Goal: Information Seeking & Learning: Find contact information

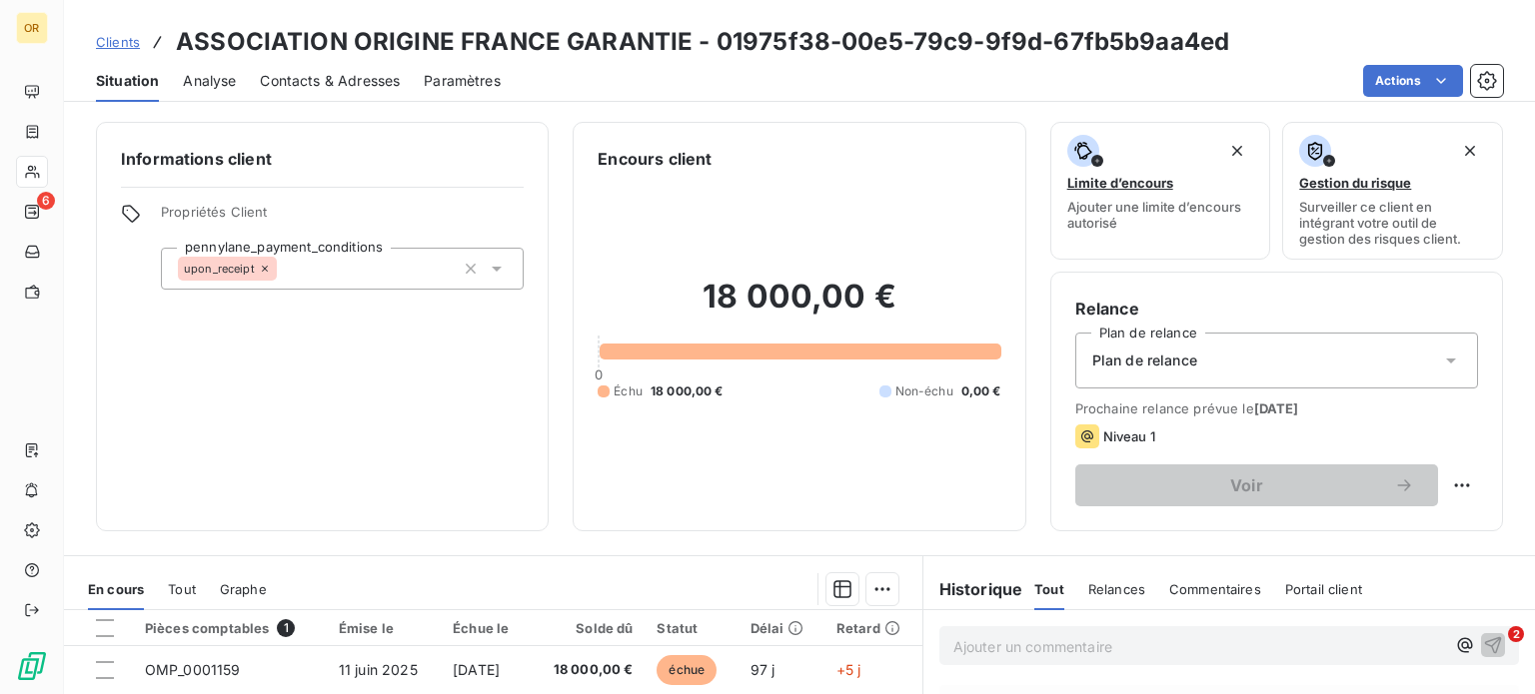
scroll to position [300, 0]
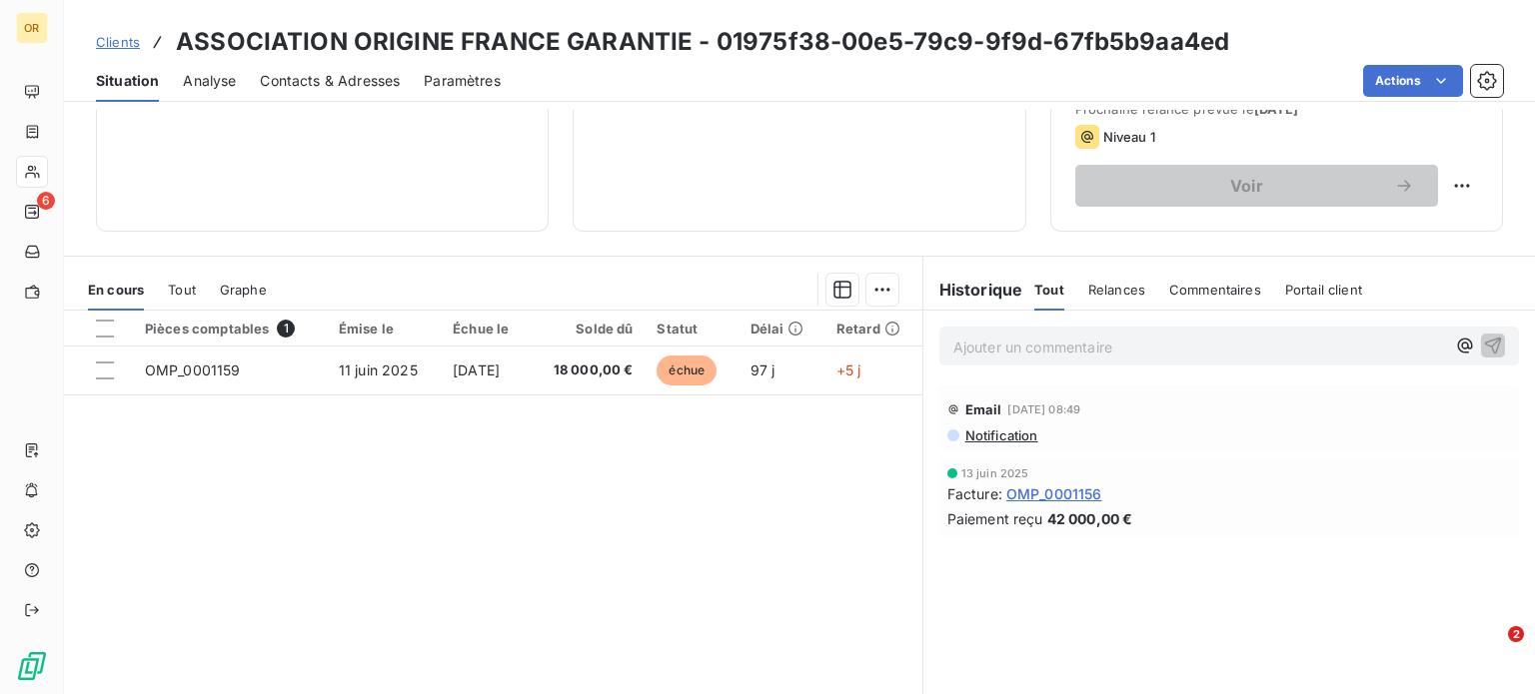
click at [176, 287] on span "Tout" at bounding box center [182, 290] width 28 height 16
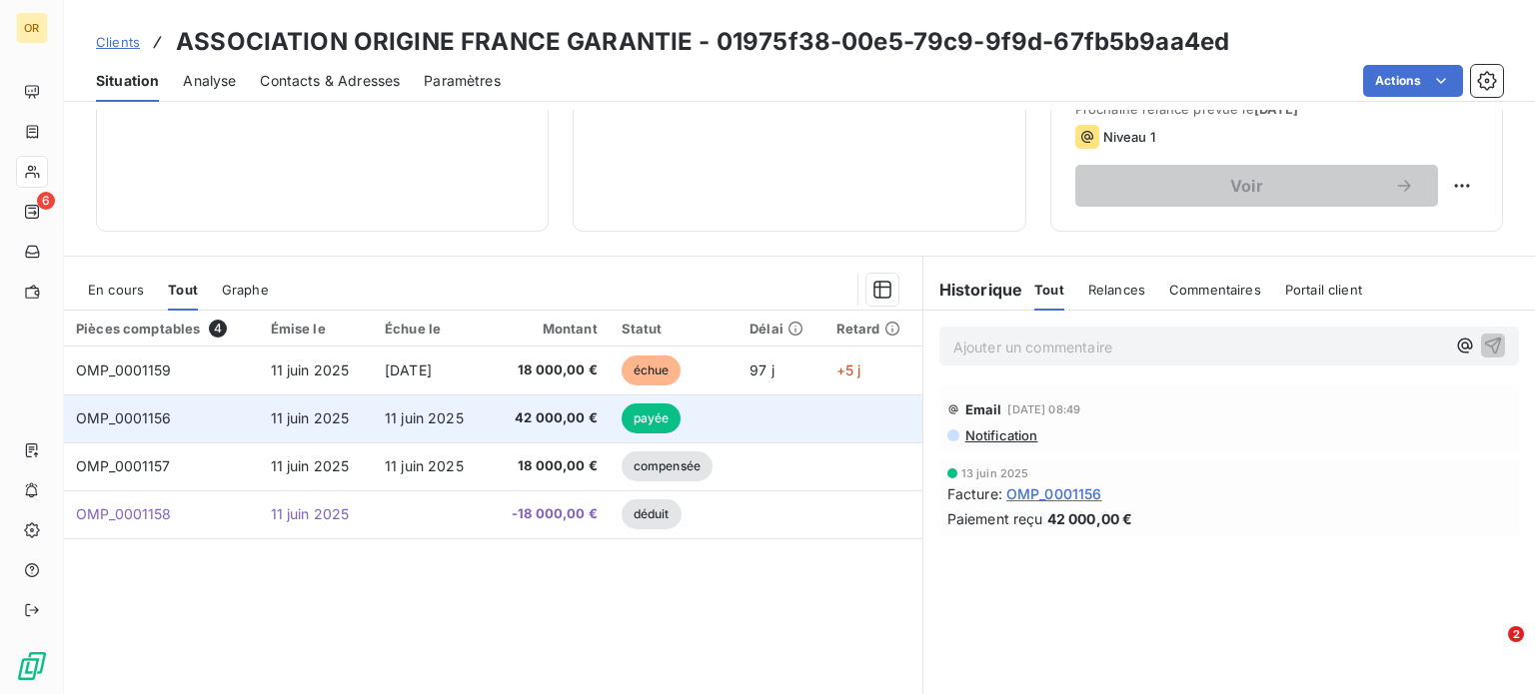
click at [510, 411] on span "42 000,00 €" at bounding box center [548, 419] width 98 height 20
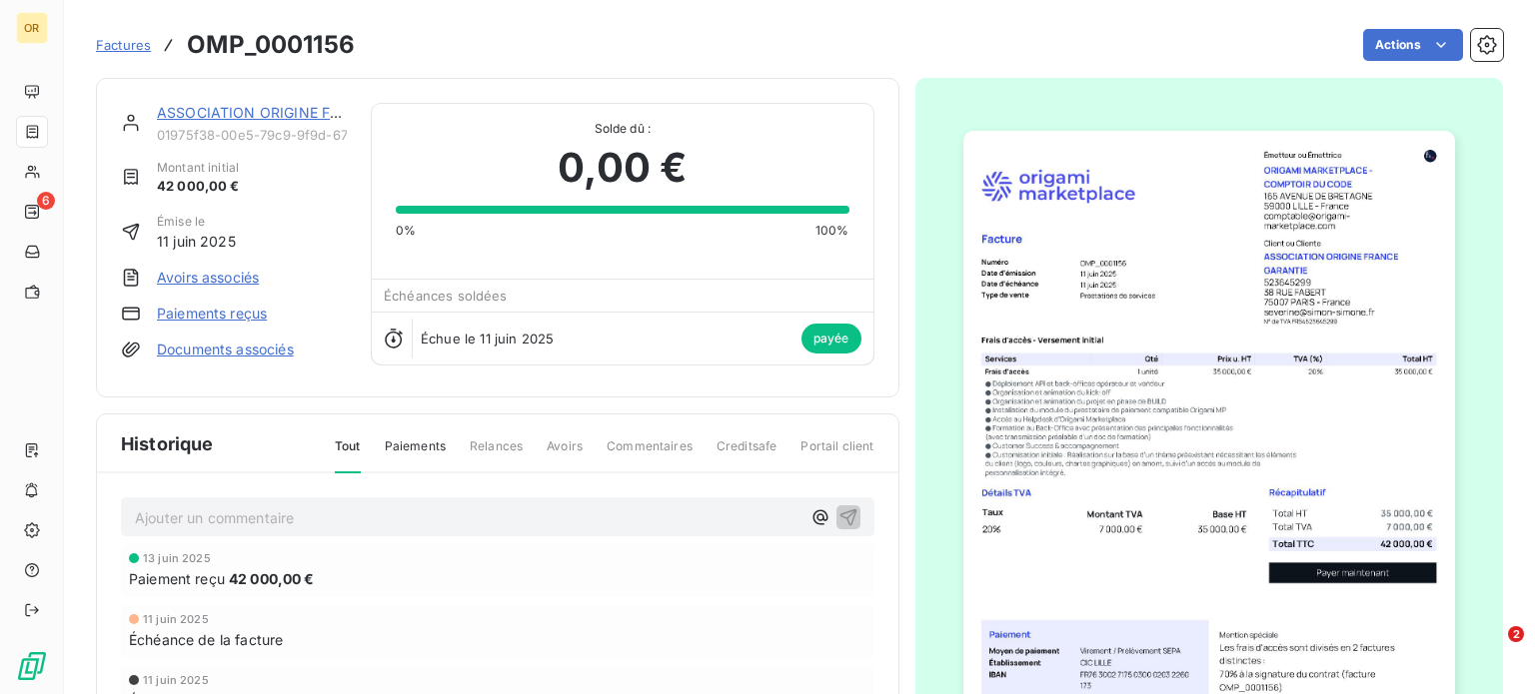
click at [268, 115] on link "ASSOCIATION ORIGINE FRANCE GARANTIE" at bounding box center [306, 112] width 298 height 17
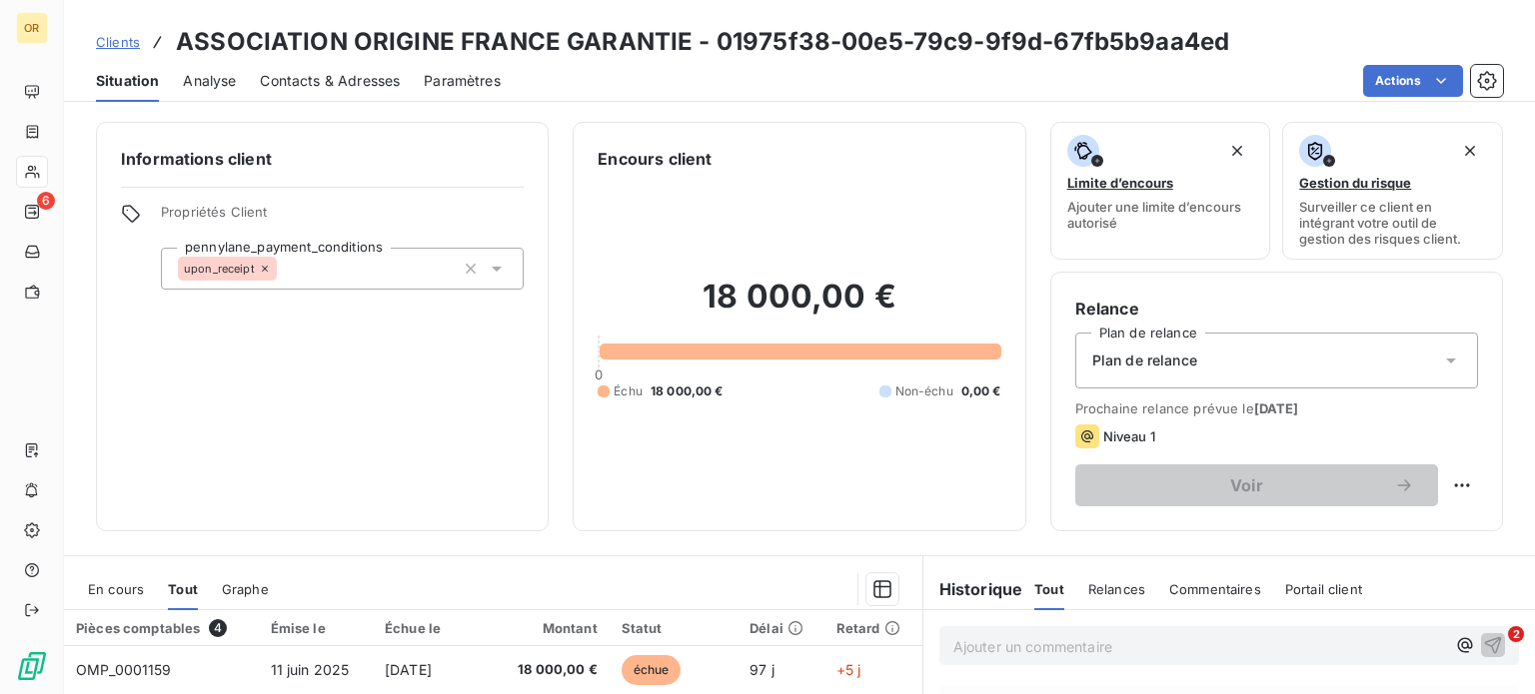
scroll to position [360, 0]
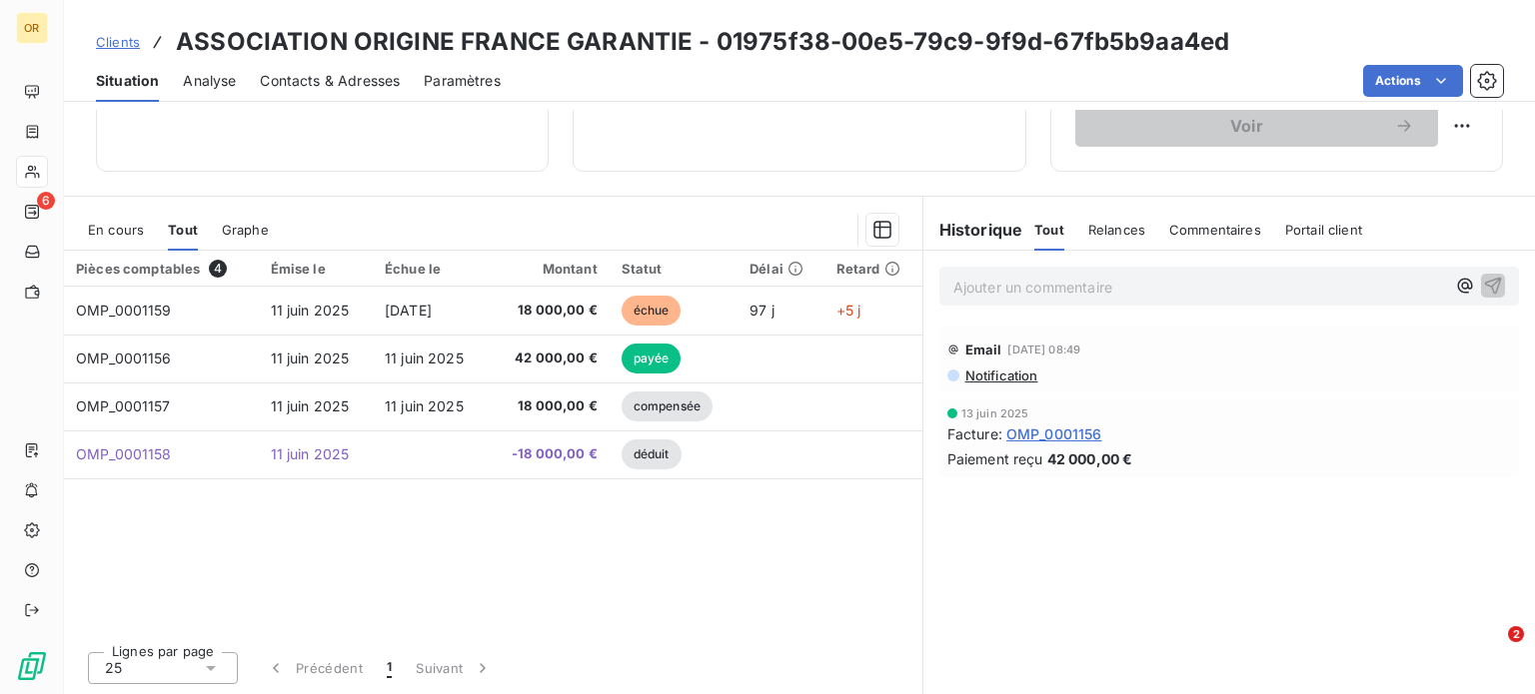
click at [987, 334] on div "Email [DATE] 08:49" at bounding box center [1229, 350] width 564 height 32
click at [1017, 322] on div "Email [DATE] 08:49 Notification" at bounding box center [1229, 359] width 612 height 74
click at [1155, 322] on div "Email [DATE] 08:49 Notification" at bounding box center [1229, 359] width 612 height 74
click at [1256, 299] on div "Ajouter un commentaire ﻿" at bounding box center [1229, 286] width 580 height 39
click at [1255, 296] on p "Ajouter un commentaire ﻿" at bounding box center [1199, 287] width 492 height 25
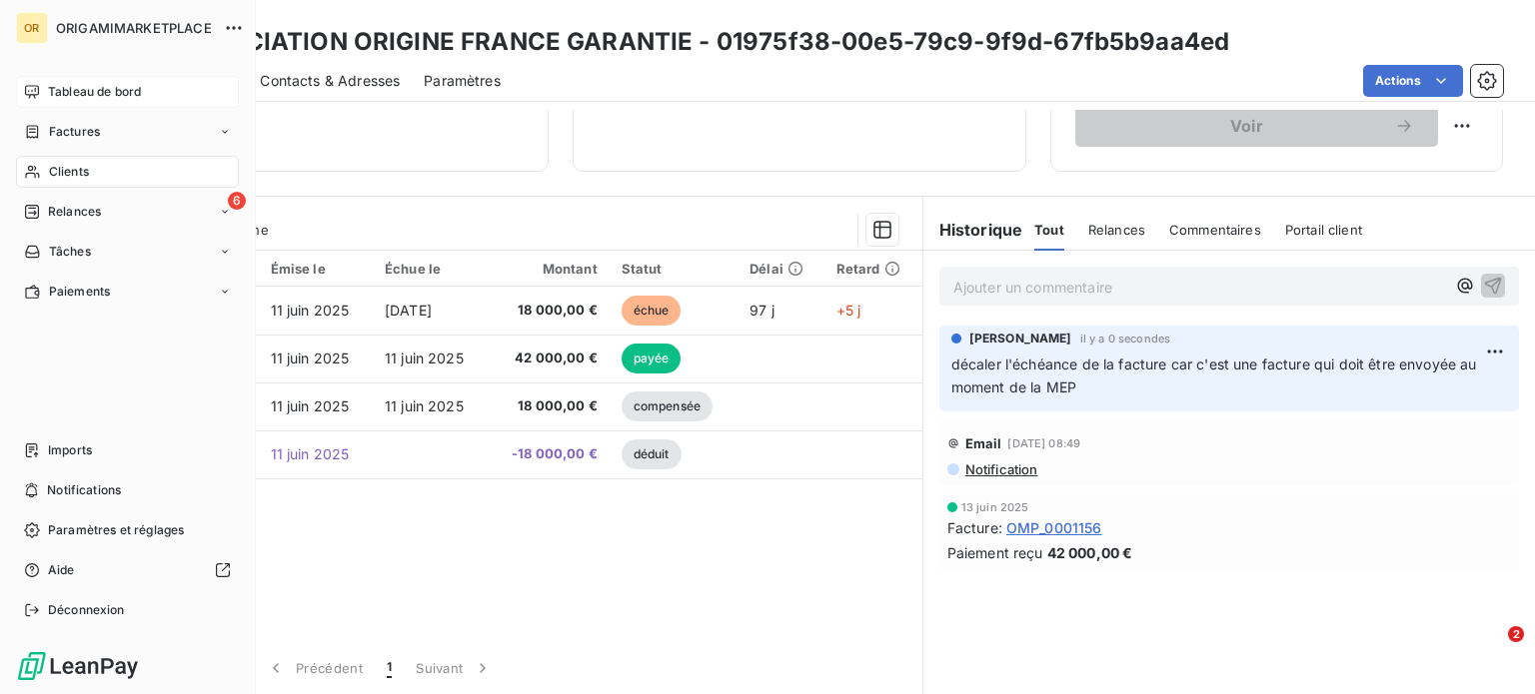
click at [39, 98] on icon at bounding box center [32, 92] width 16 height 16
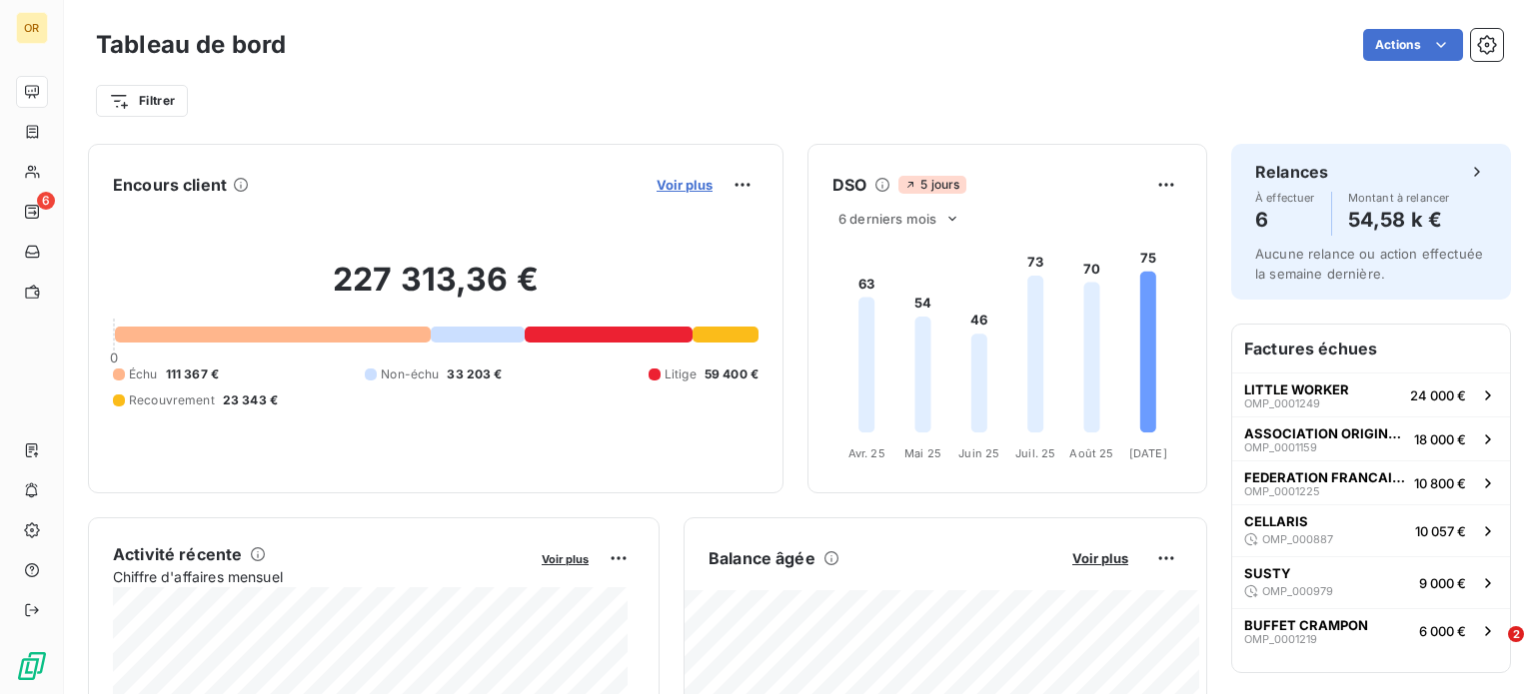
click at [670, 191] on span "Voir plus" at bounding box center [684, 185] width 56 height 16
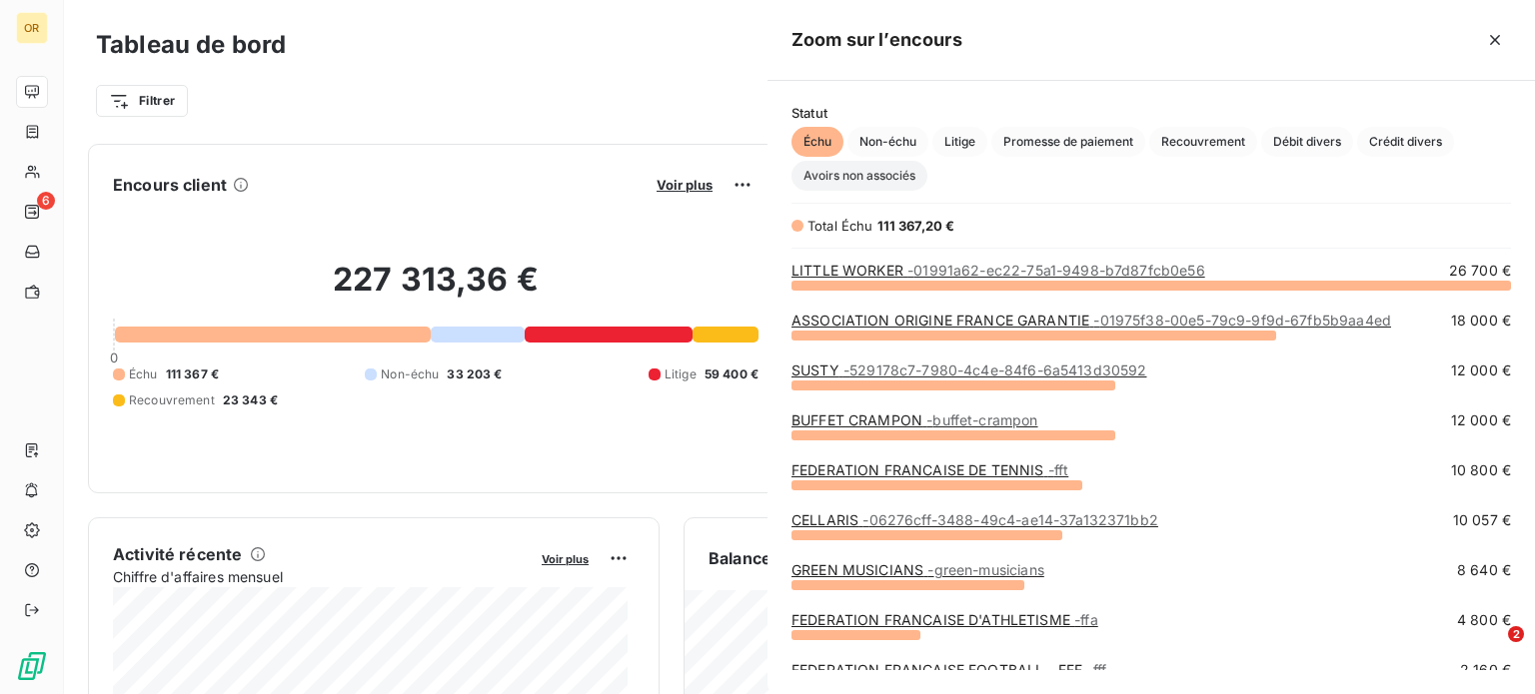
scroll to position [395, 751]
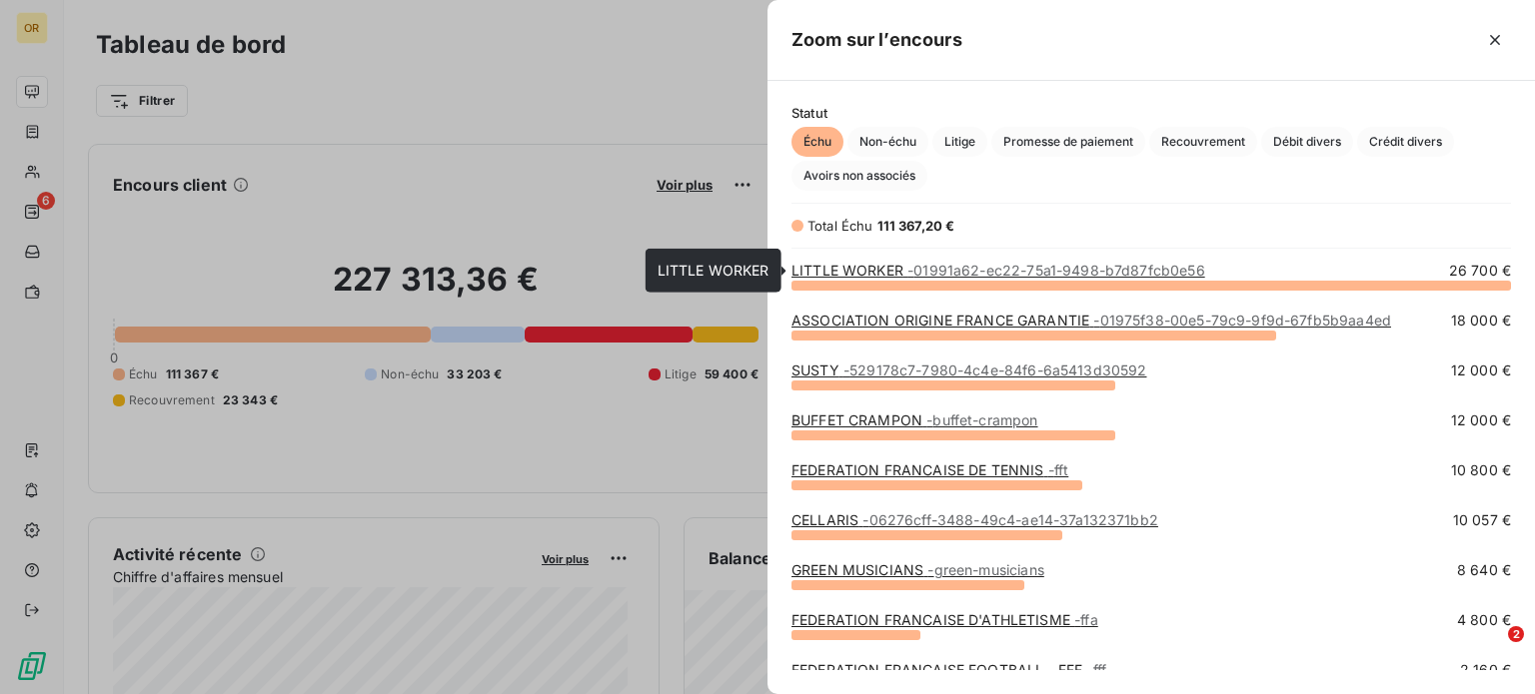
click at [1103, 267] on span "- 01991a62-ec22-75a1-9498-b7d87fcb0e56" at bounding box center [1056, 270] width 298 height 17
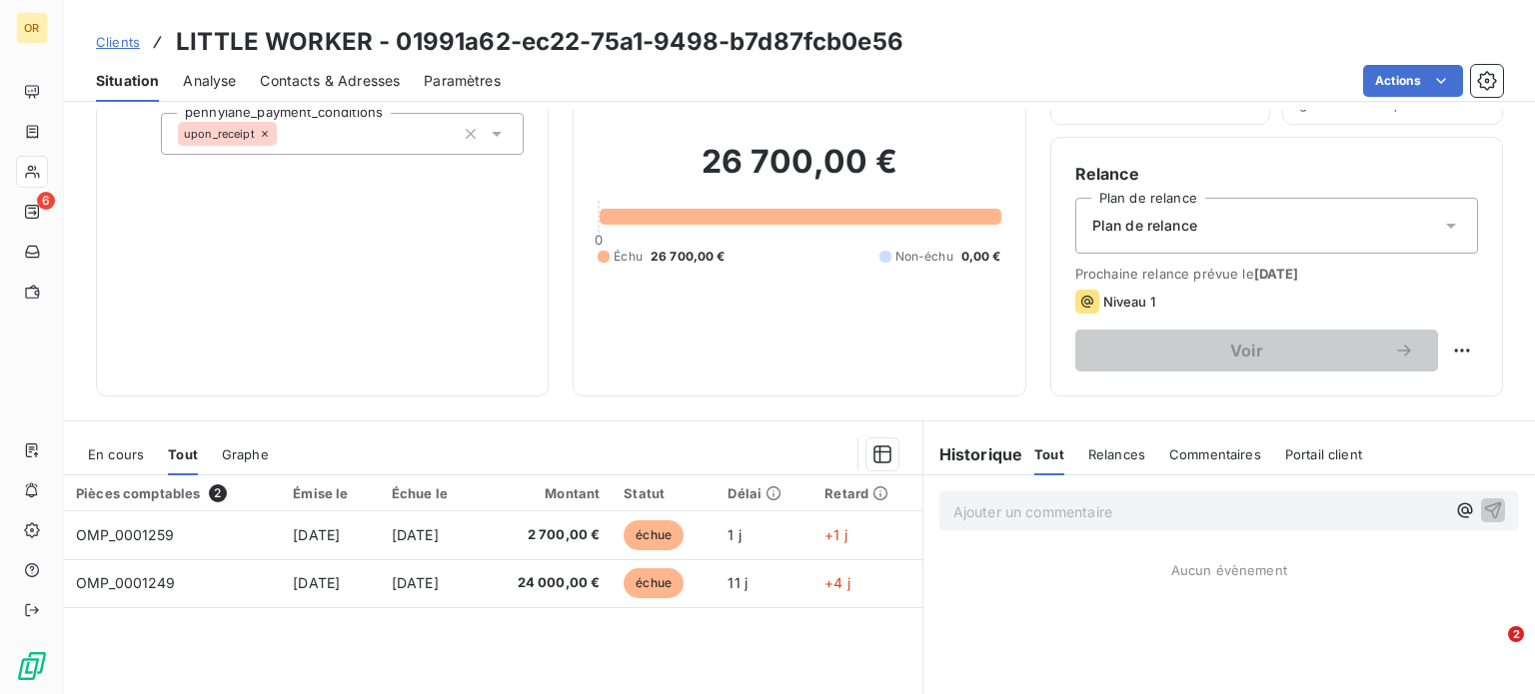
scroll to position [136, 0]
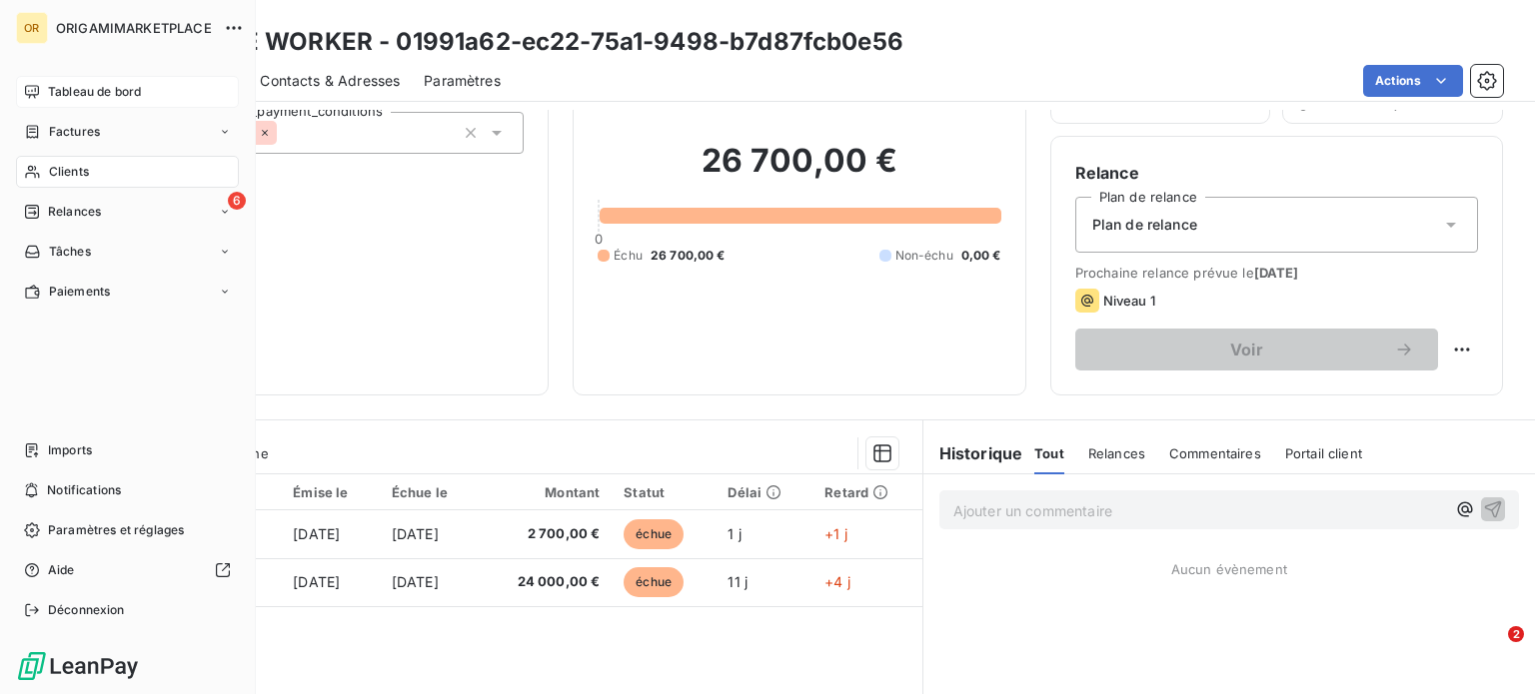
click at [27, 98] on icon at bounding box center [32, 92] width 16 height 16
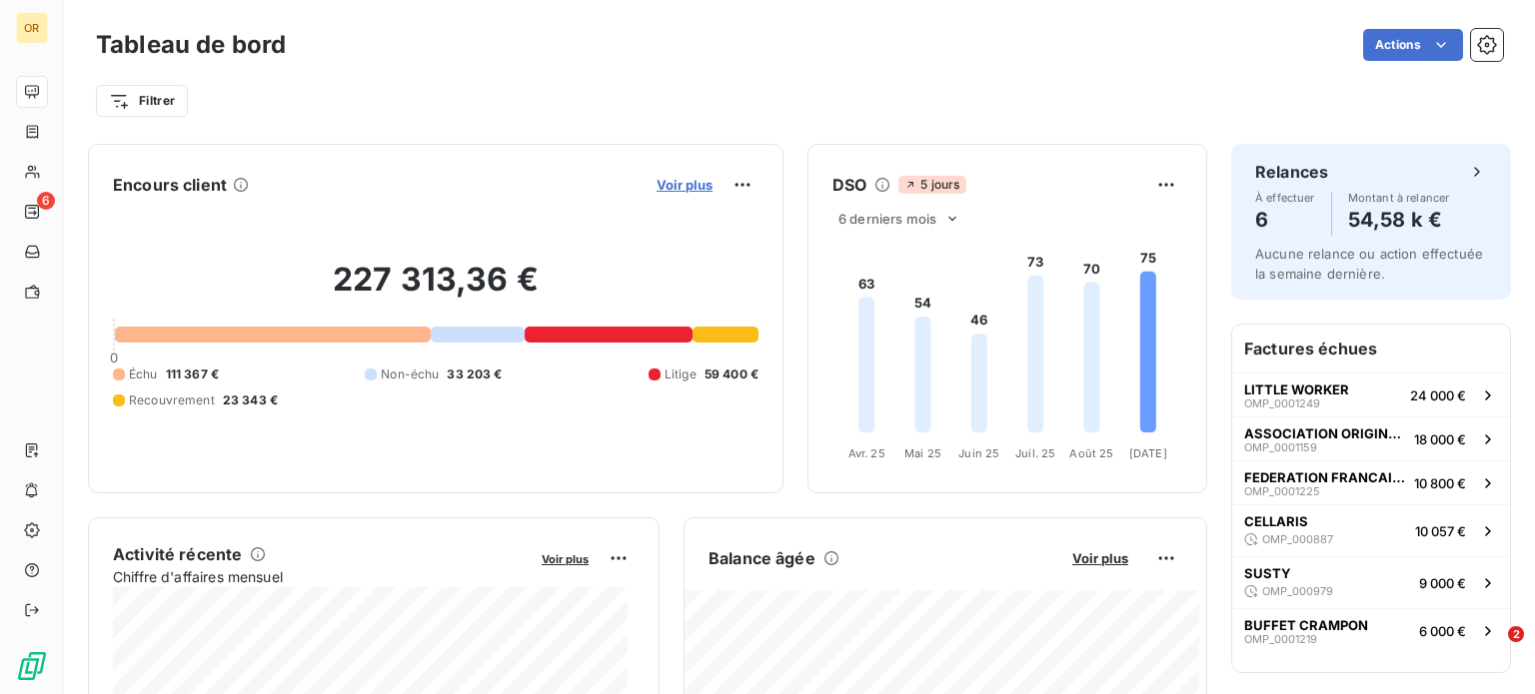
click at [662, 185] on span "Voir plus" at bounding box center [684, 185] width 56 height 16
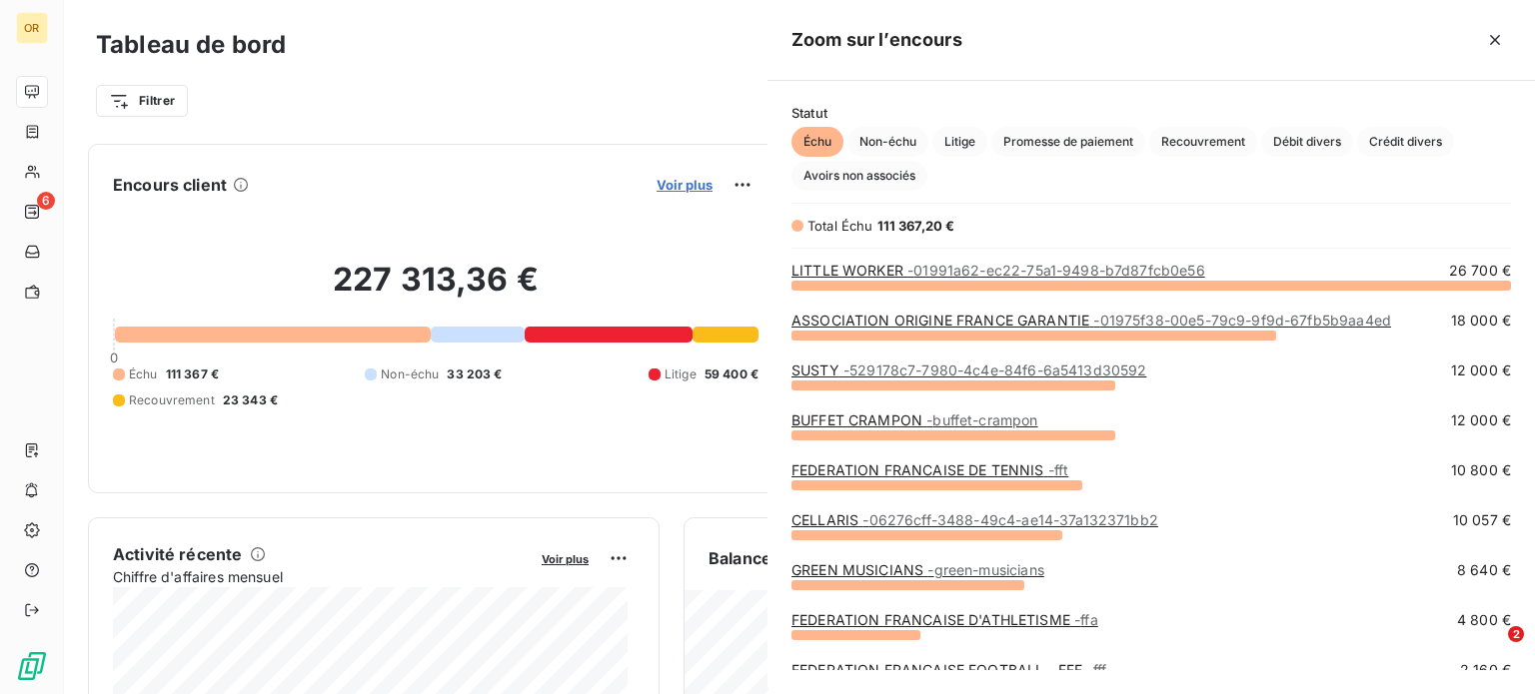
scroll to position [679, 751]
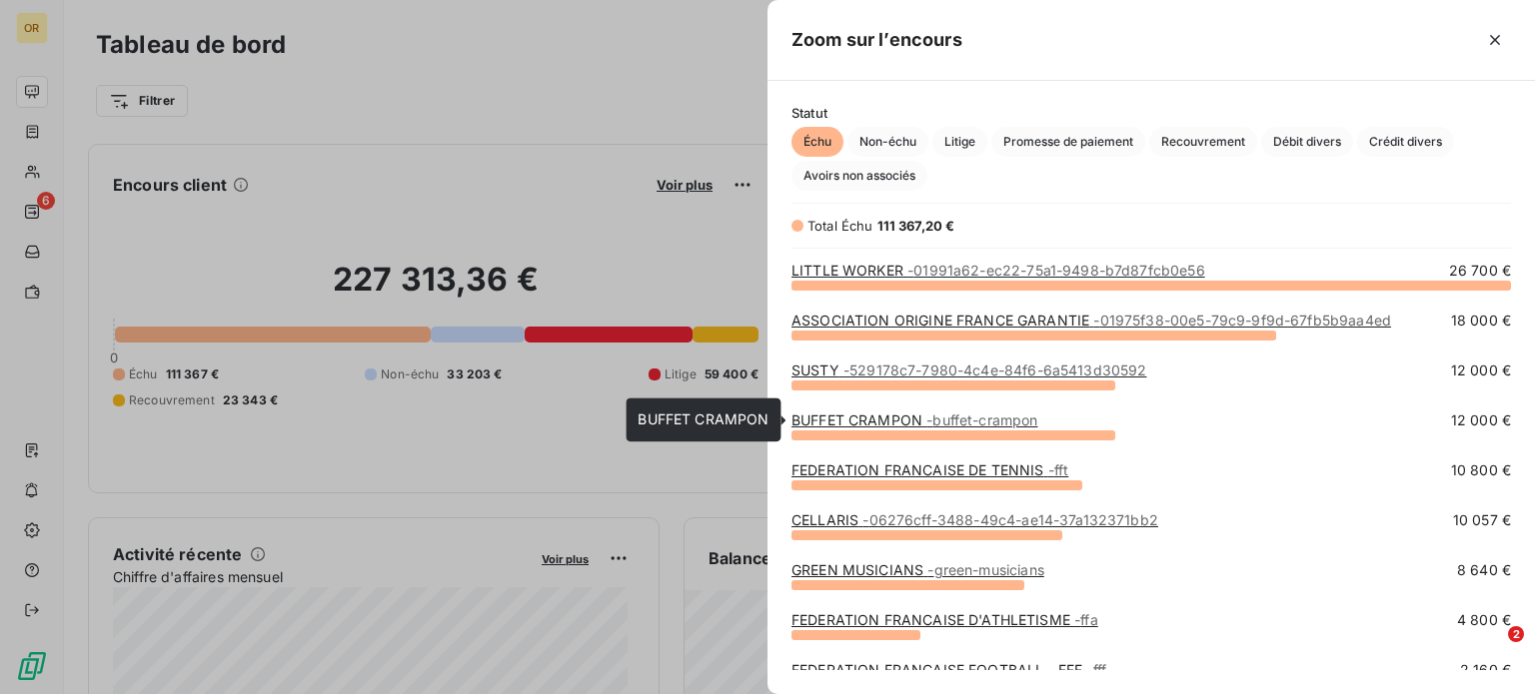
click at [958, 414] on span "- buffet-crampon" at bounding box center [981, 420] width 111 height 17
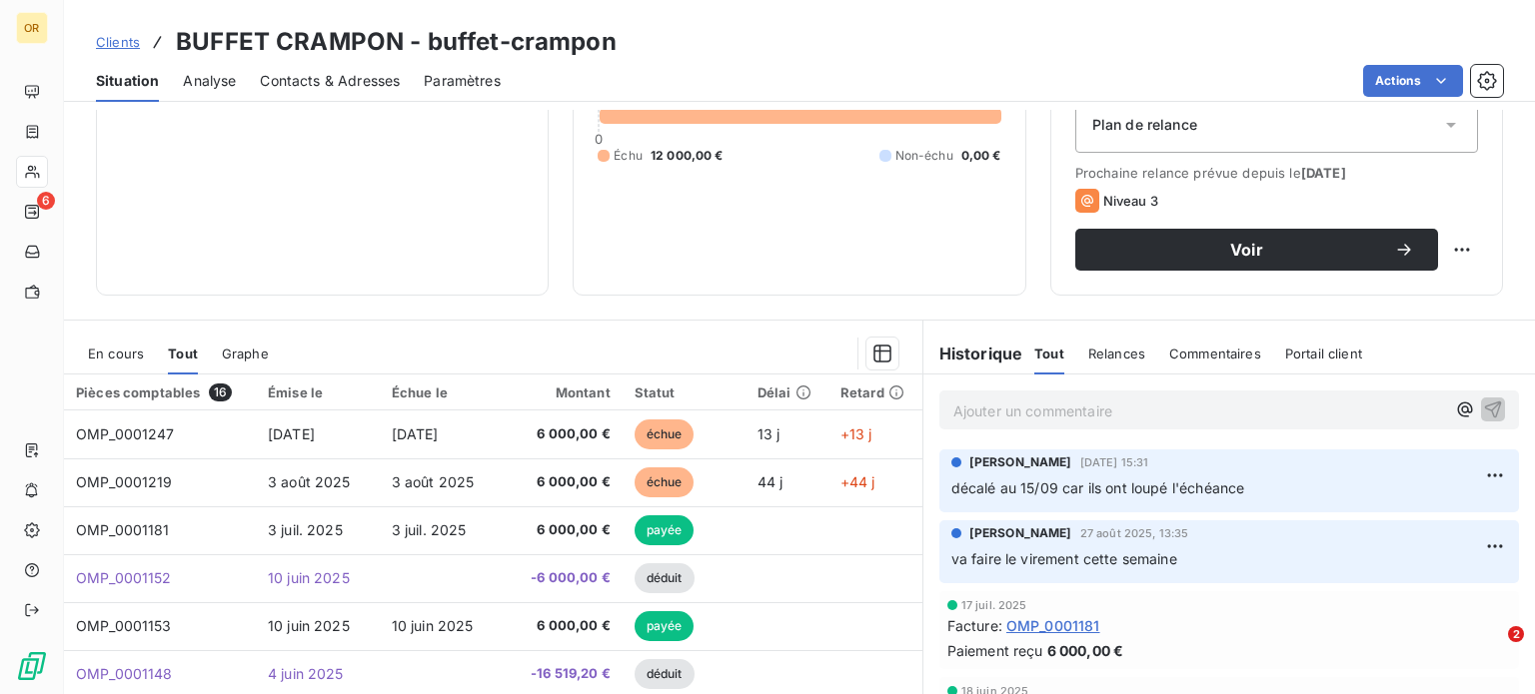
scroll to position [236, 0]
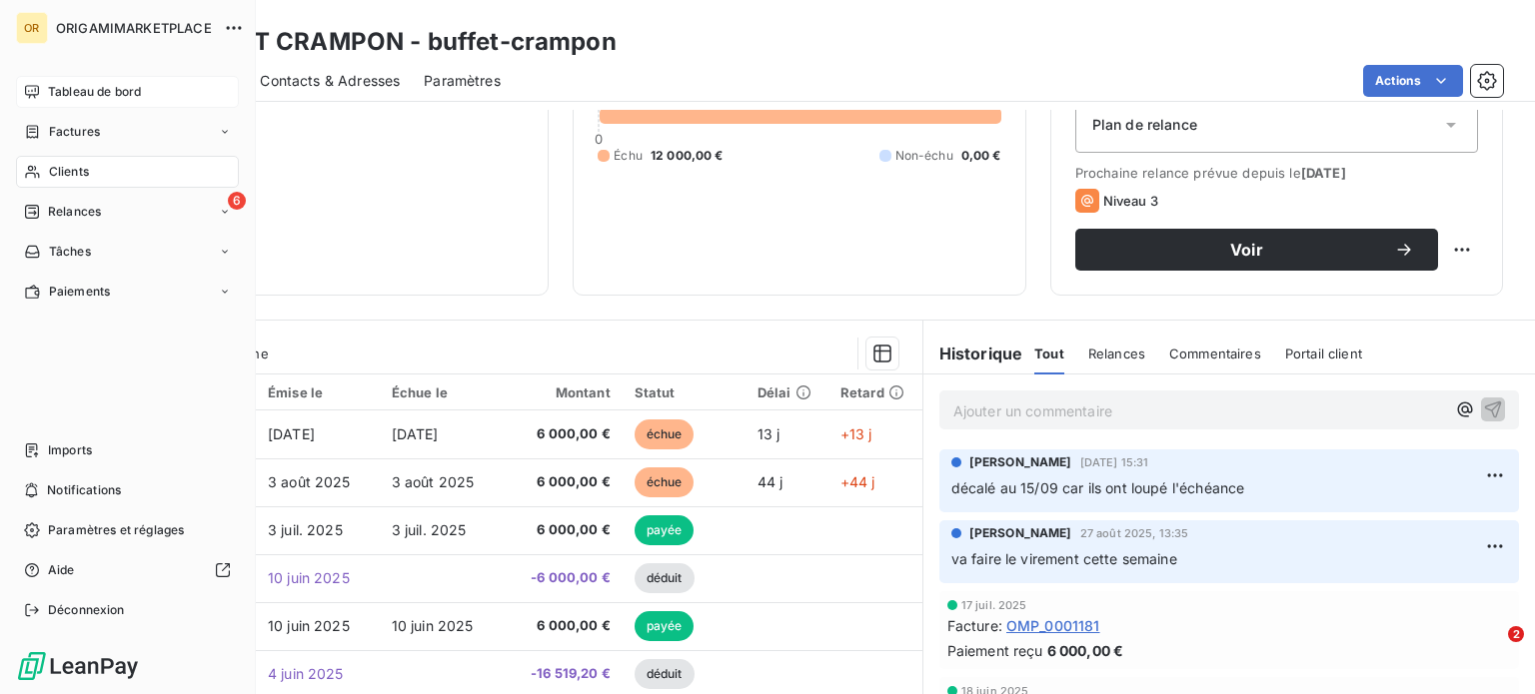
click at [40, 86] on div "Tableau de bord" at bounding box center [127, 92] width 223 height 32
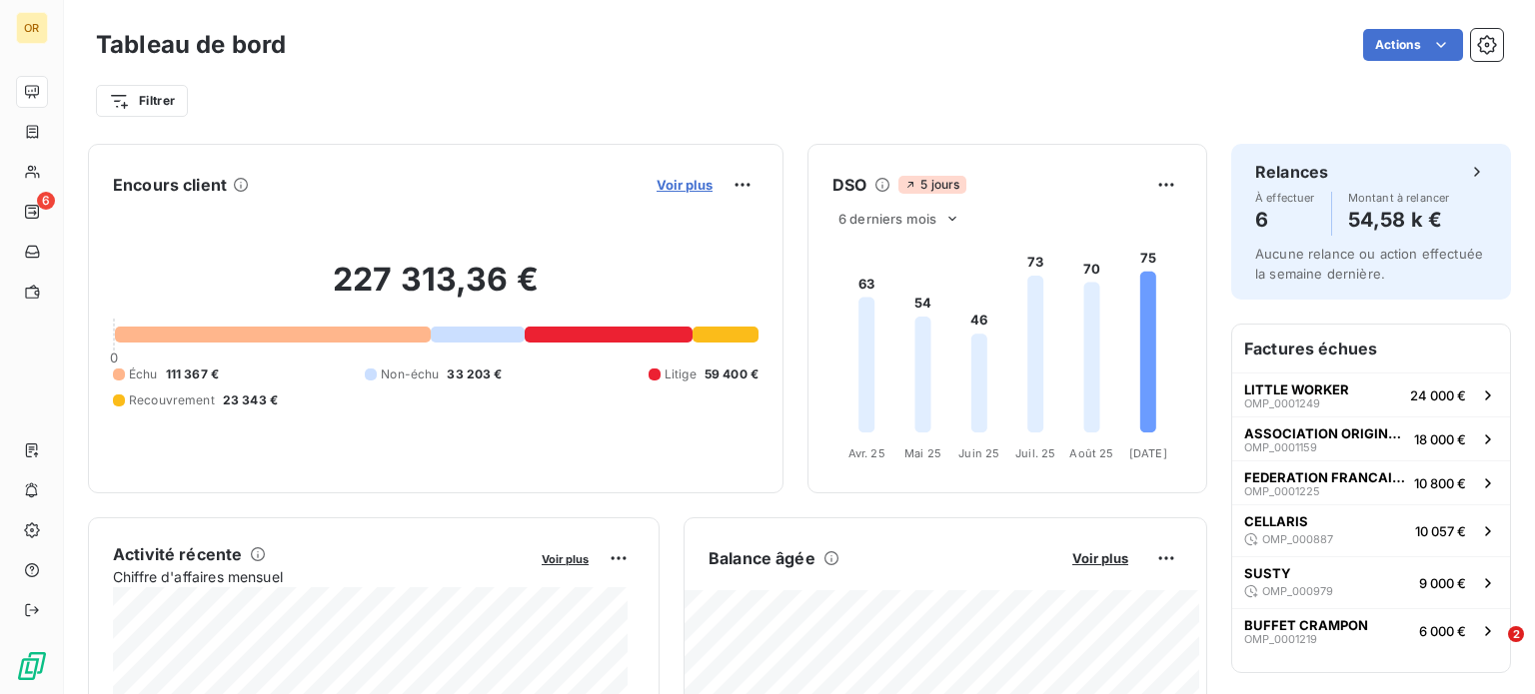
click at [679, 189] on span "Voir plus" at bounding box center [684, 185] width 56 height 16
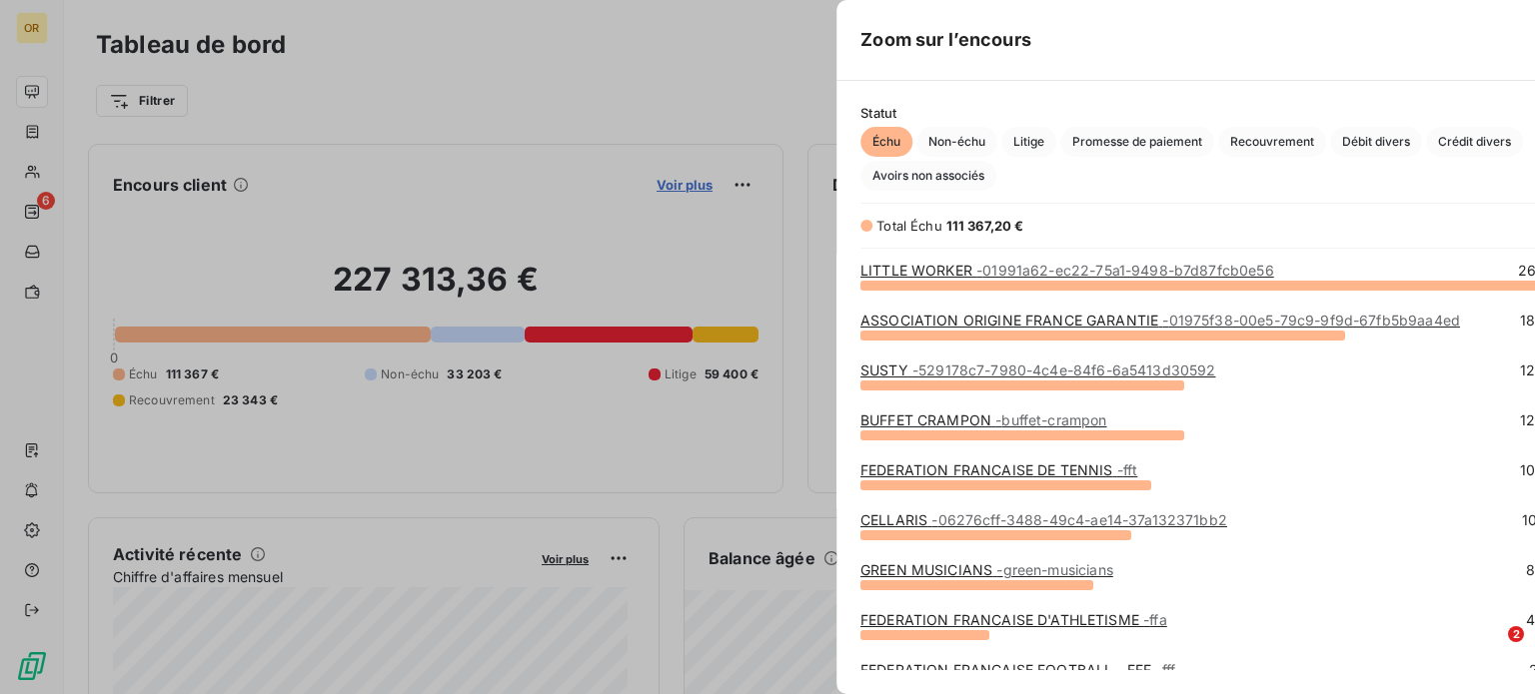
scroll to position [679, 751]
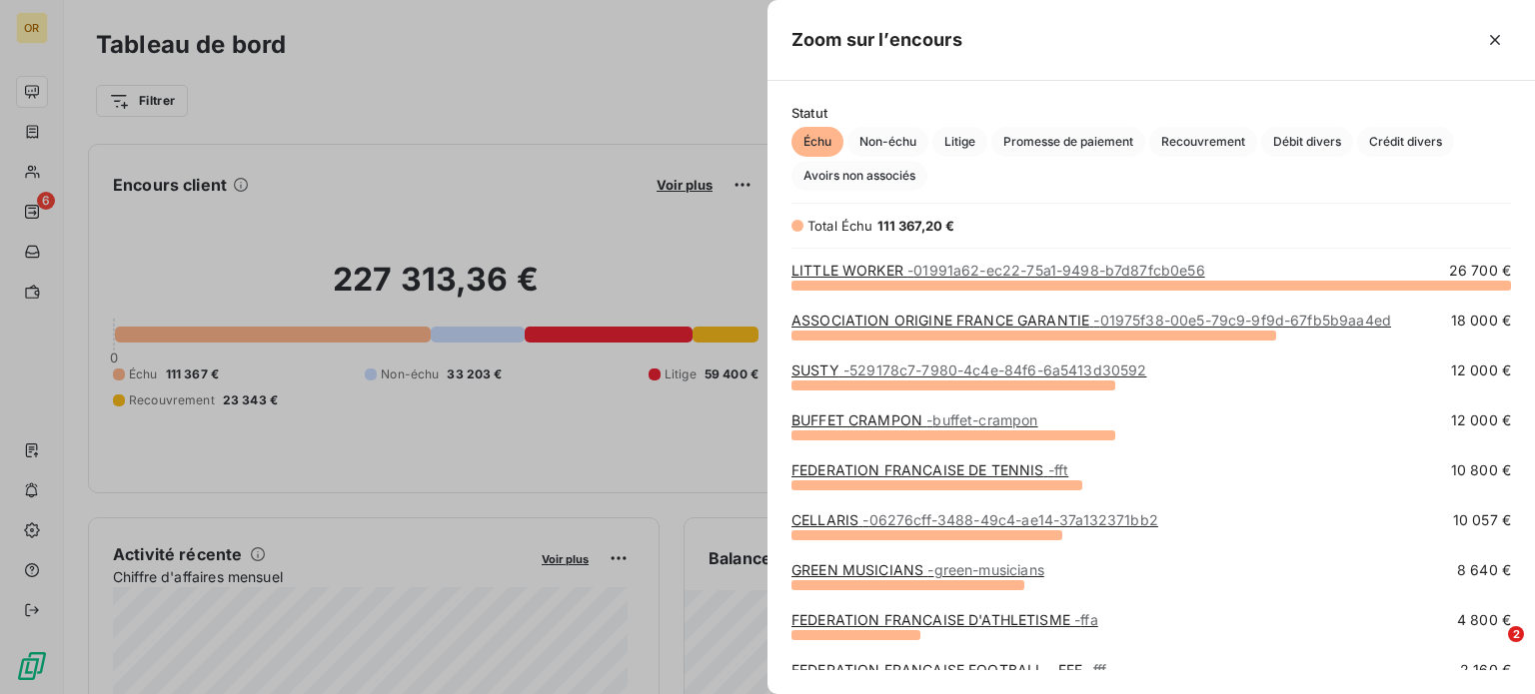
click at [1006, 469] on link "FEDERATION FRANCAISE DE TENNIS - fft" at bounding box center [929, 470] width 277 height 17
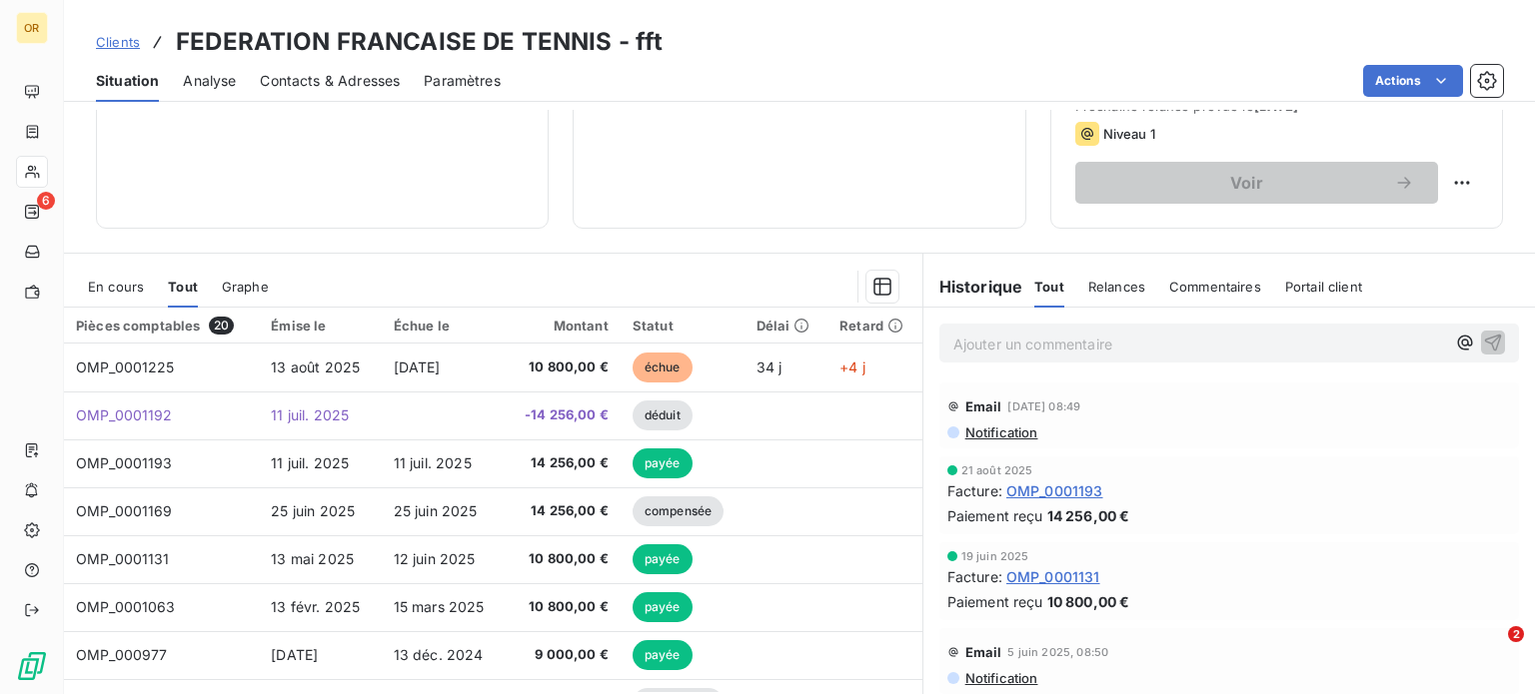
scroll to position [304, 0]
click at [328, 78] on span "Contacts & Adresses" at bounding box center [330, 81] width 140 height 20
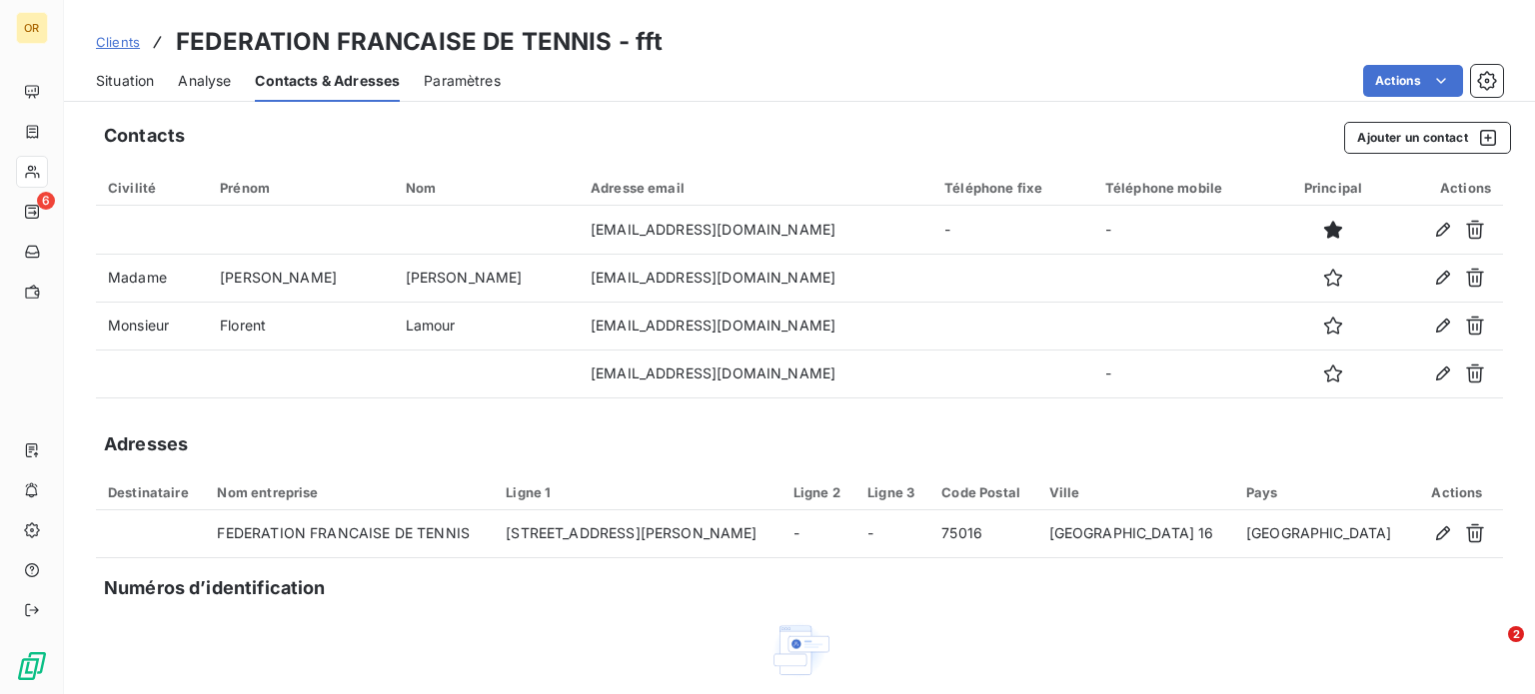
click at [131, 82] on span "Situation" at bounding box center [125, 81] width 58 height 20
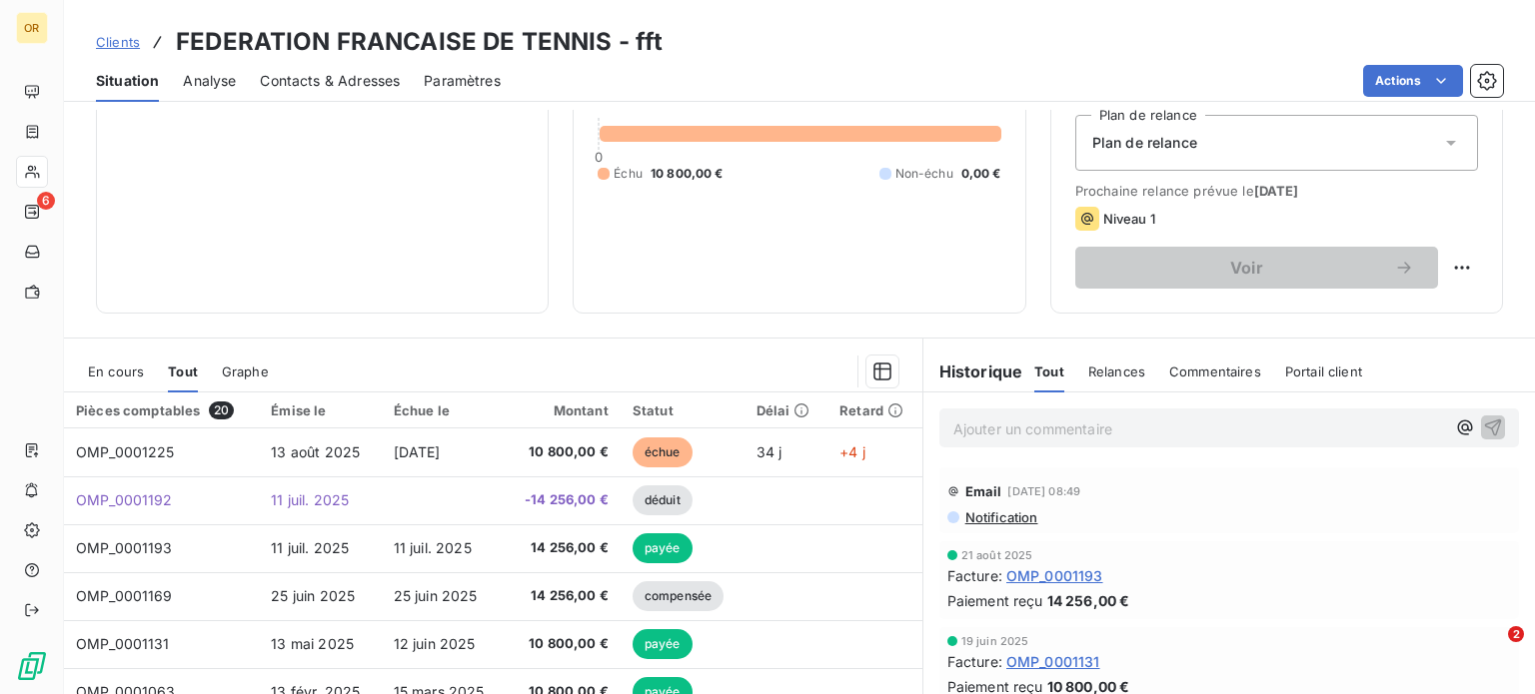
scroll to position [0, 0]
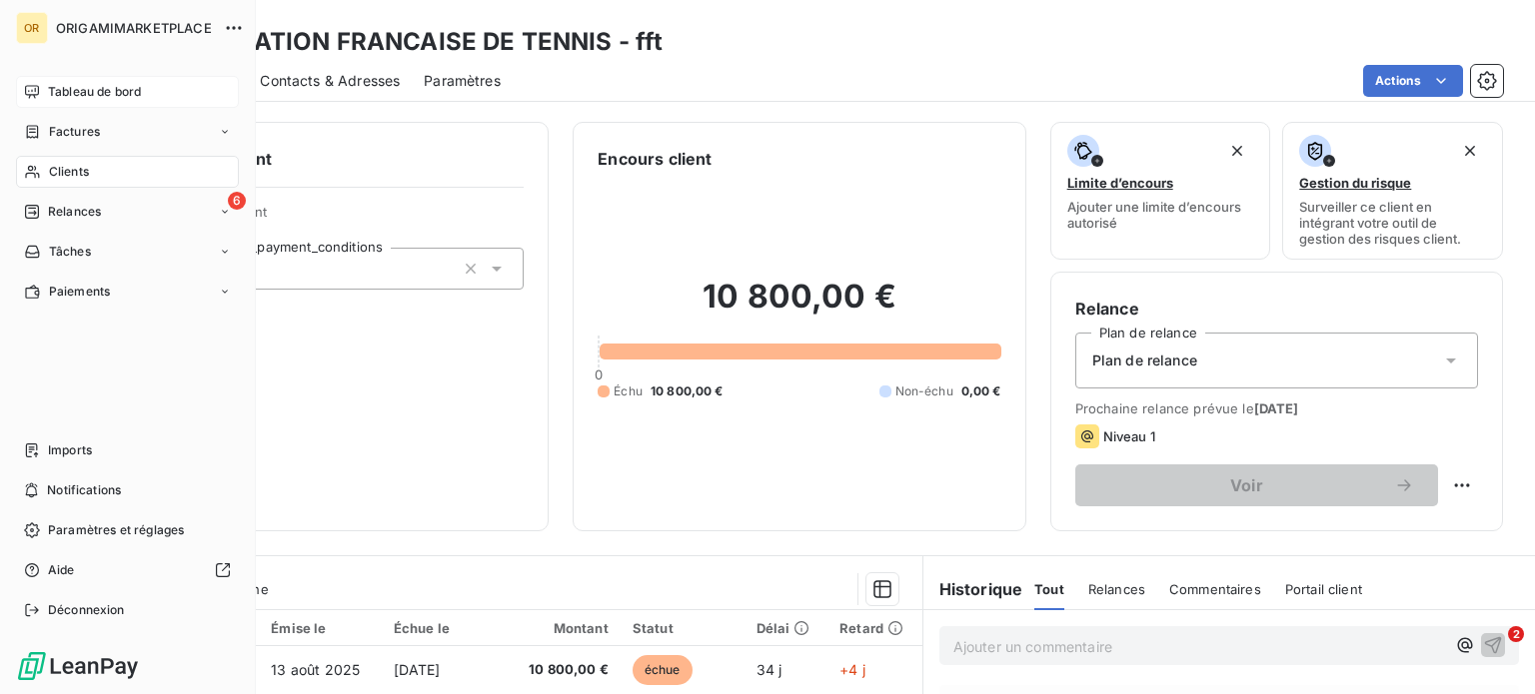
click at [24, 91] on icon at bounding box center [32, 92] width 16 height 16
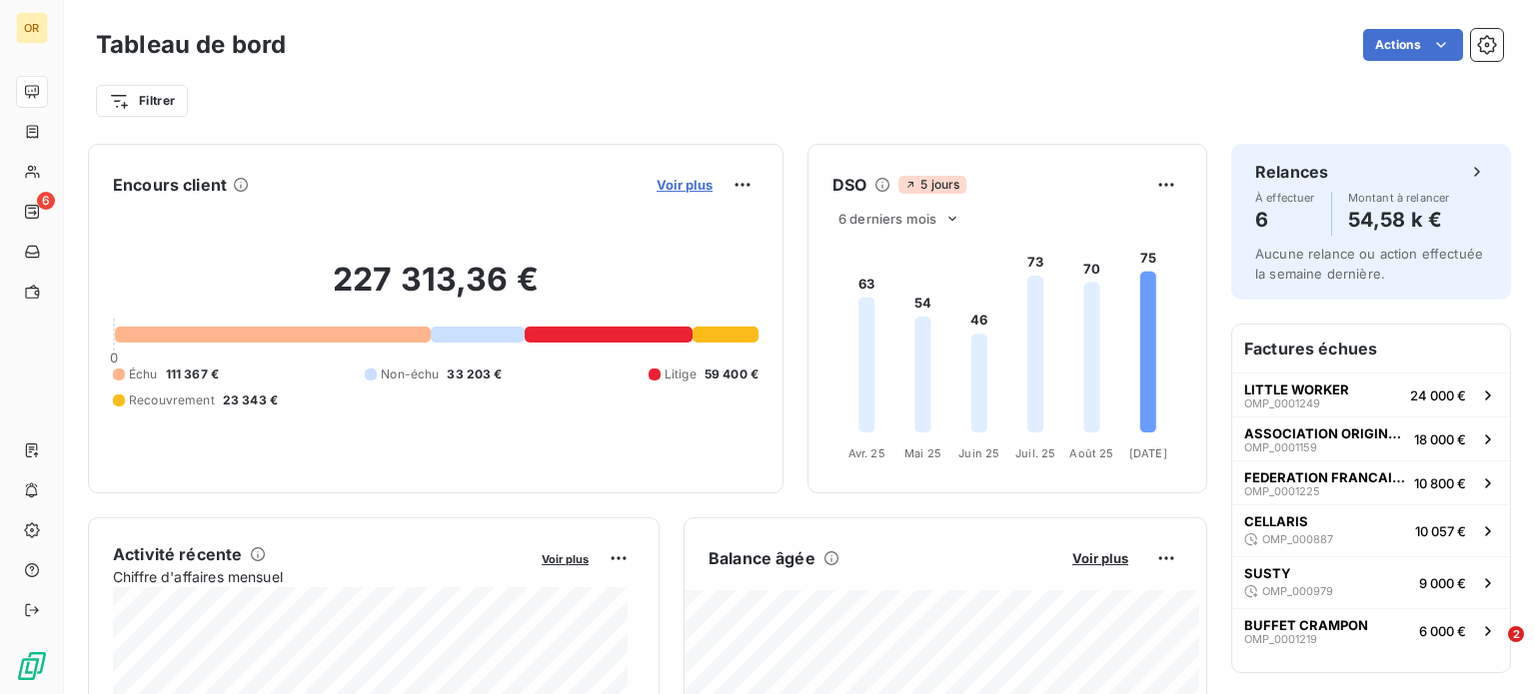
click at [671, 183] on span "Voir plus" at bounding box center [684, 185] width 56 height 16
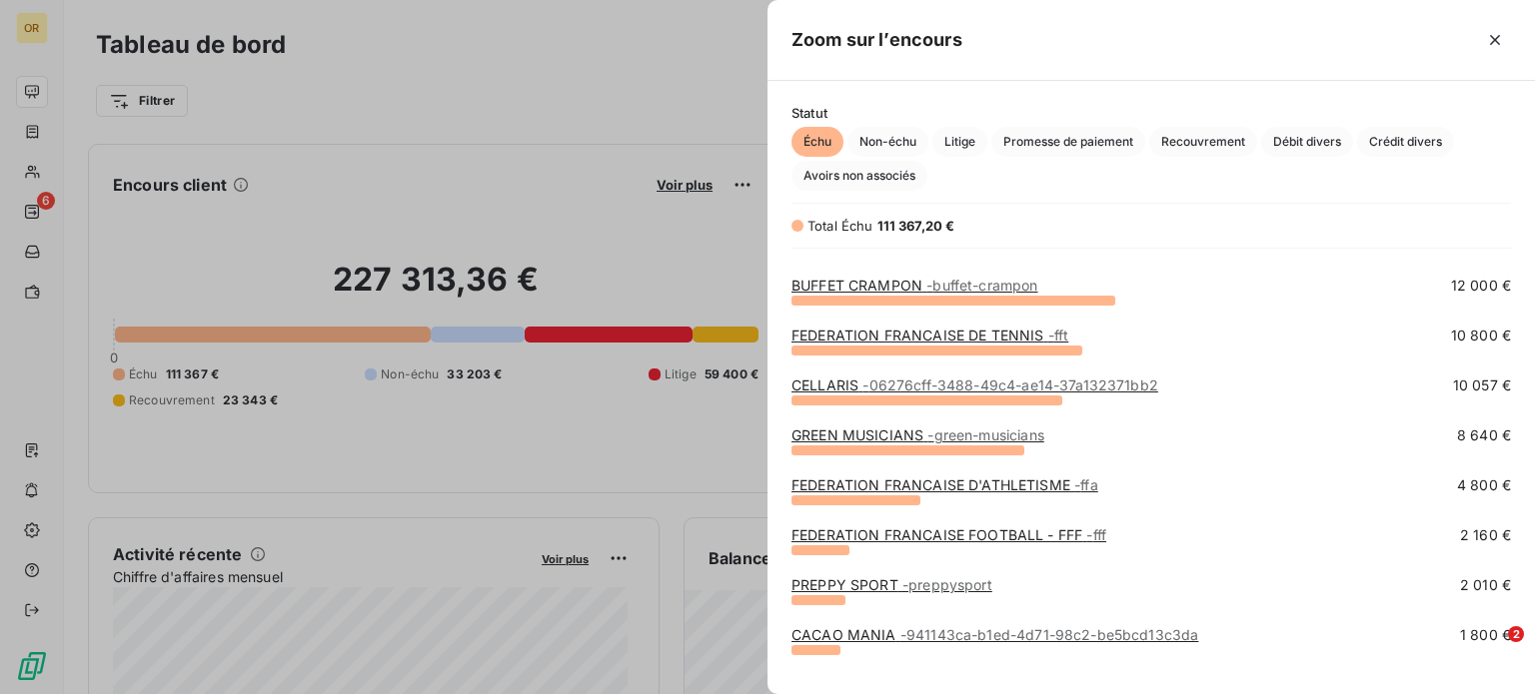
scroll to position [143, 0]
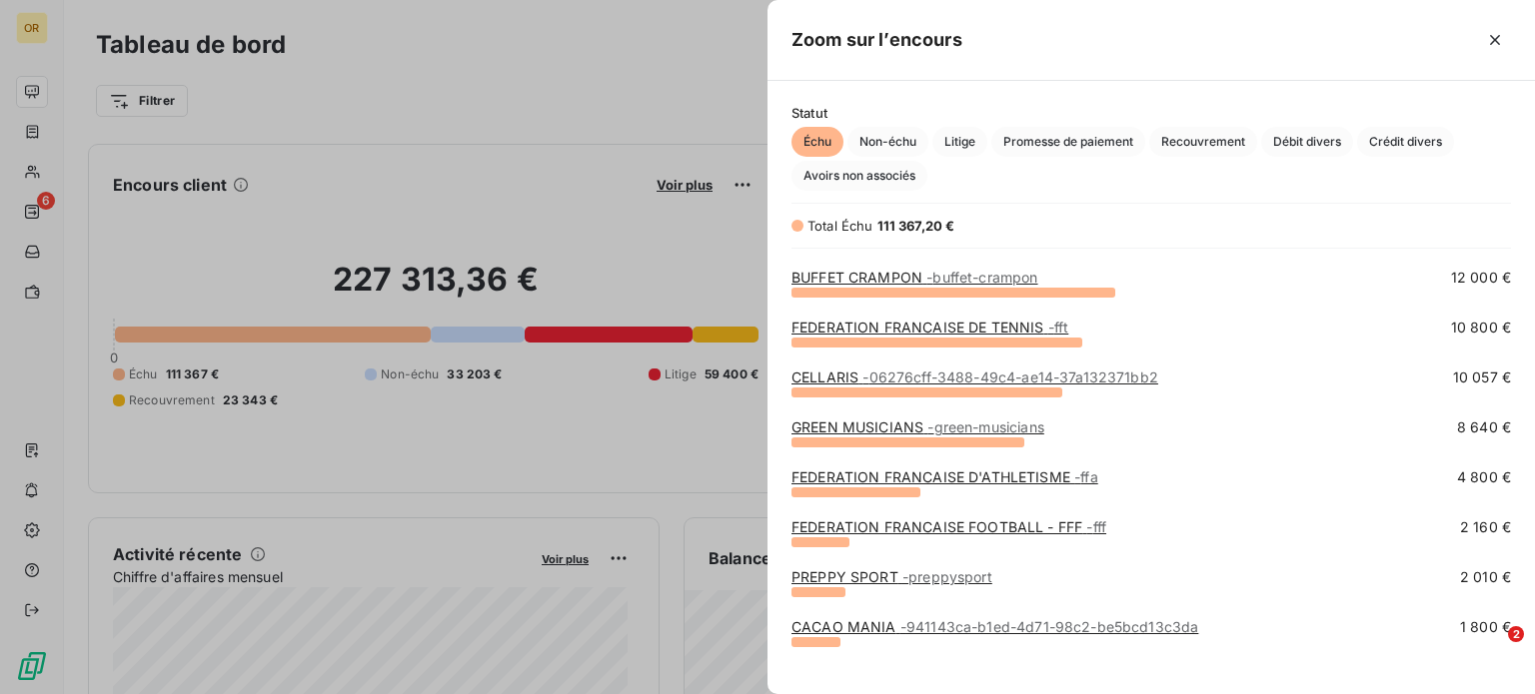
click at [989, 470] on link "FEDERATION FRANCAISE D'ATHLETISME - ffa" at bounding box center [944, 477] width 307 height 17
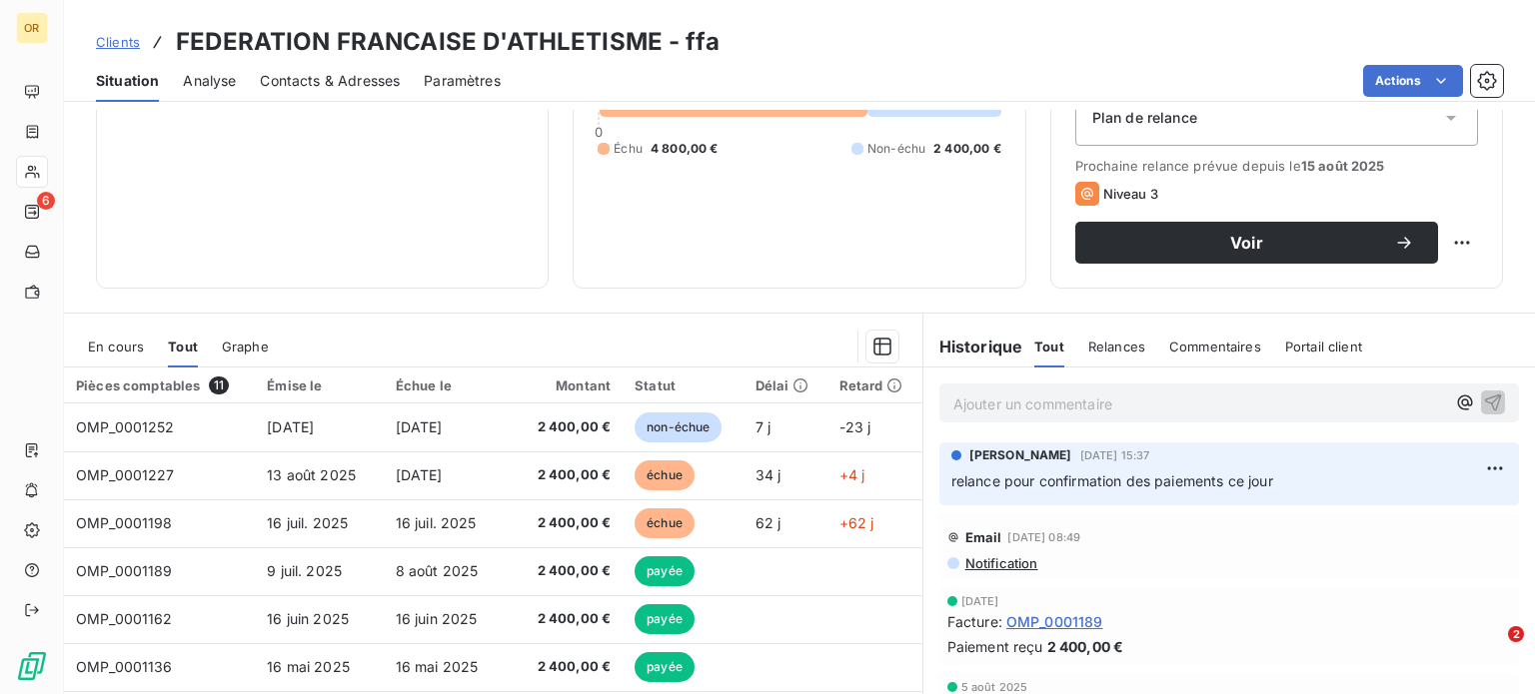
scroll to position [279, 0]
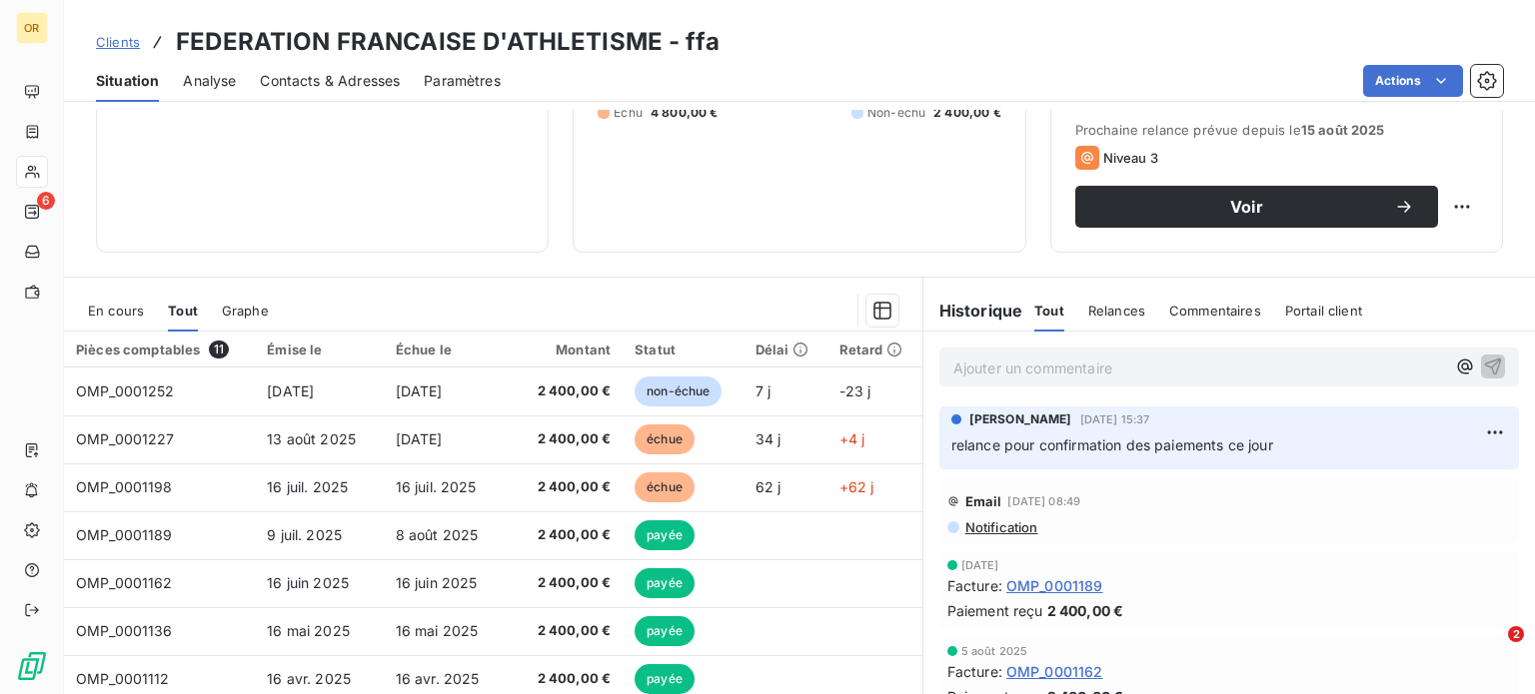
click at [364, 64] on div "Contacts & Adresses" at bounding box center [330, 81] width 140 height 42
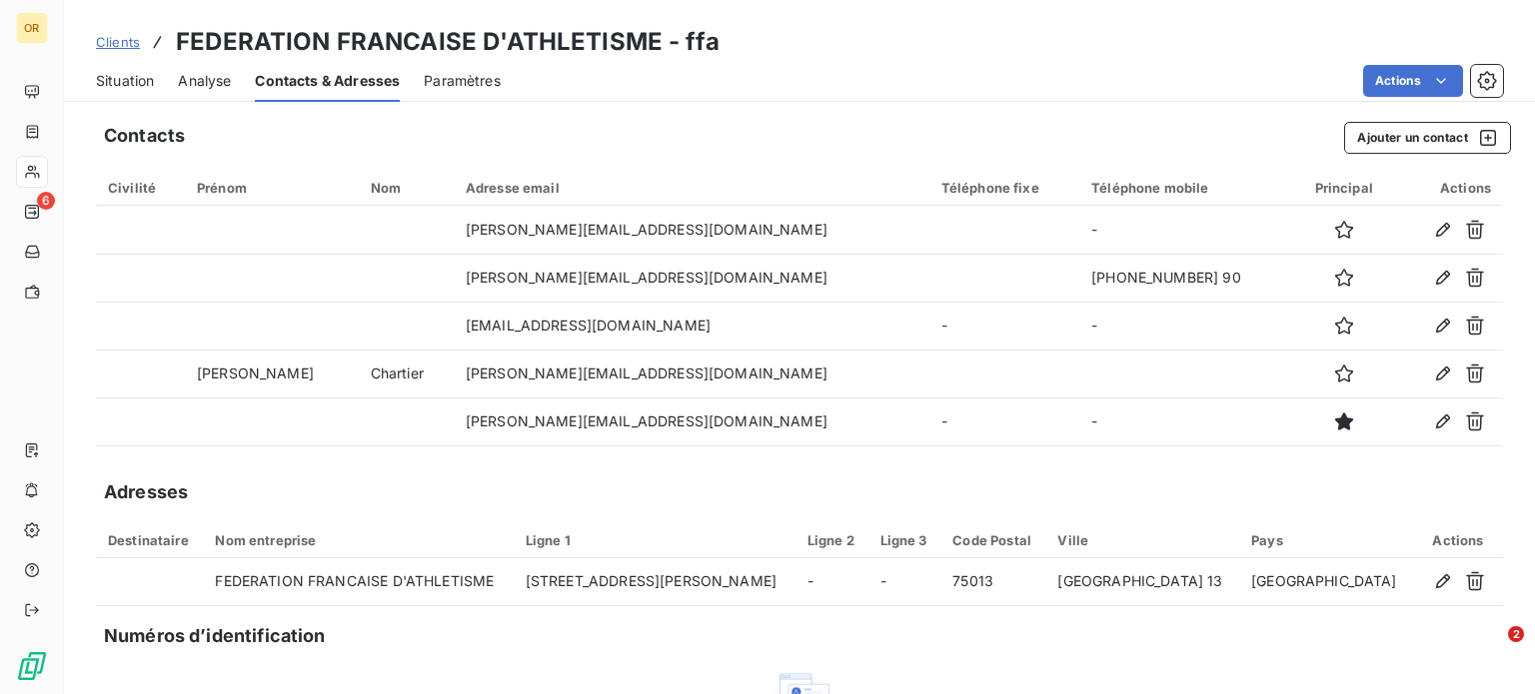
click at [109, 86] on span "Situation" at bounding box center [125, 81] width 58 height 20
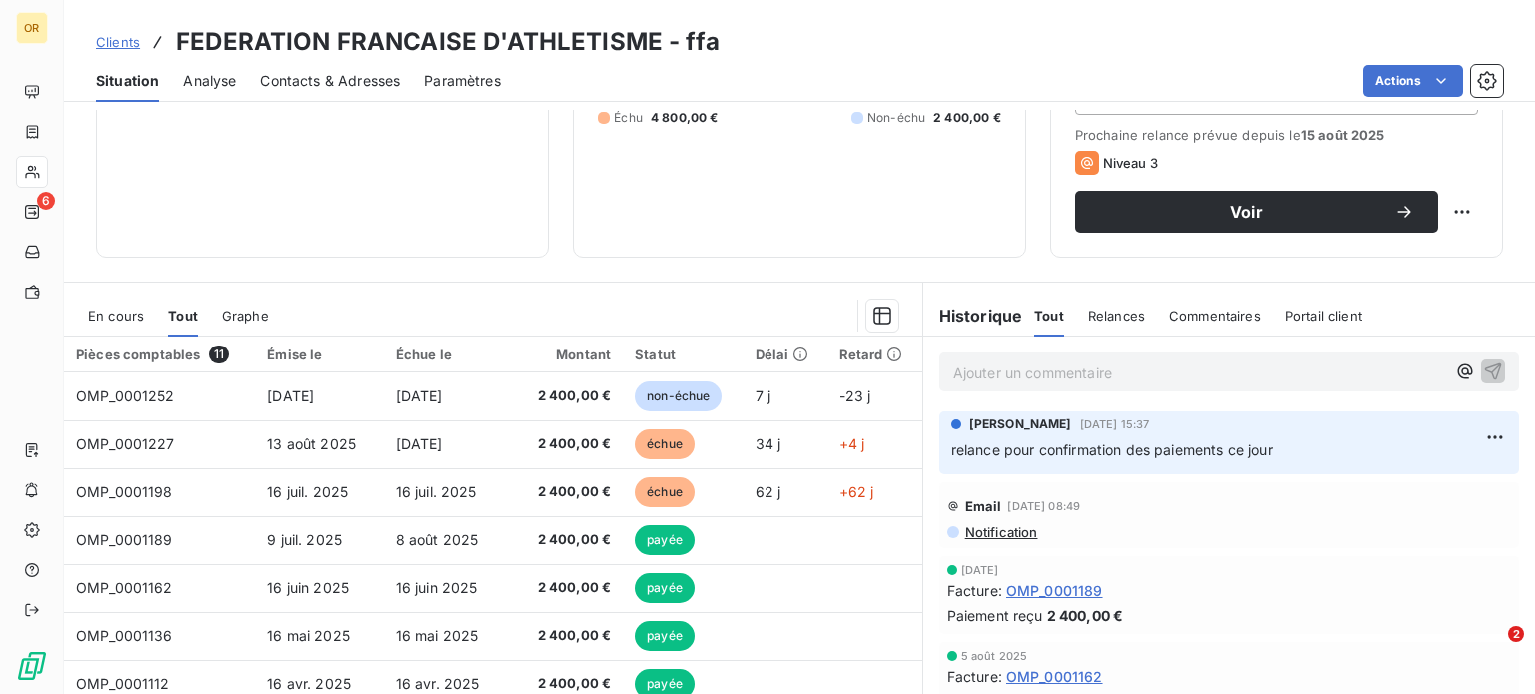
scroll to position [272, 0]
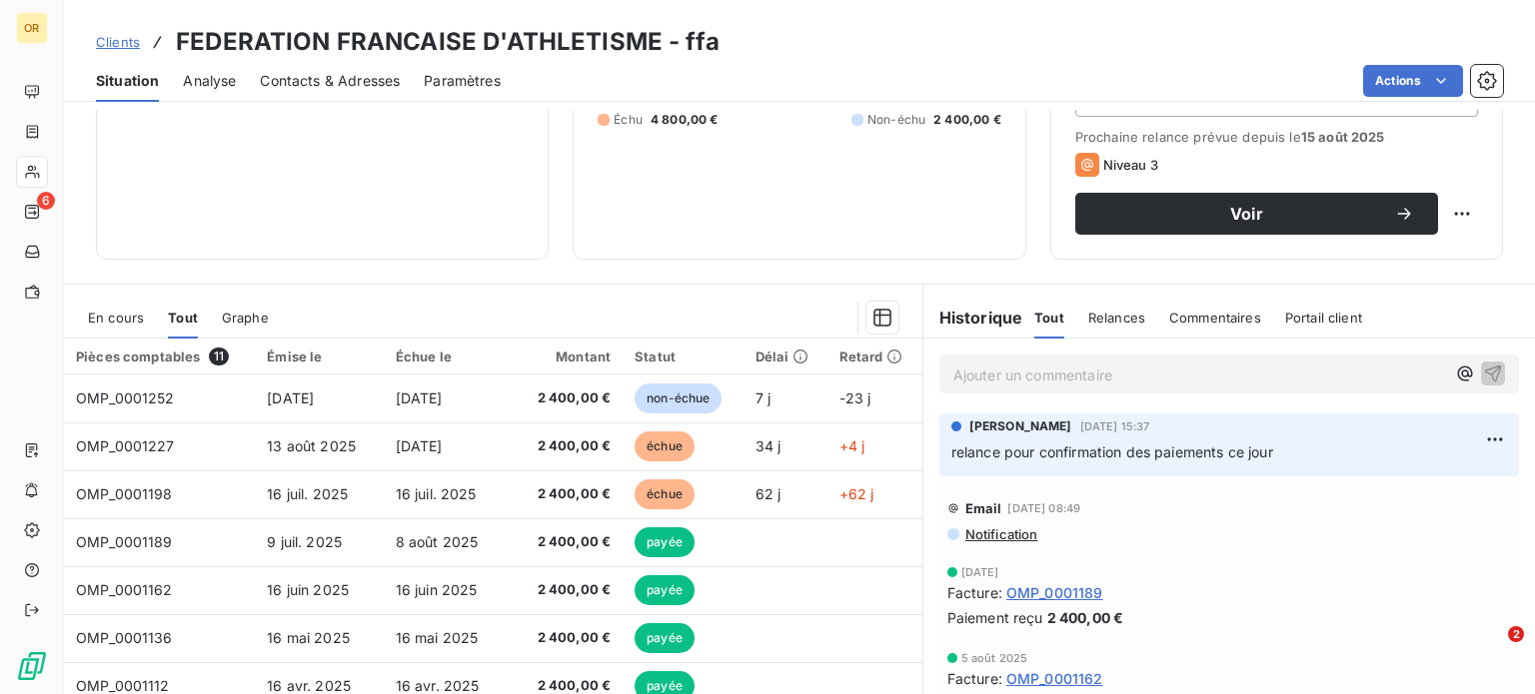
click at [1071, 368] on p "Ajouter un commentaire ﻿" at bounding box center [1199, 375] width 492 height 25
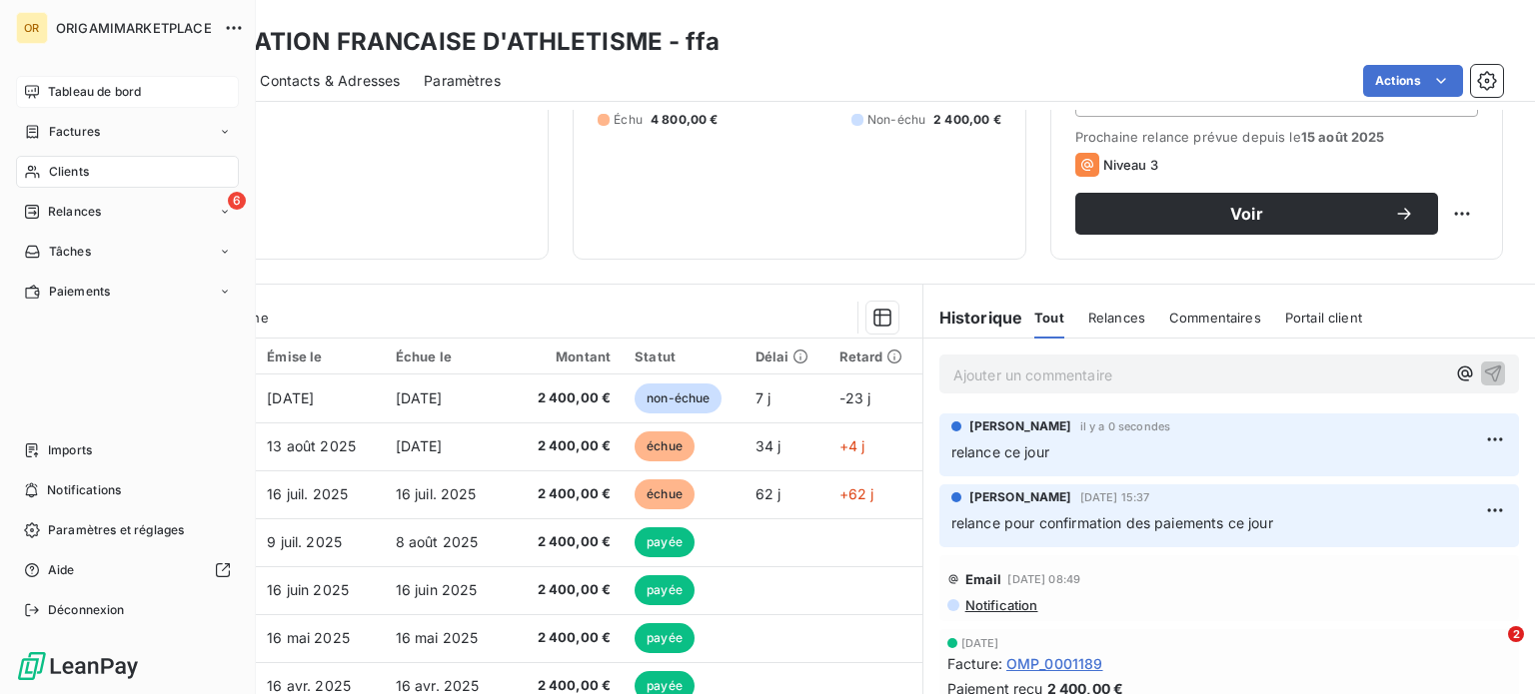
click at [68, 76] on div "Tableau de bord" at bounding box center [127, 92] width 223 height 32
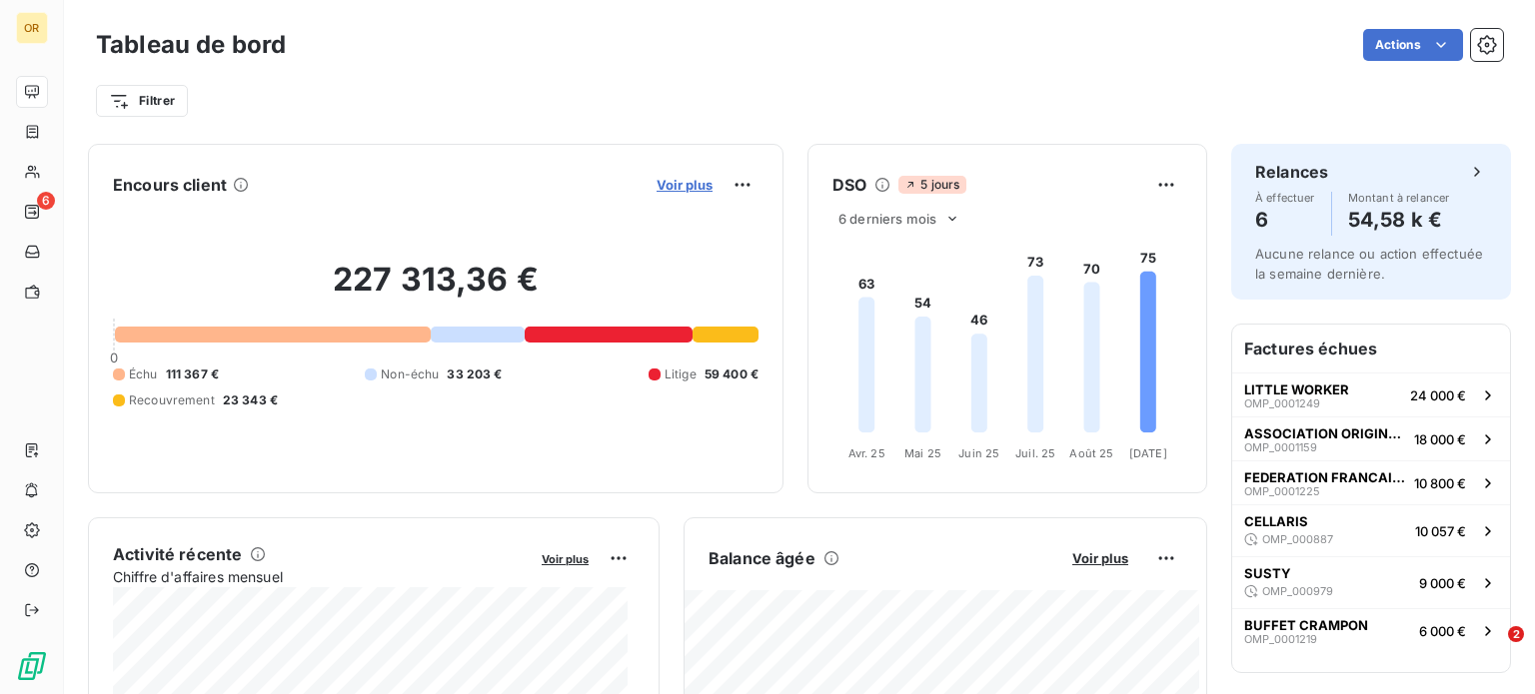
click at [656, 178] on span "Voir plus" at bounding box center [684, 185] width 56 height 16
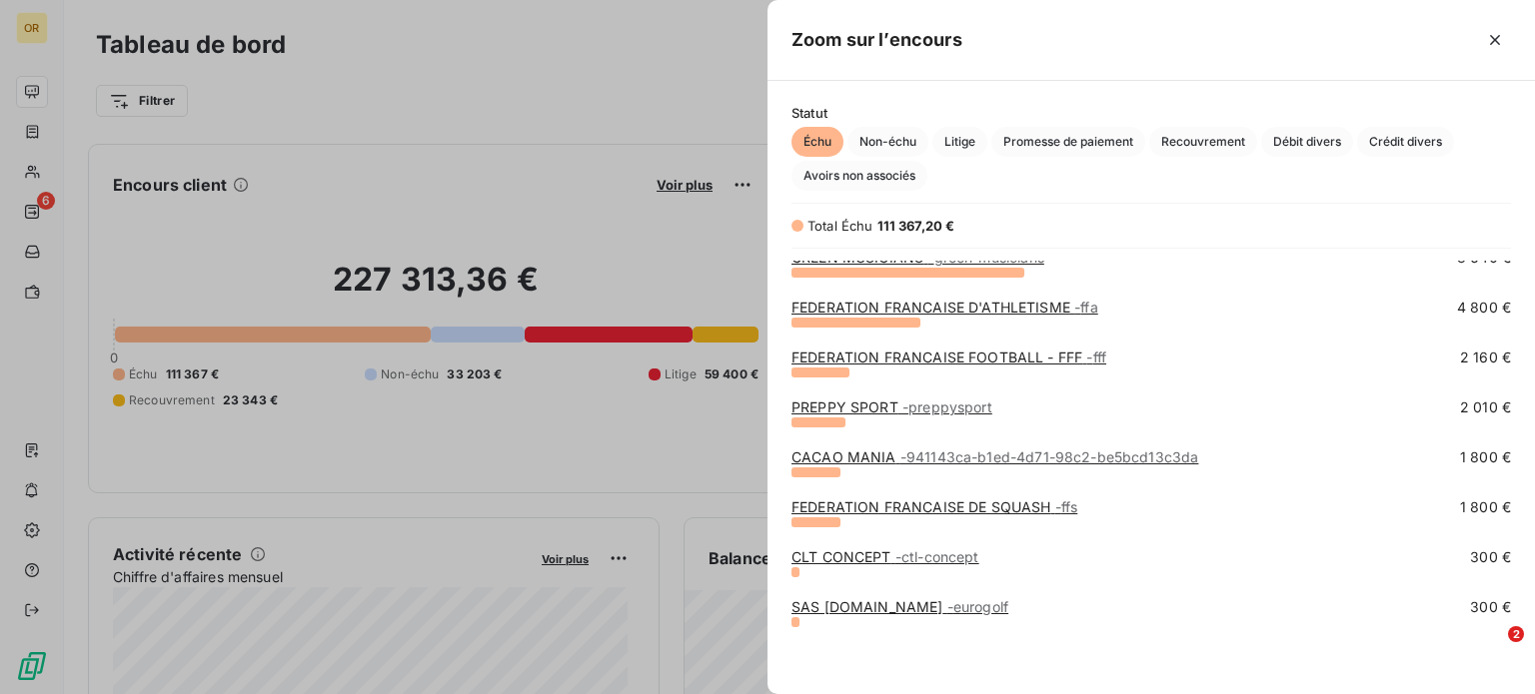
scroll to position [312, 0]
click at [835, 363] on link "FEDERATION FRANCAISE FOOTBALL - FFF - fff" at bounding box center [948, 358] width 315 height 17
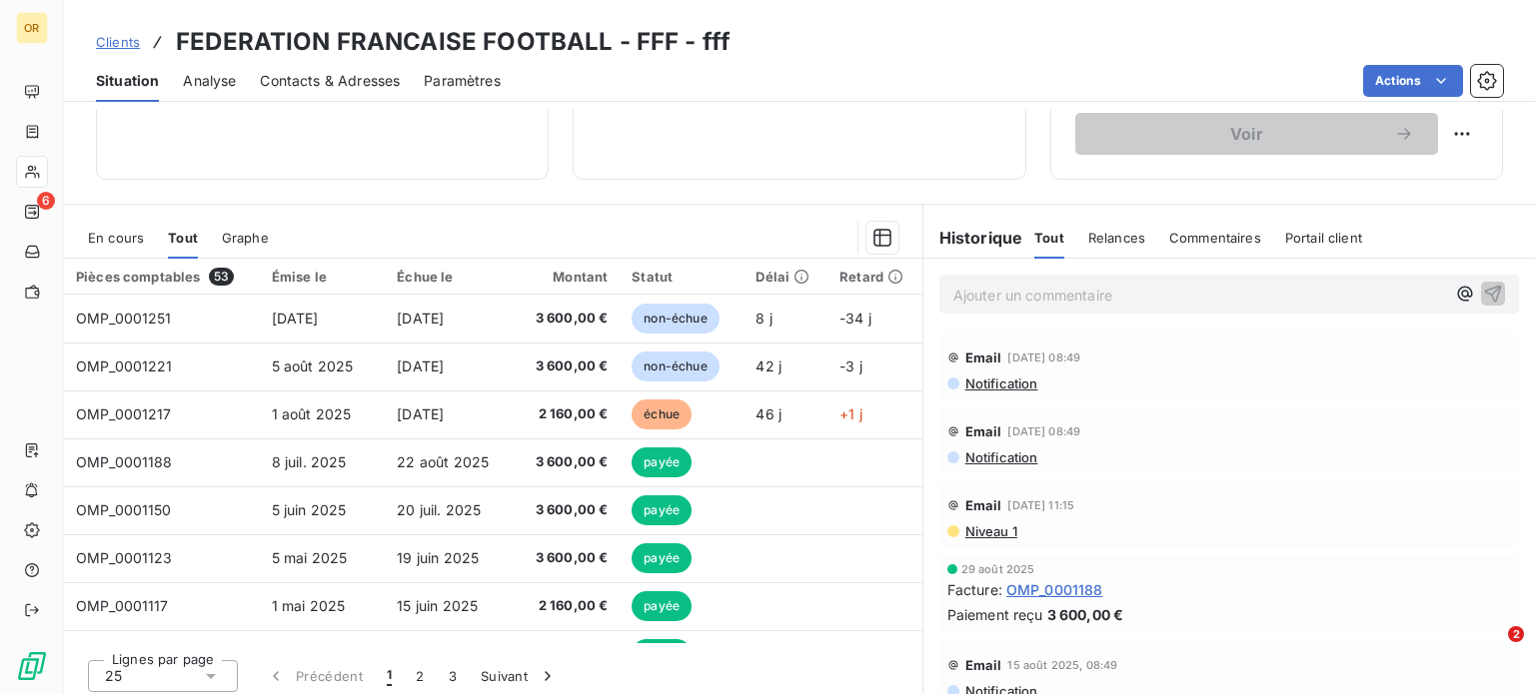
scroll to position [354, 0]
click at [313, 87] on span "Contacts & Adresses" at bounding box center [330, 81] width 140 height 20
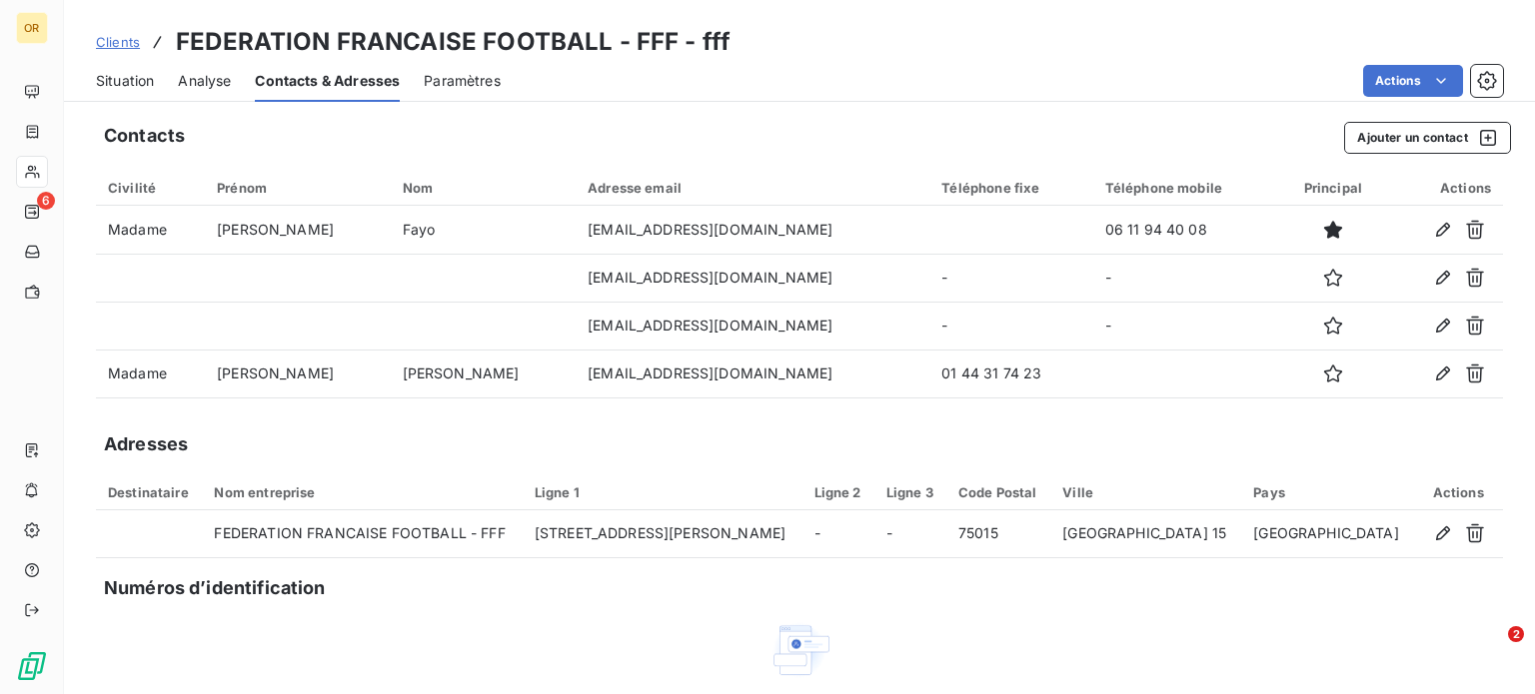
click at [143, 76] on span "Situation" at bounding box center [125, 81] width 58 height 20
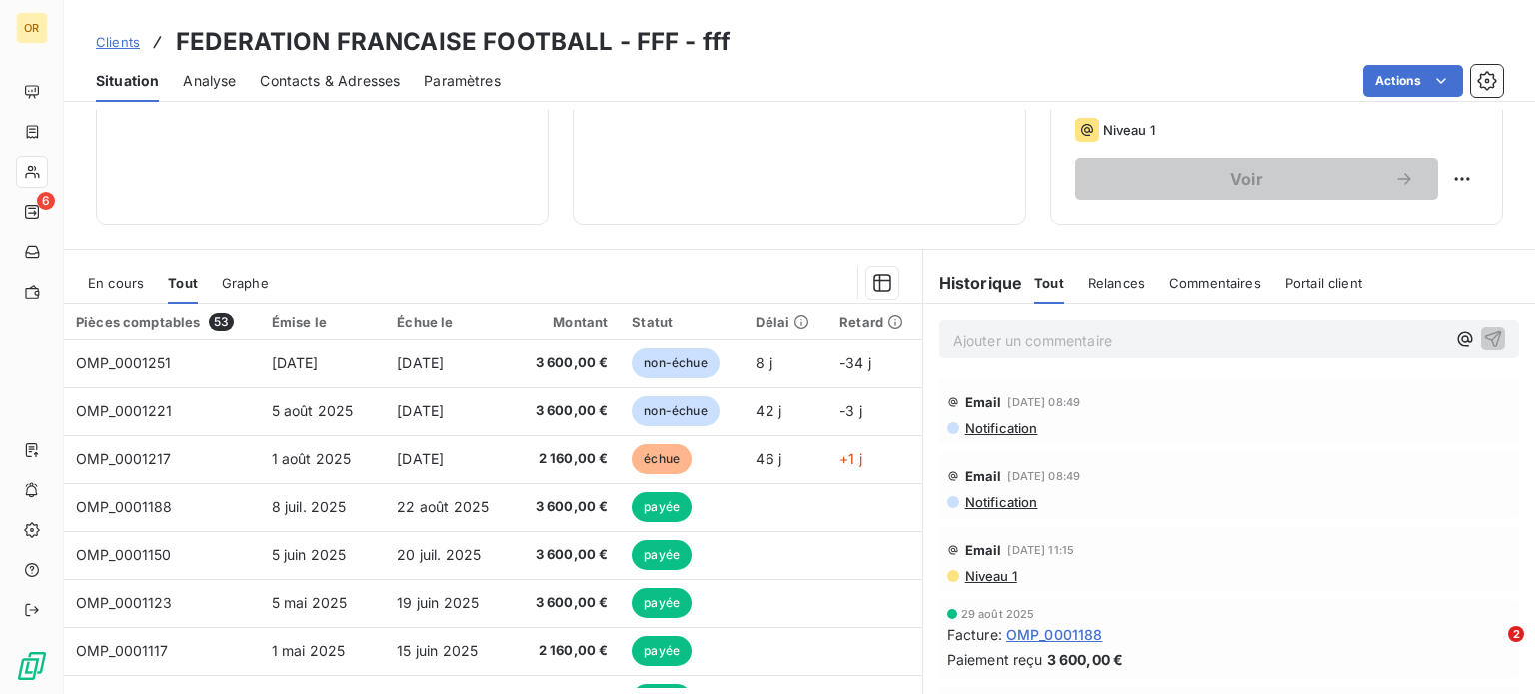
scroll to position [343, 0]
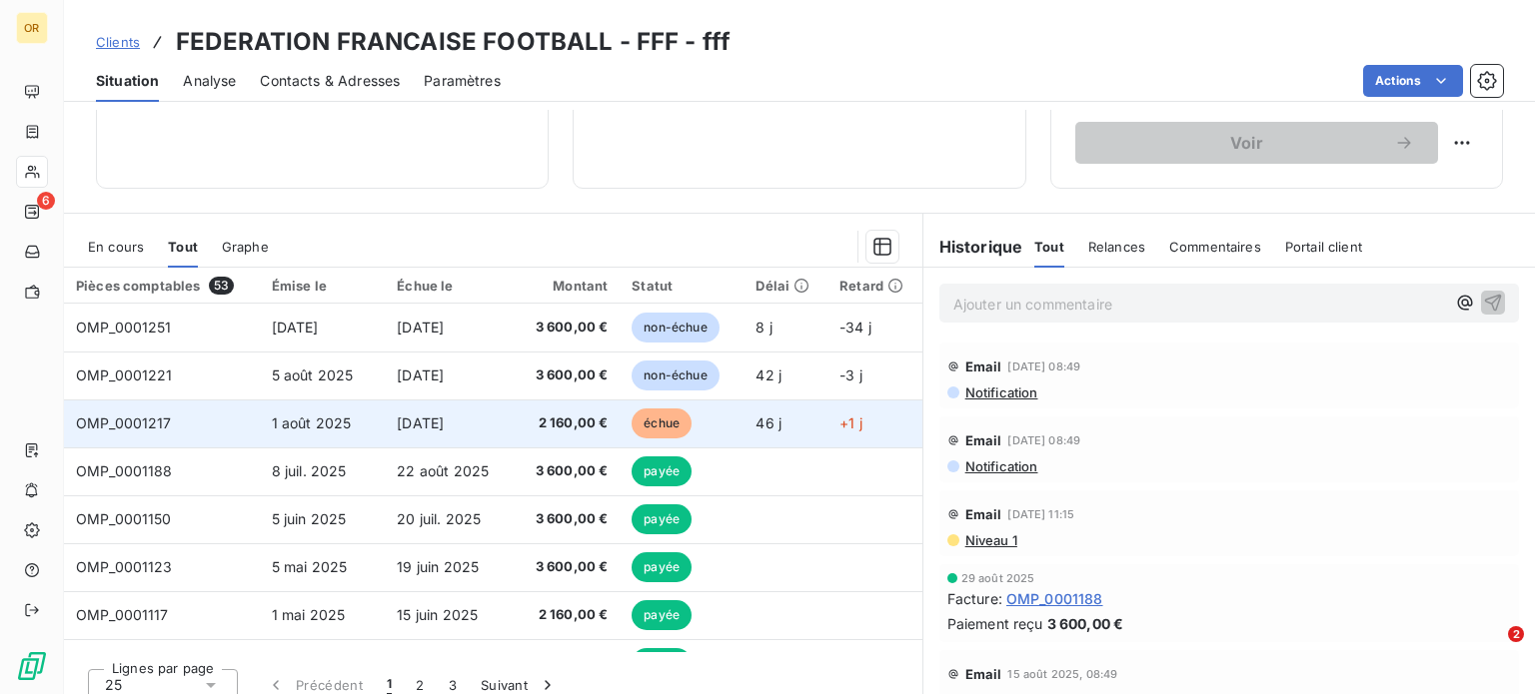
click at [525, 414] on span "2 160,00 €" at bounding box center [566, 424] width 83 height 20
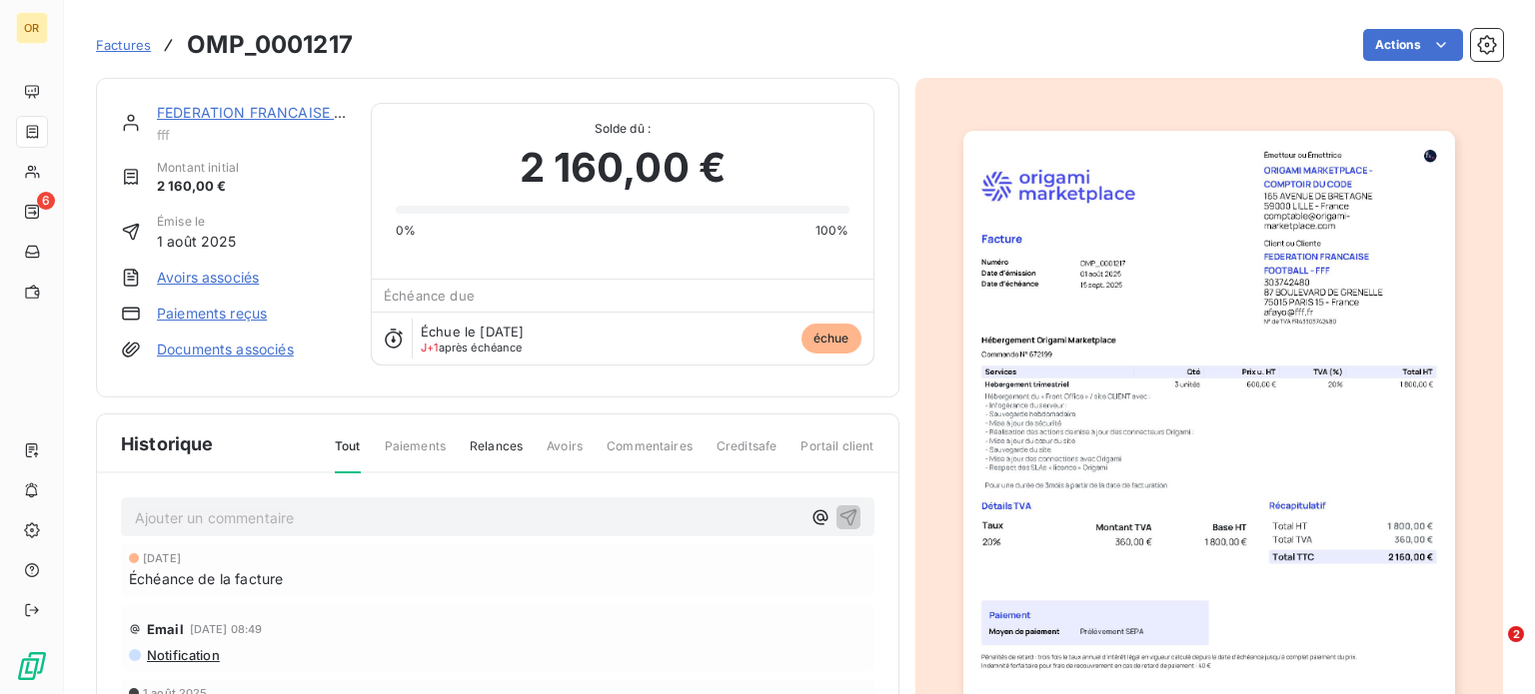
click at [1328, 284] on img "button" at bounding box center [1209, 478] width 492 height 694
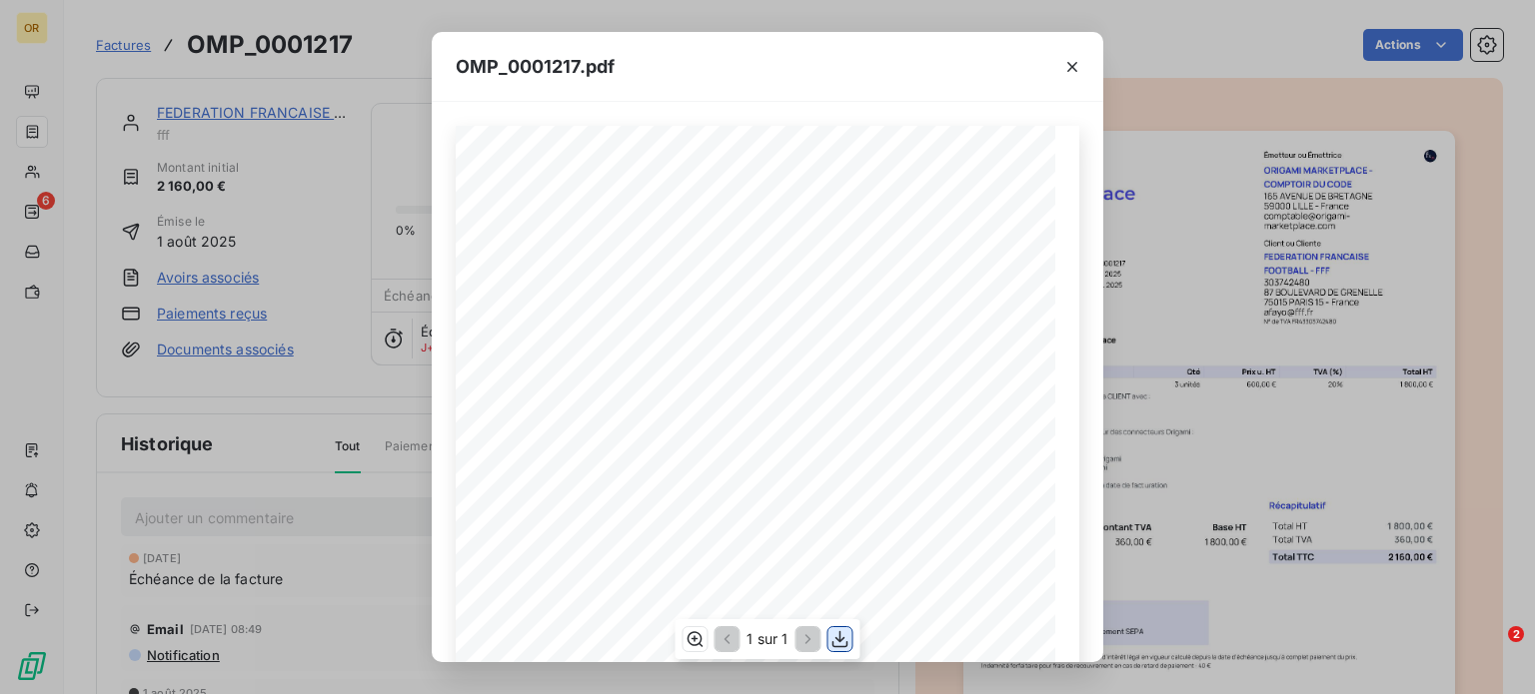
click at [849, 639] on icon "button" at bounding box center [840, 639] width 20 height 20
click at [1075, 79] on button "button" at bounding box center [1072, 67] width 32 height 32
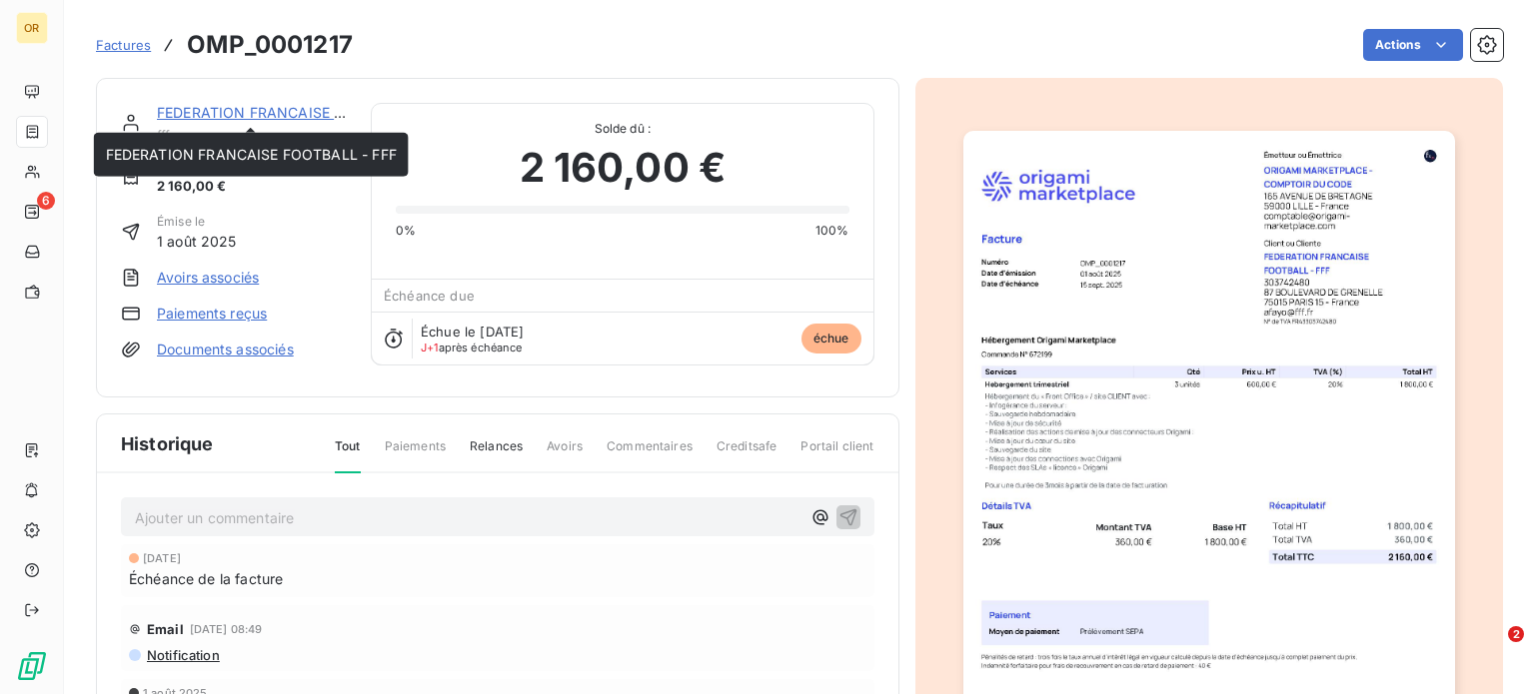
click at [261, 114] on link "FEDERATION FRANCAISE FOOTBALL - FFF" at bounding box center [302, 112] width 291 height 17
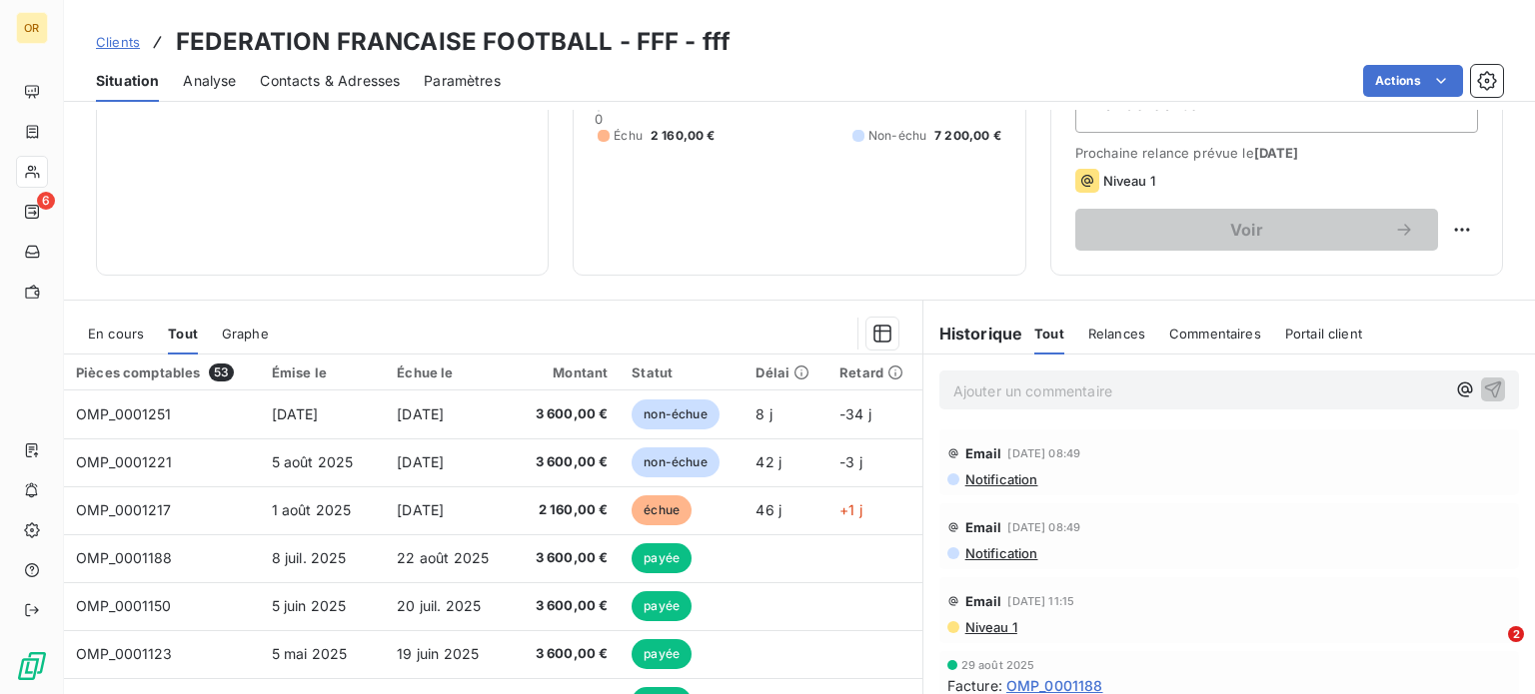
scroll to position [252, 0]
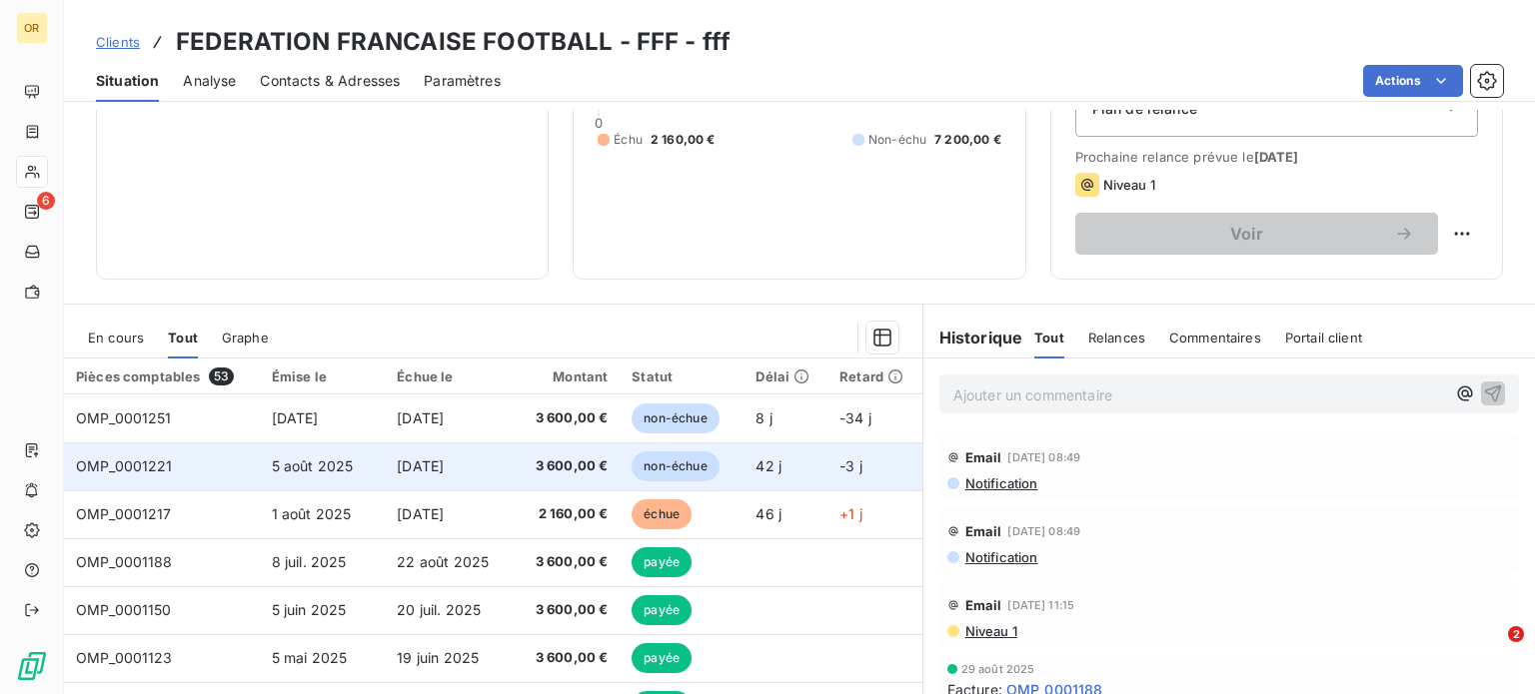
click at [491, 459] on td "[DATE]" at bounding box center [449, 467] width 128 height 48
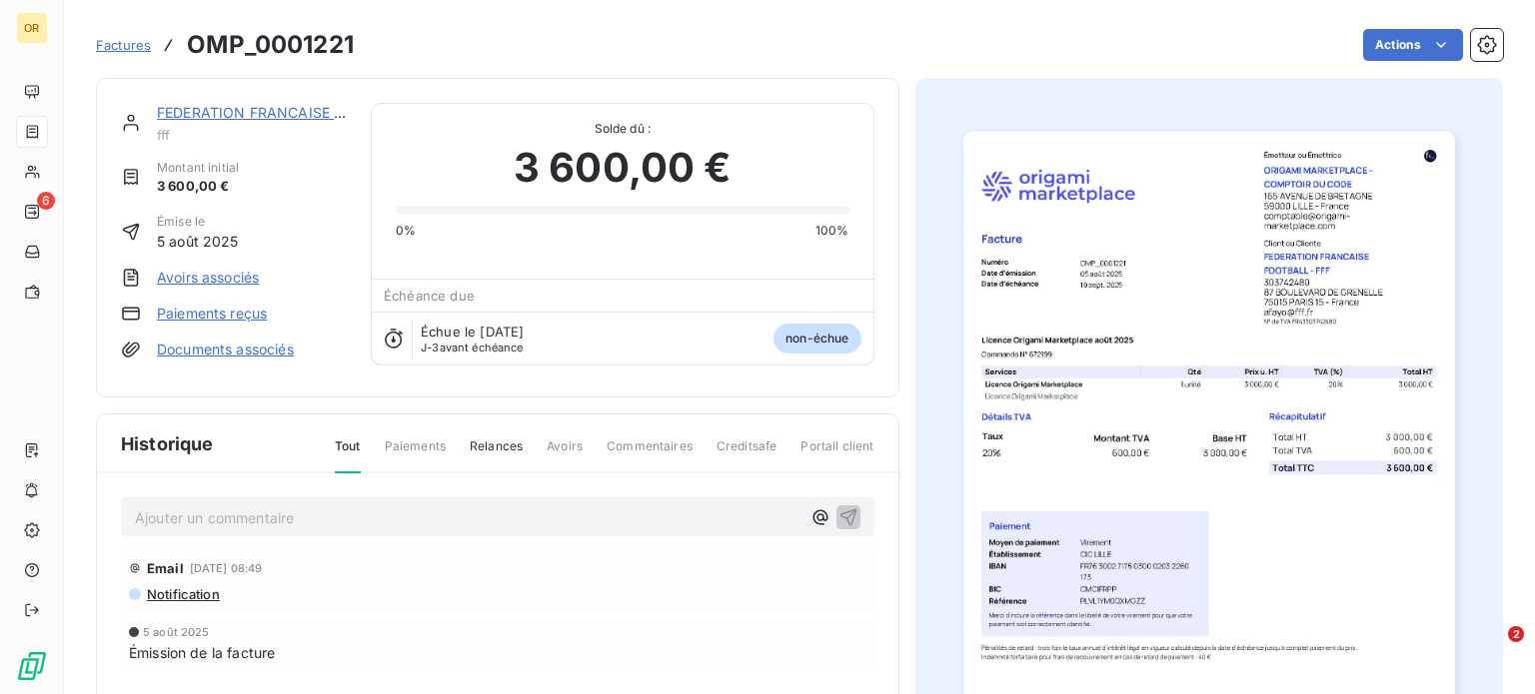
click at [1260, 315] on img "button" at bounding box center [1209, 478] width 492 height 694
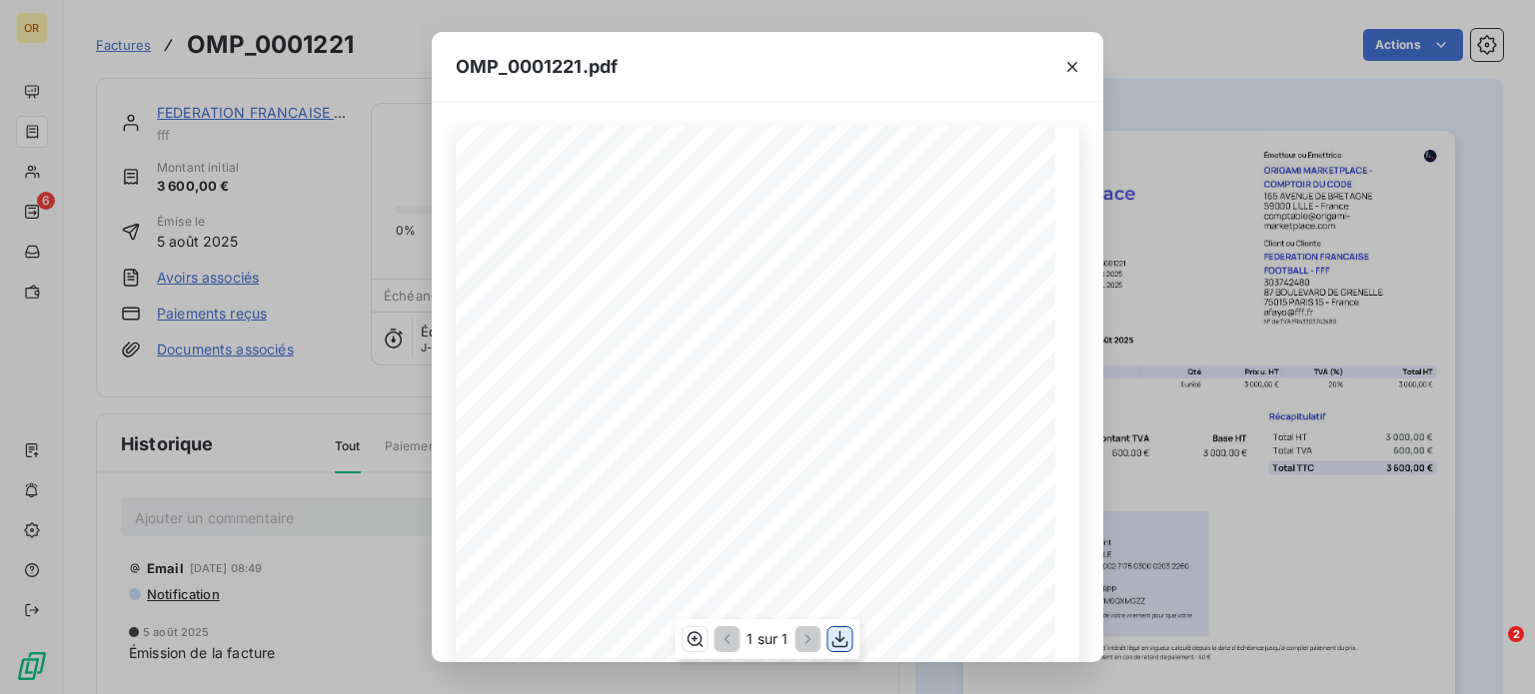
click at [837, 641] on icon "button" at bounding box center [840, 639] width 20 height 20
click at [1071, 83] on div at bounding box center [1072, 66] width 62 height 69
click at [1071, 76] on button "button" at bounding box center [1072, 67] width 32 height 32
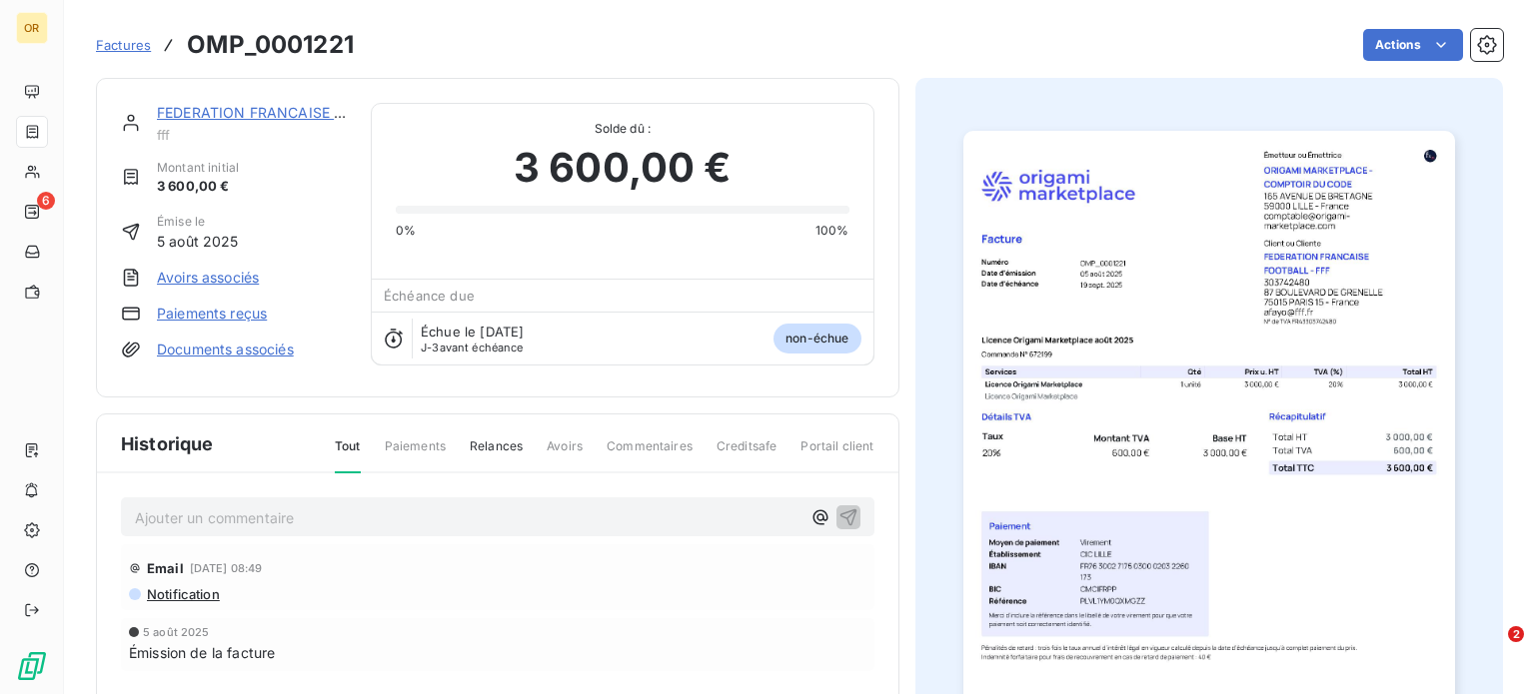
click at [251, 115] on link "FEDERATION FRANCAISE FOOTBALL - FFF" at bounding box center [302, 112] width 291 height 17
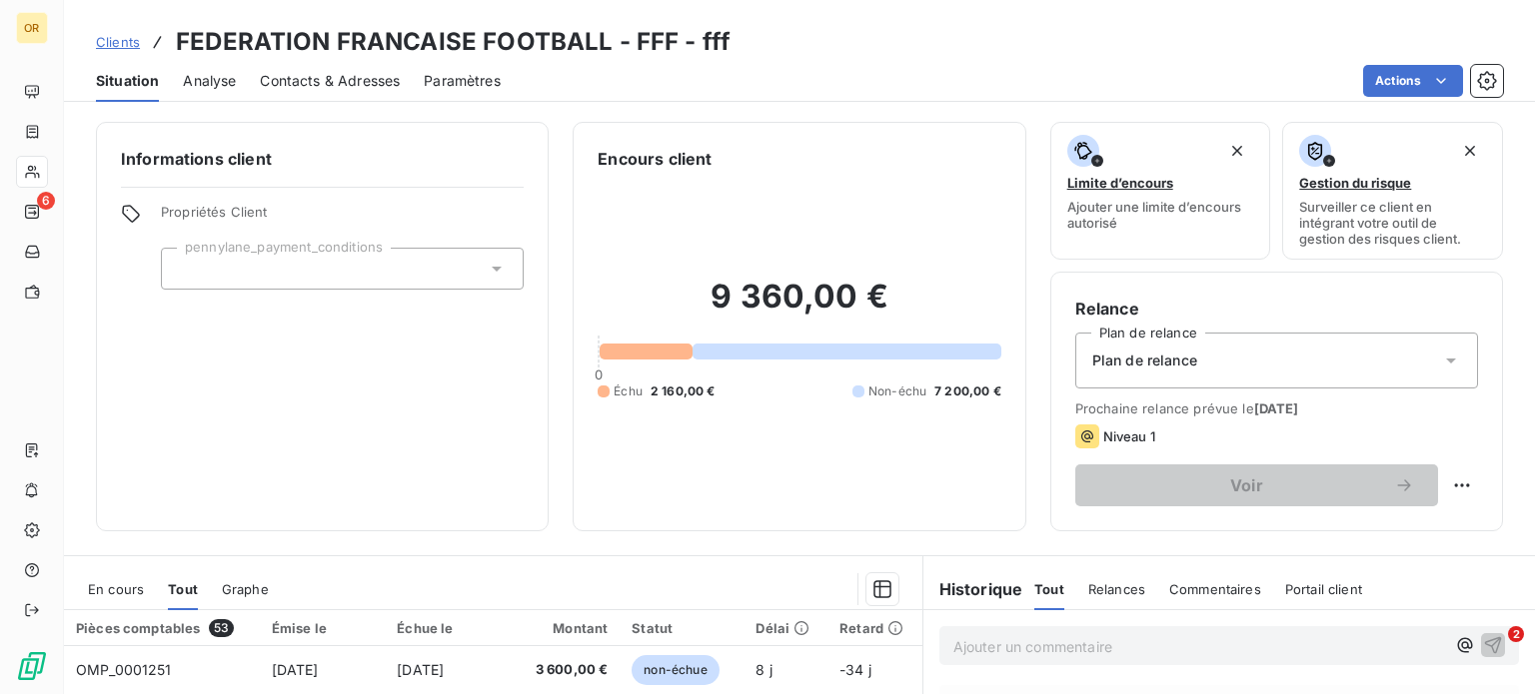
click at [348, 78] on span "Contacts & Adresses" at bounding box center [330, 81] width 140 height 20
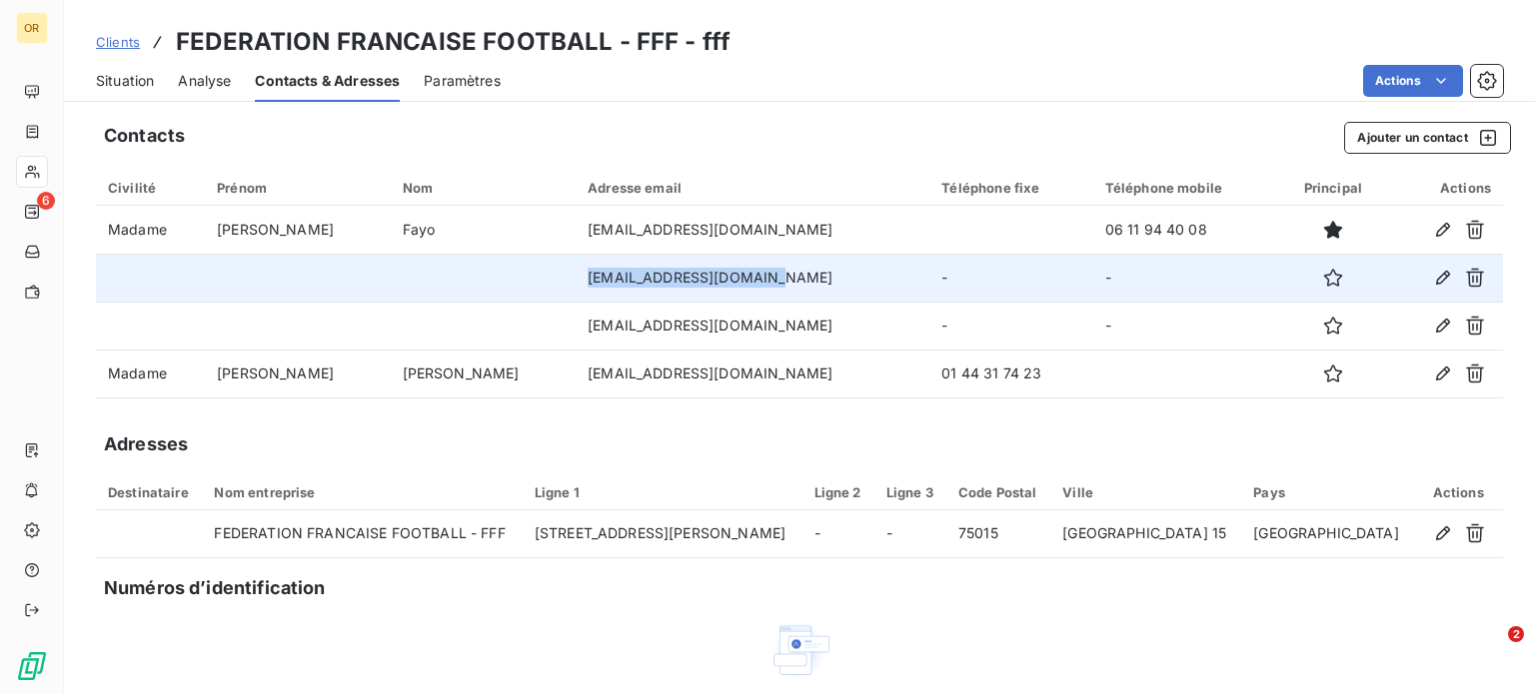
drag, startPoint x: 620, startPoint y: 278, endPoint x: 467, endPoint y: 288, distance: 154.2
click at [576, 288] on td "[EMAIL_ADDRESS][DOMAIN_NAME]" at bounding box center [753, 278] width 354 height 48
copy td "[EMAIL_ADDRESS][DOMAIN_NAME]"
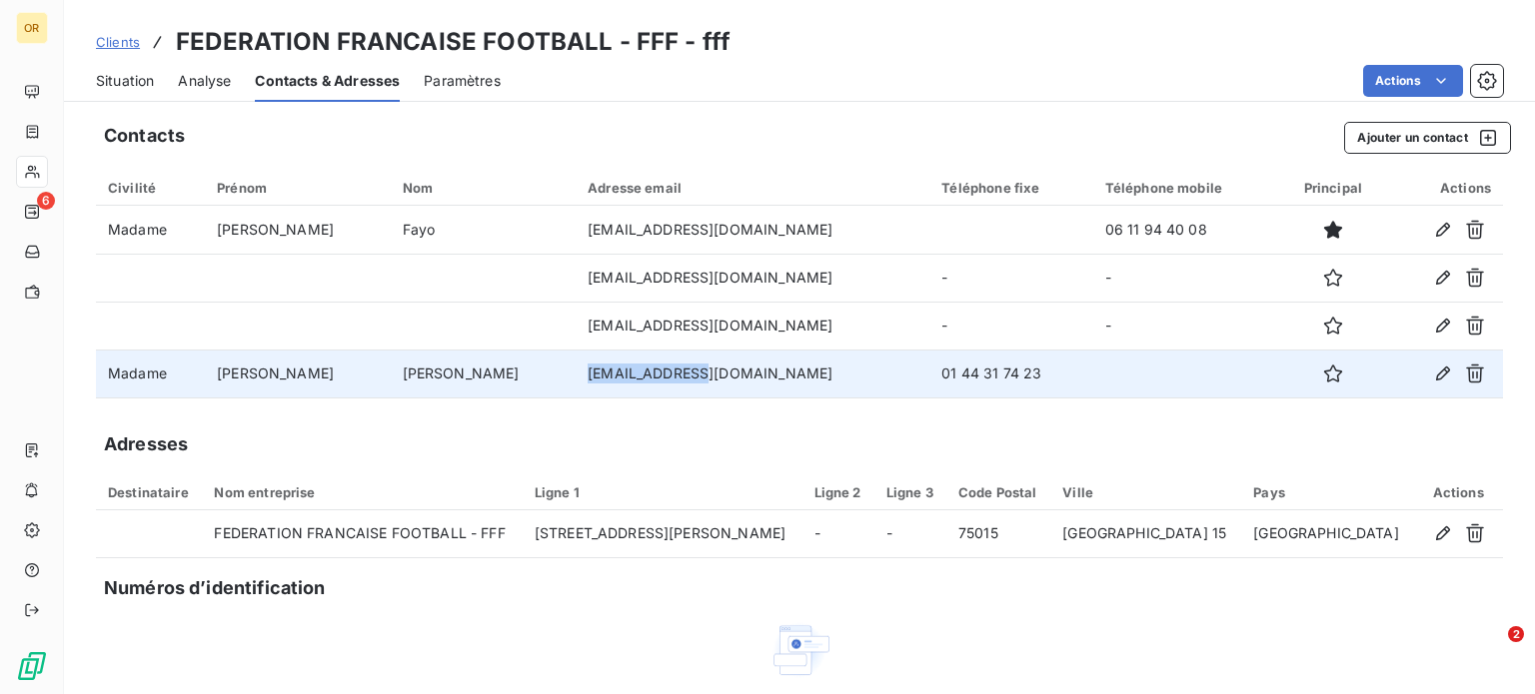
drag, startPoint x: 569, startPoint y: 377, endPoint x: 466, endPoint y: 388, distance: 103.5
click at [576, 388] on td "[EMAIL_ADDRESS][DOMAIN_NAME]" at bounding box center [753, 374] width 354 height 48
copy td "[EMAIL_ADDRESS][DOMAIN_NAME]"
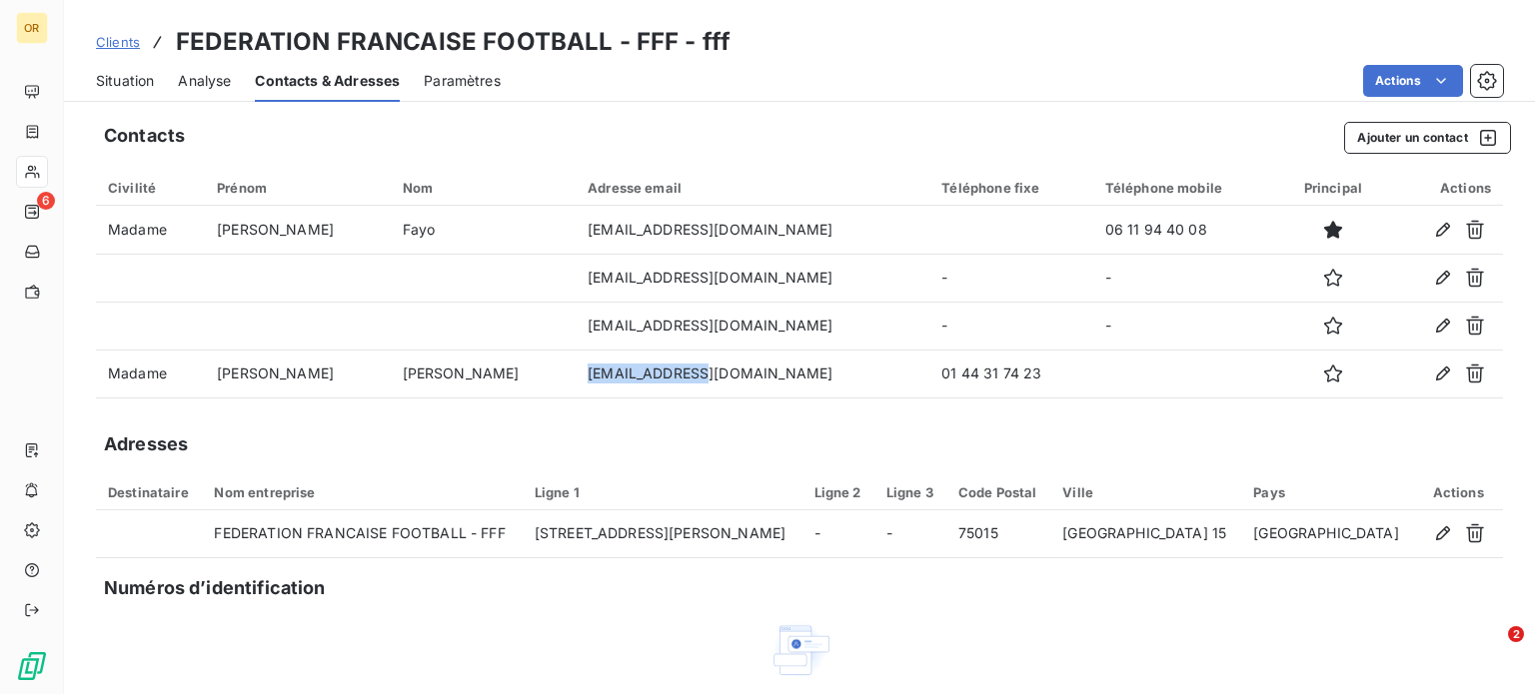
click at [148, 82] on span "Situation" at bounding box center [125, 81] width 58 height 20
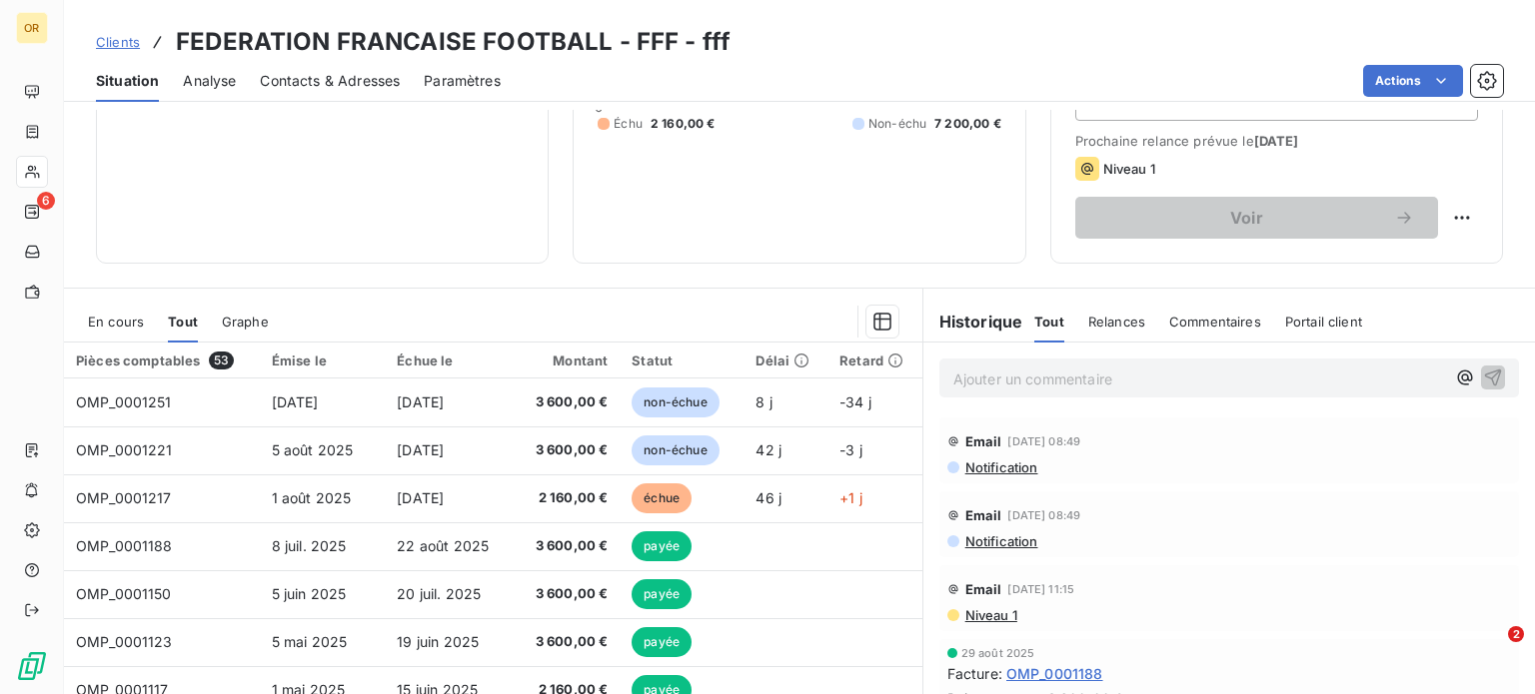
scroll to position [360, 0]
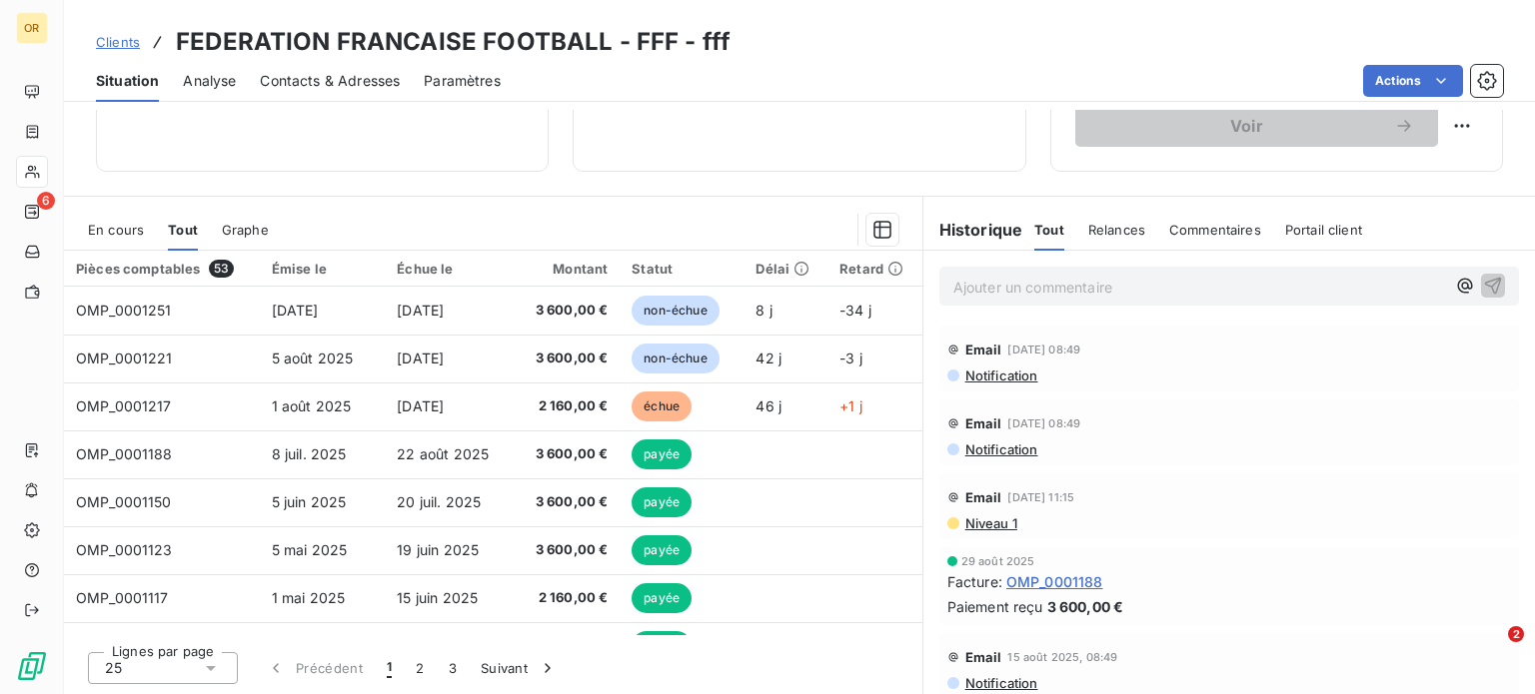
click at [1013, 291] on p "Ajouter un commentaire ﻿" at bounding box center [1199, 287] width 492 height 25
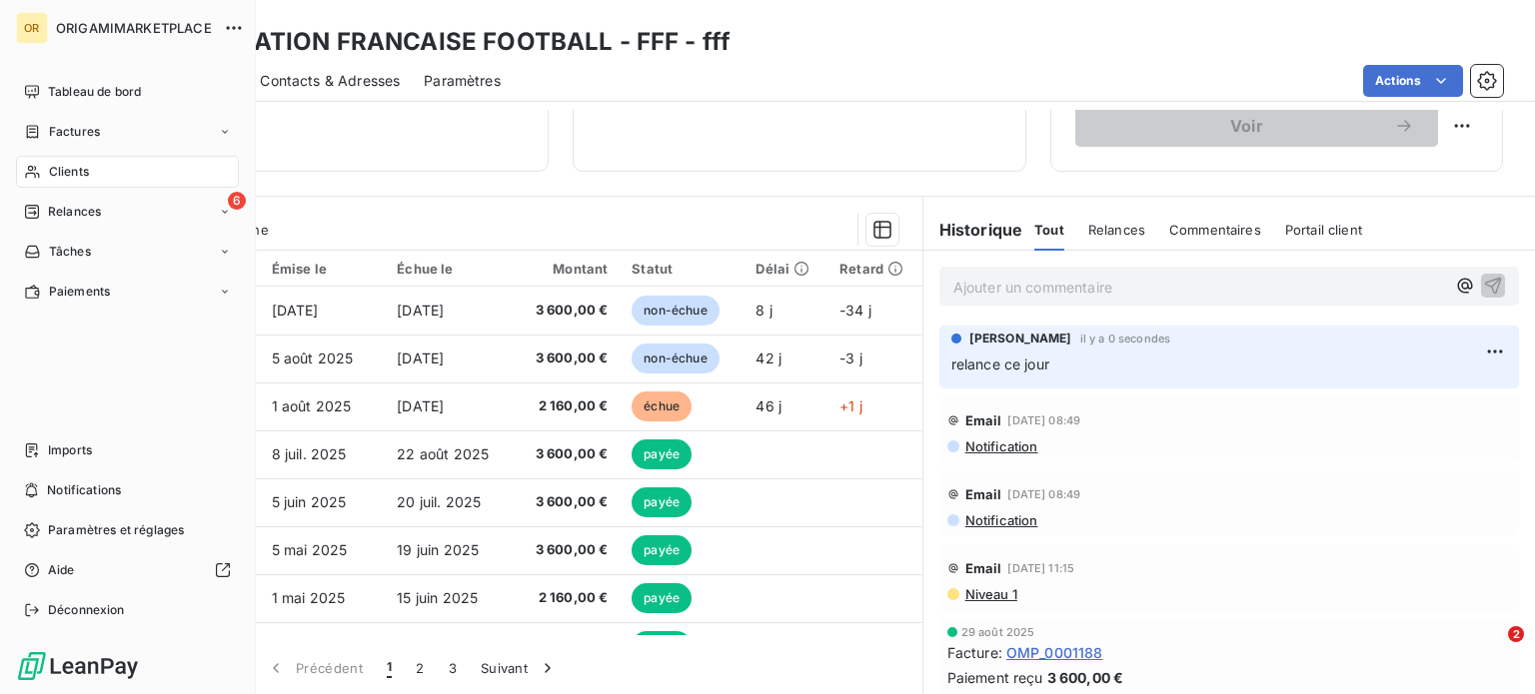
click at [54, 90] on span "Tableau de bord" at bounding box center [94, 92] width 93 height 18
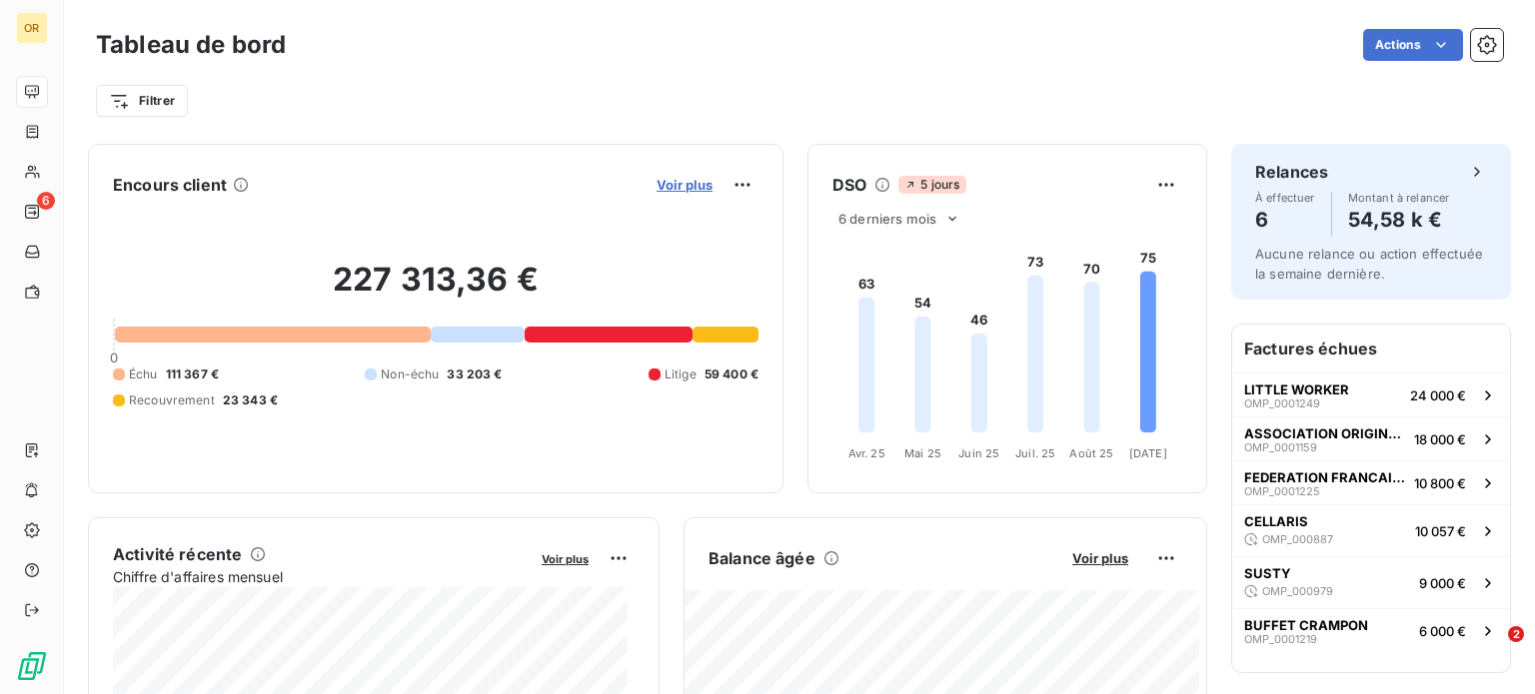
click at [660, 183] on span "Voir plus" at bounding box center [684, 185] width 56 height 16
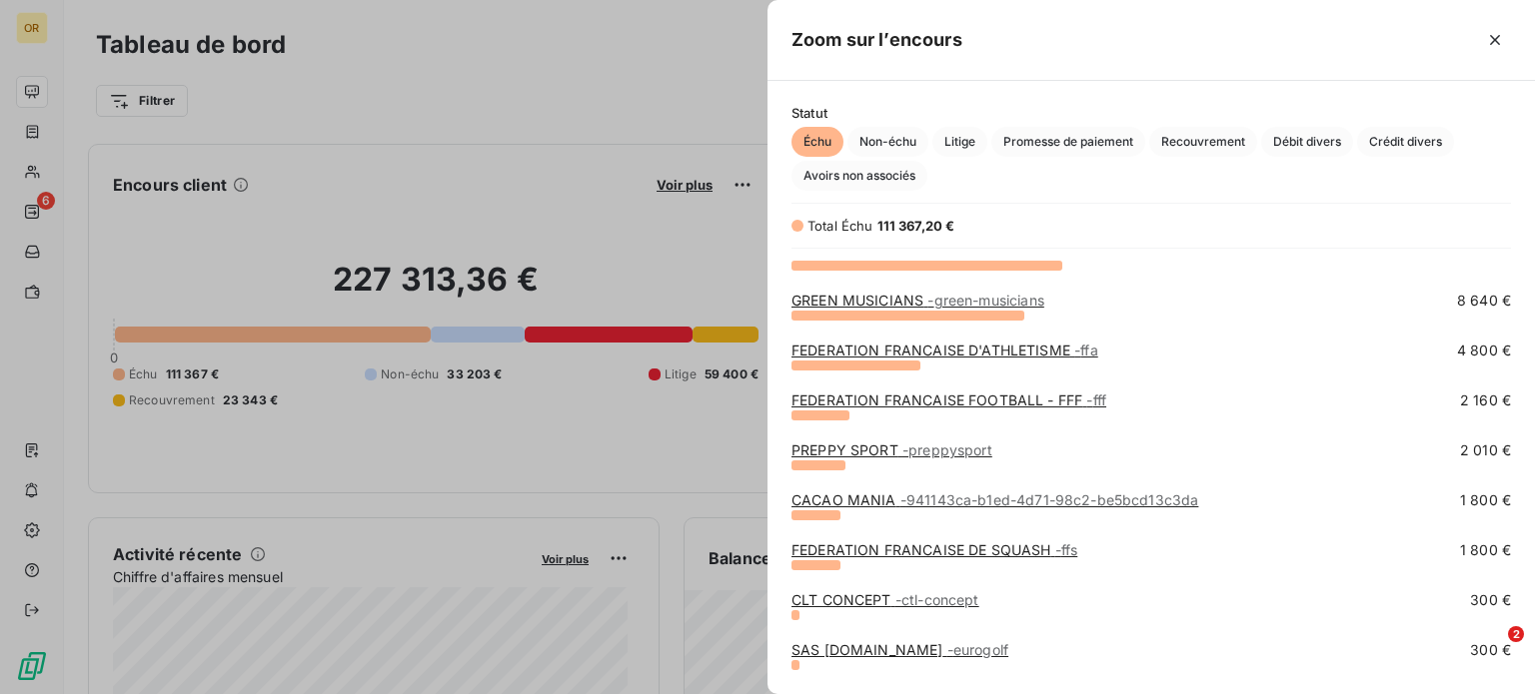
scroll to position [271, 0]
click at [944, 493] on span "- 941143ca-b1ed-4d71-98c2-be5bcd13c3da" at bounding box center [1049, 499] width 299 height 17
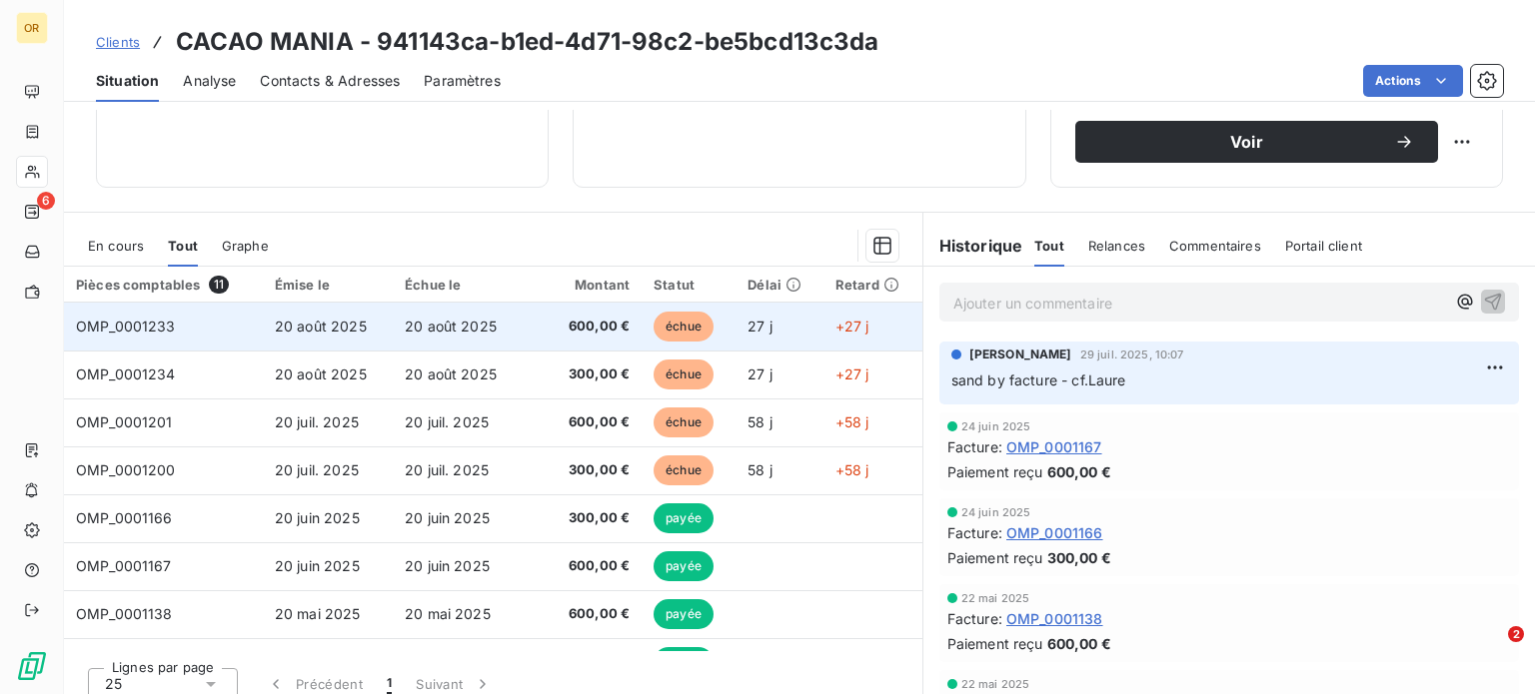
click at [523, 332] on td "600,00 €" at bounding box center [582, 327] width 119 height 48
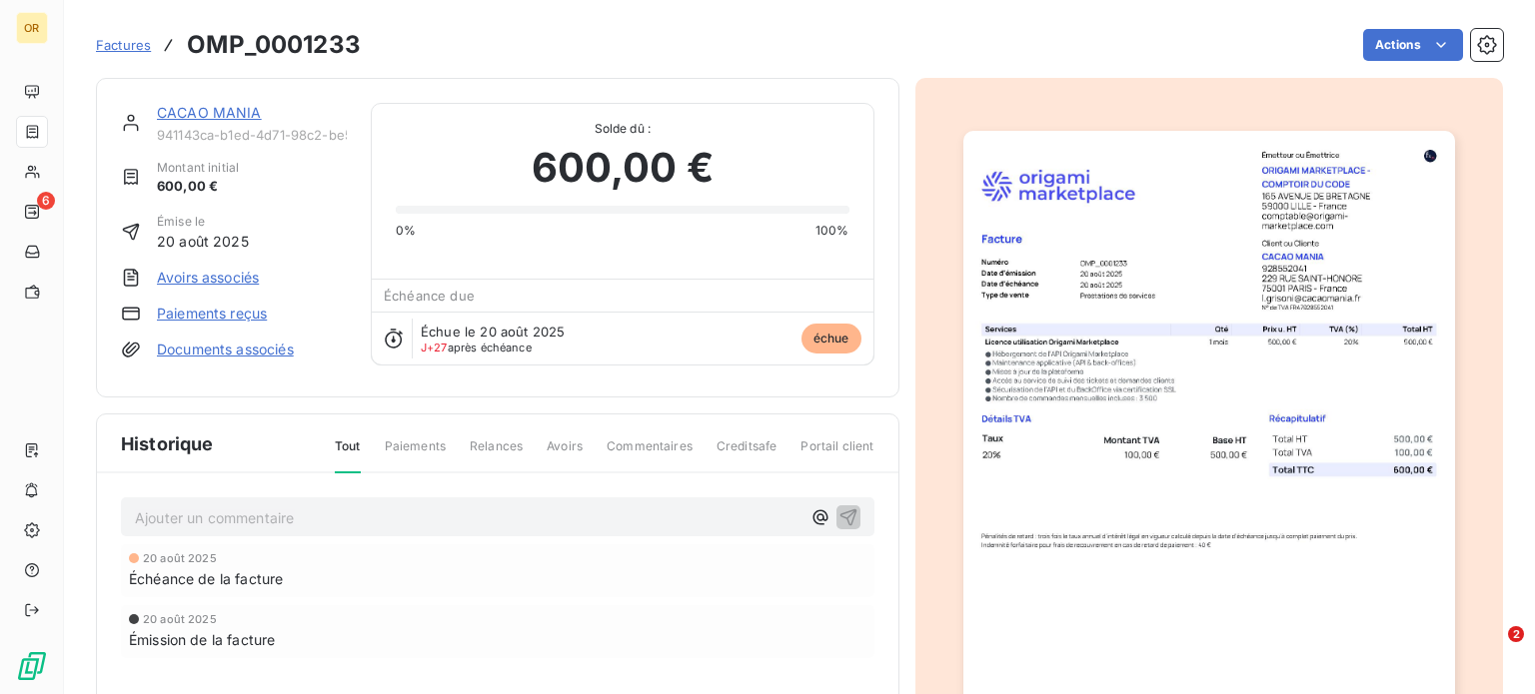
click at [135, 47] on span "Factures" at bounding box center [123, 45] width 55 height 16
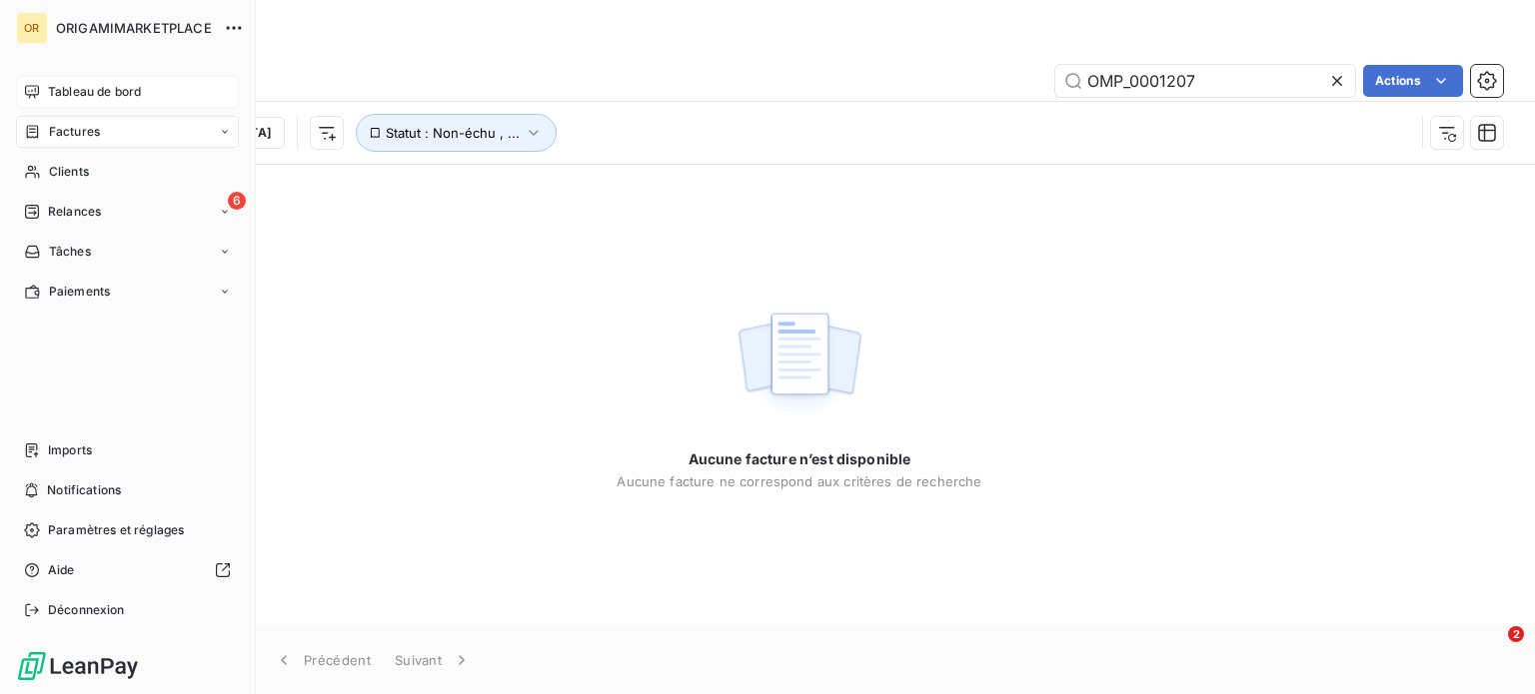
click at [49, 100] on span "Tableau de bord" at bounding box center [94, 92] width 93 height 18
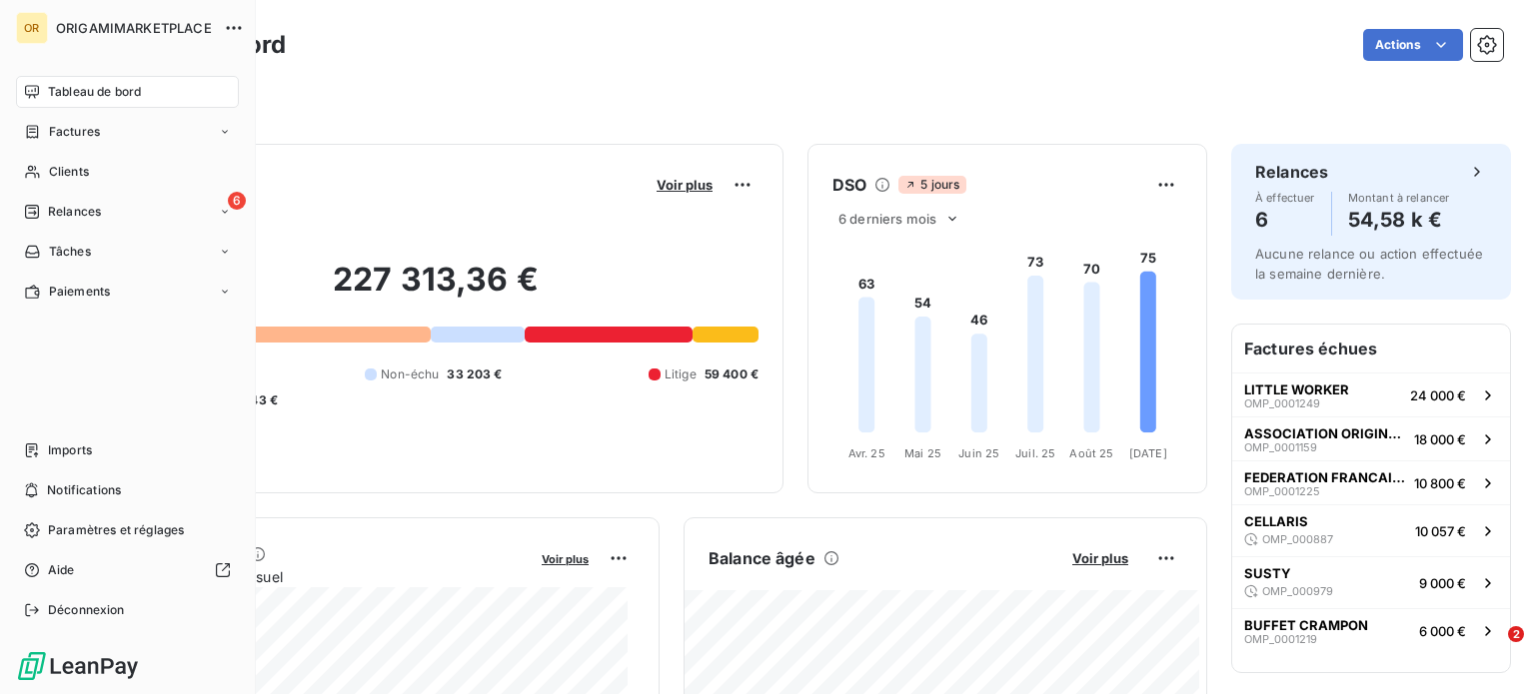
click at [62, 79] on div "Tableau de bord" at bounding box center [127, 92] width 223 height 32
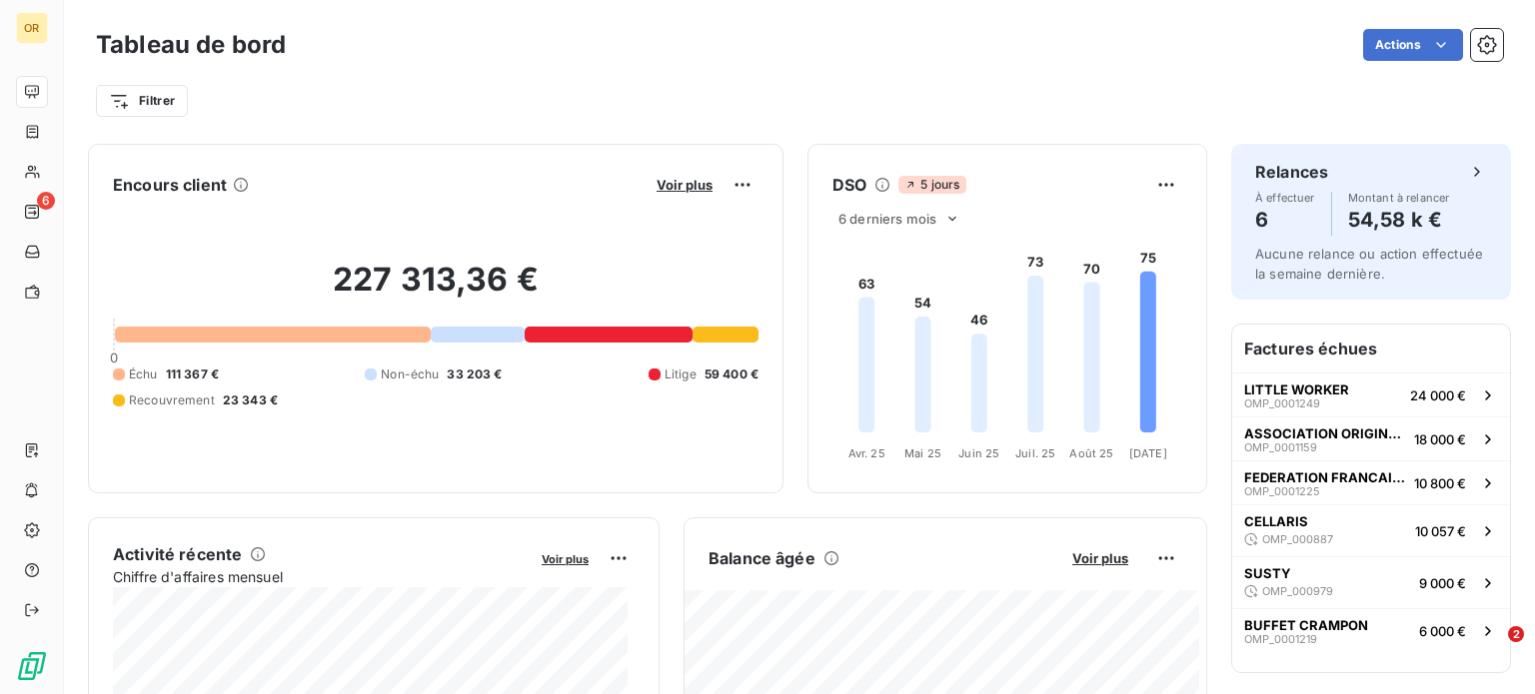
click at [665, 193] on button "Voir plus" at bounding box center [684, 185] width 68 height 18
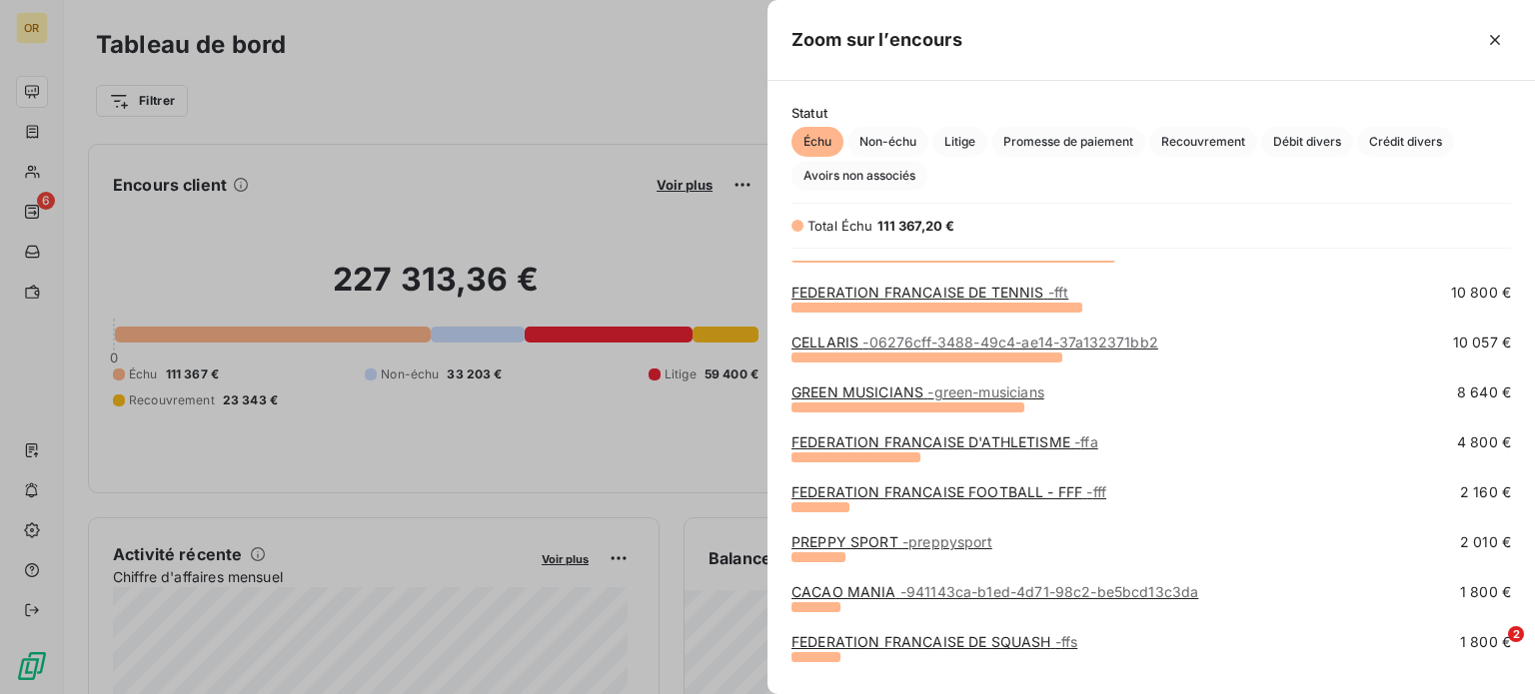
scroll to position [313, 0]
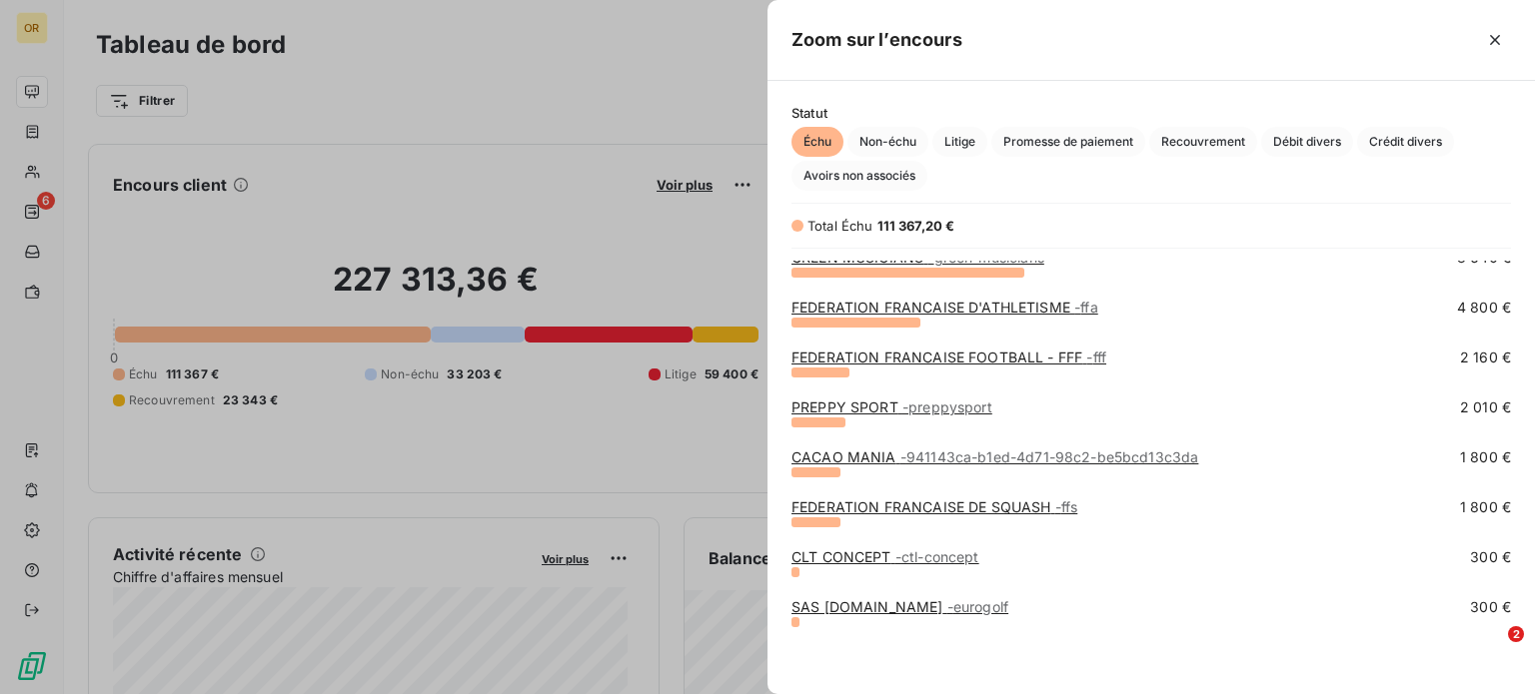
click at [945, 509] on link "FEDERATION FRANCAISE DE SQUASH - ffs" at bounding box center [934, 507] width 286 height 17
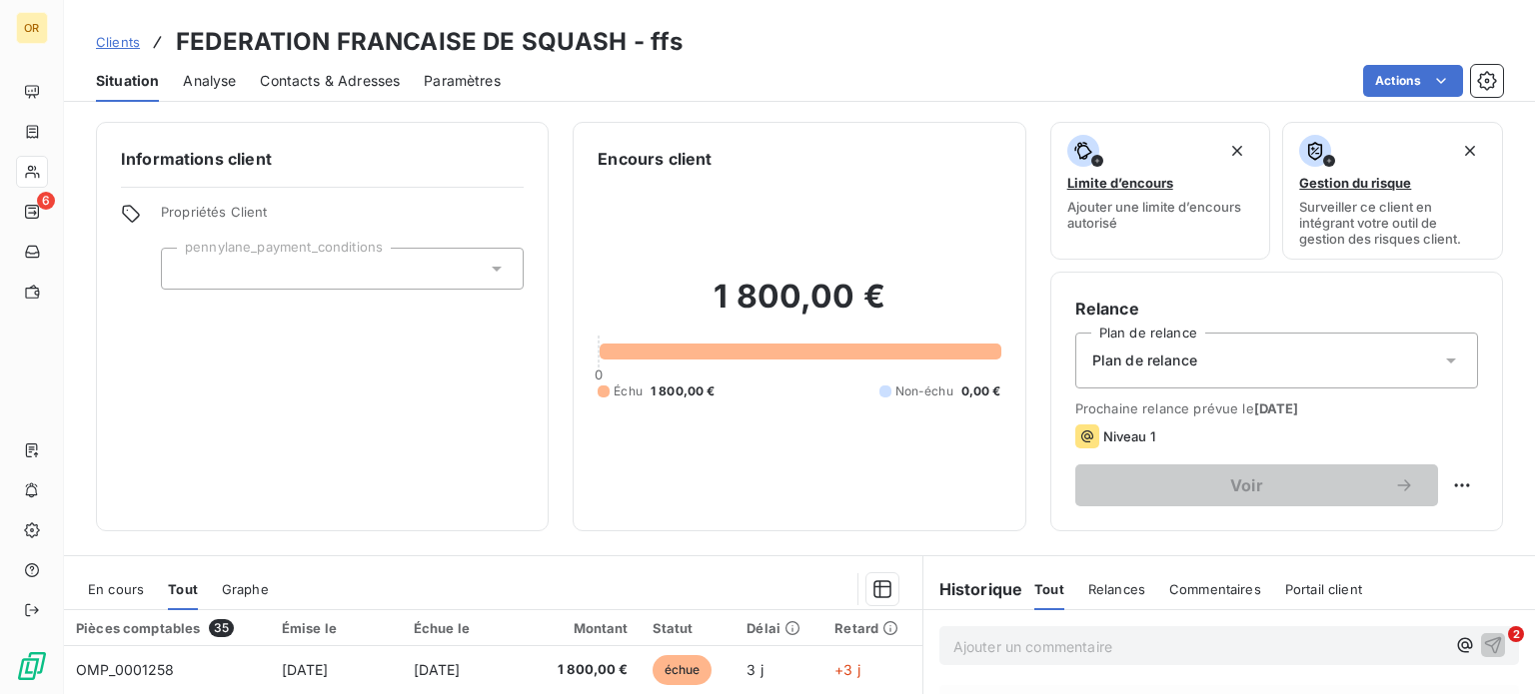
click at [332, 90] on span "Contacts & Adresses" at bounding box center [330, 81] width 140 height 20
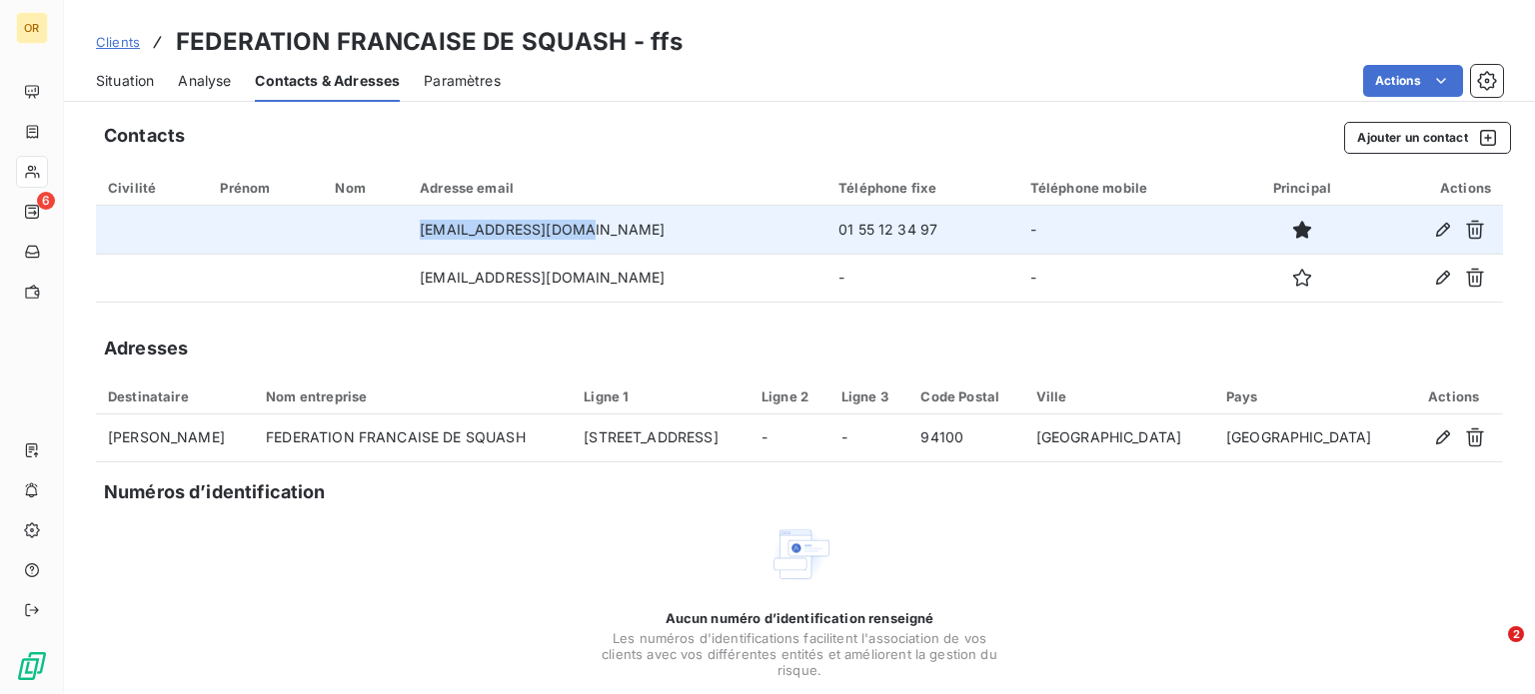
drag, startPoint x: 425, startPoint y: 231, endPoint x: 621, endPoint y: 226, distance: 196.9
click at [621, 226] on td "[EMAIL_ADDRESS][DOMAIN_NAME]" at bounding box center [617, 230] width 419 height 48
copy td "[EMAIL_ADDRESS][DOMAIN_NAME]"
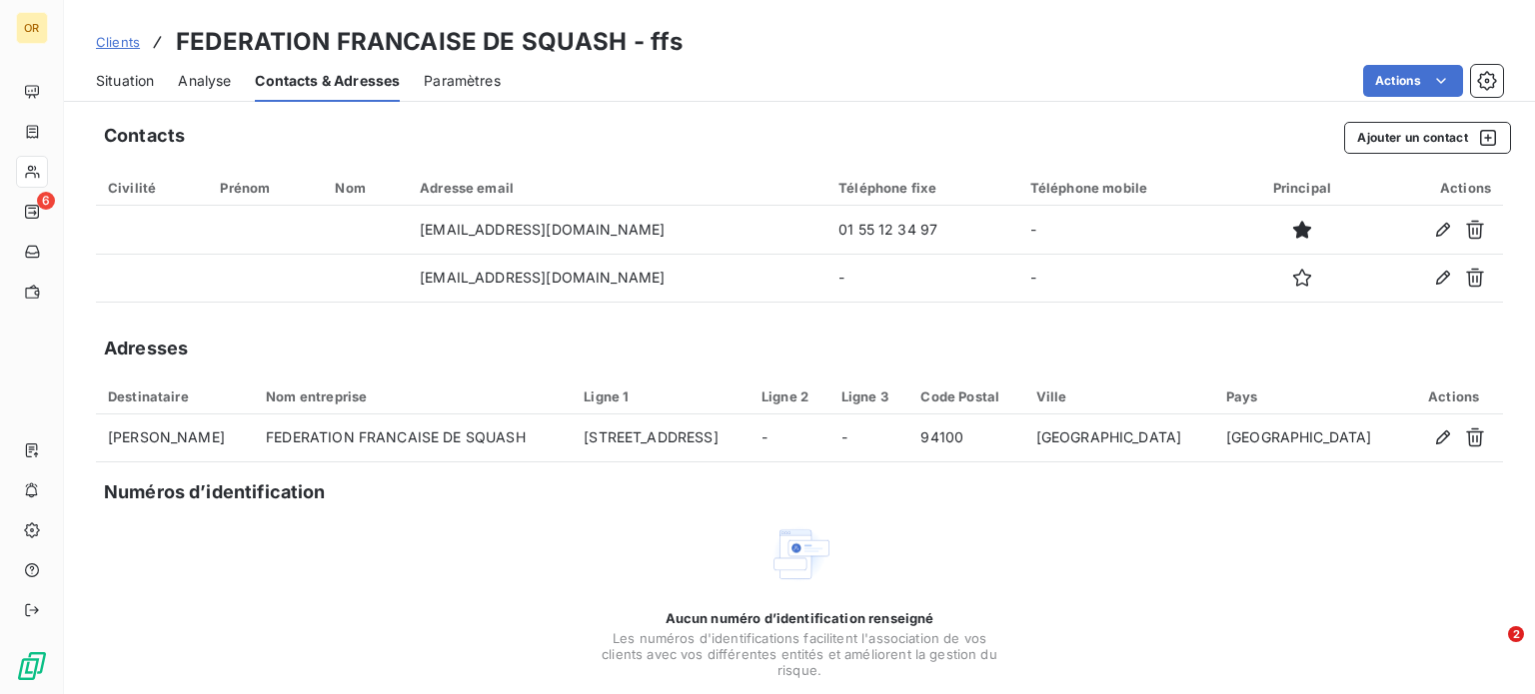
click at [516, 337] on div "Adresses" at bounding box center [799, 349] width 1407 height 28
click at [104, 63] on div "Situation" at bounding box center [125, 81] width 58 height 42
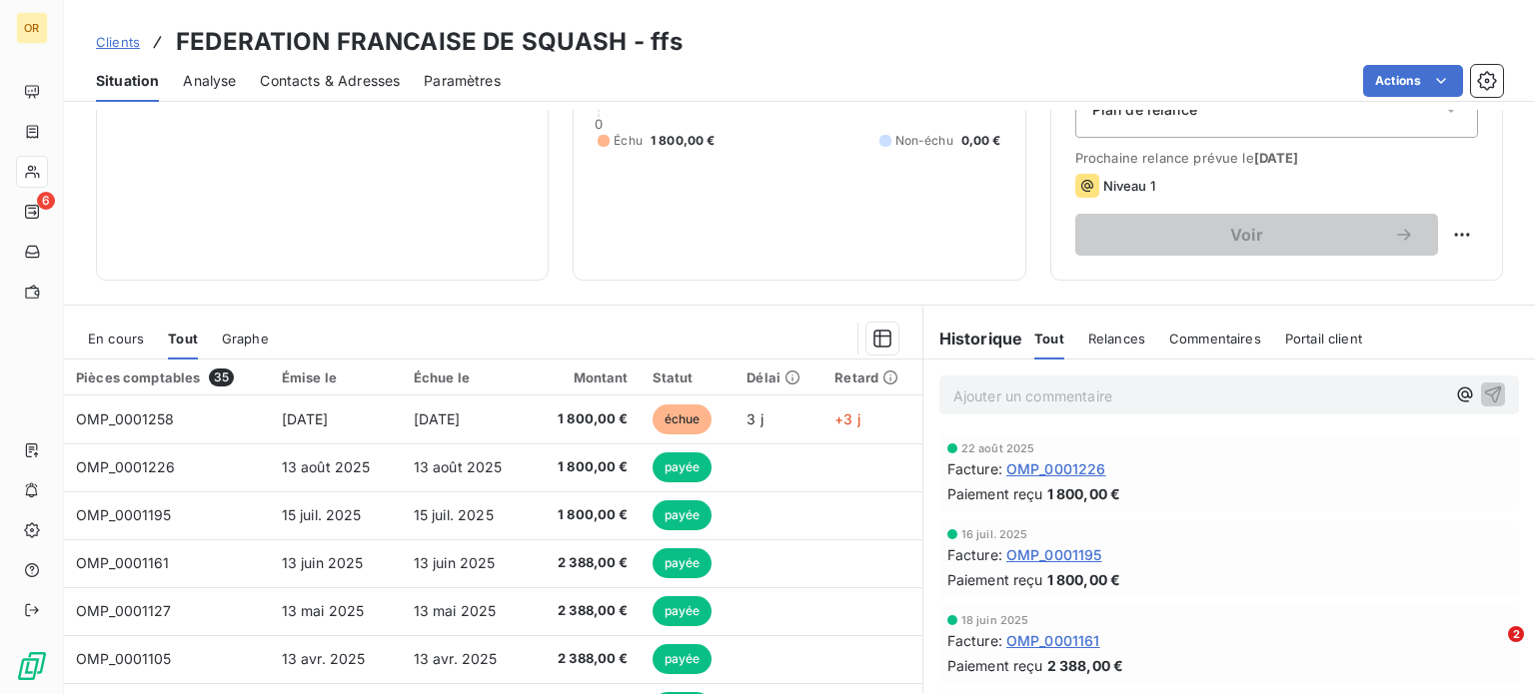
scroll to position [260, 0]
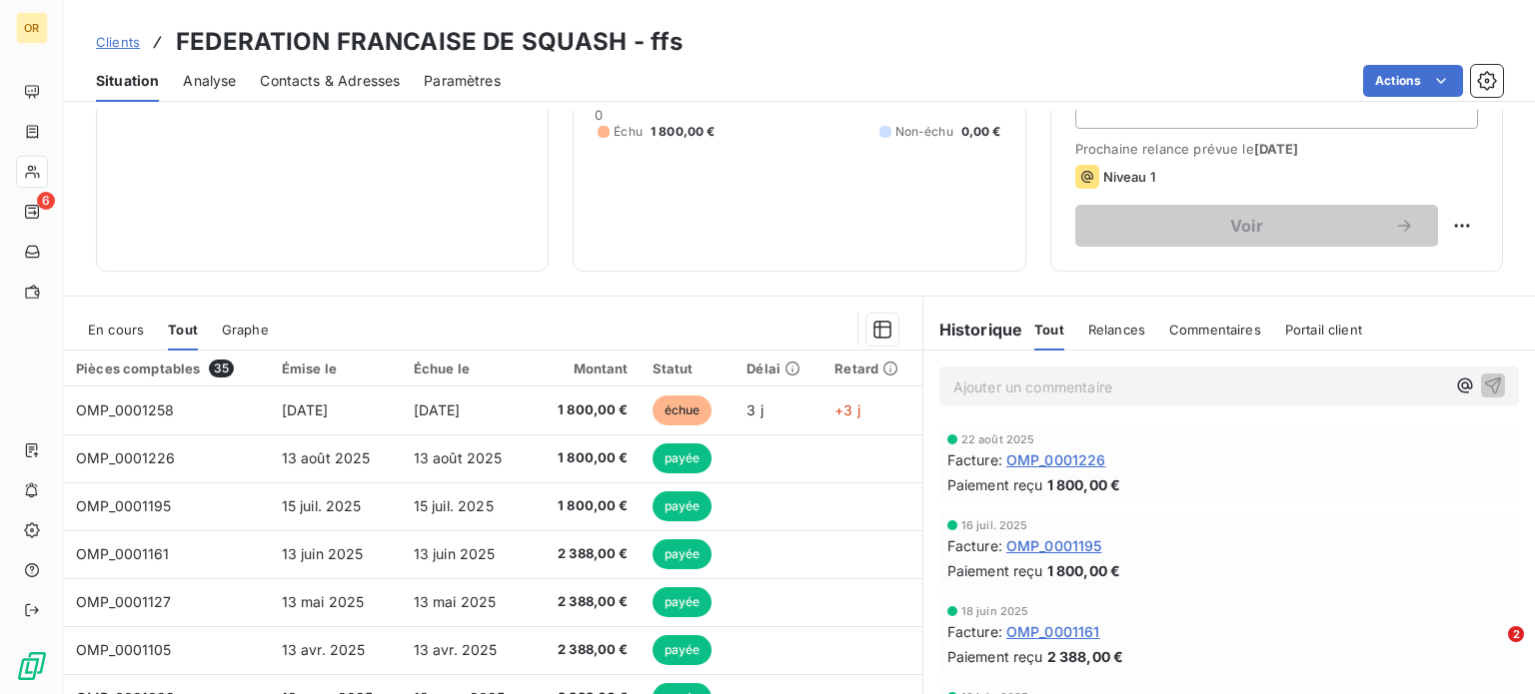
click at [1063, 387] on p "Ajouter un commentaire ﻿" at bounding box center [1199, 387] width 492 height 25
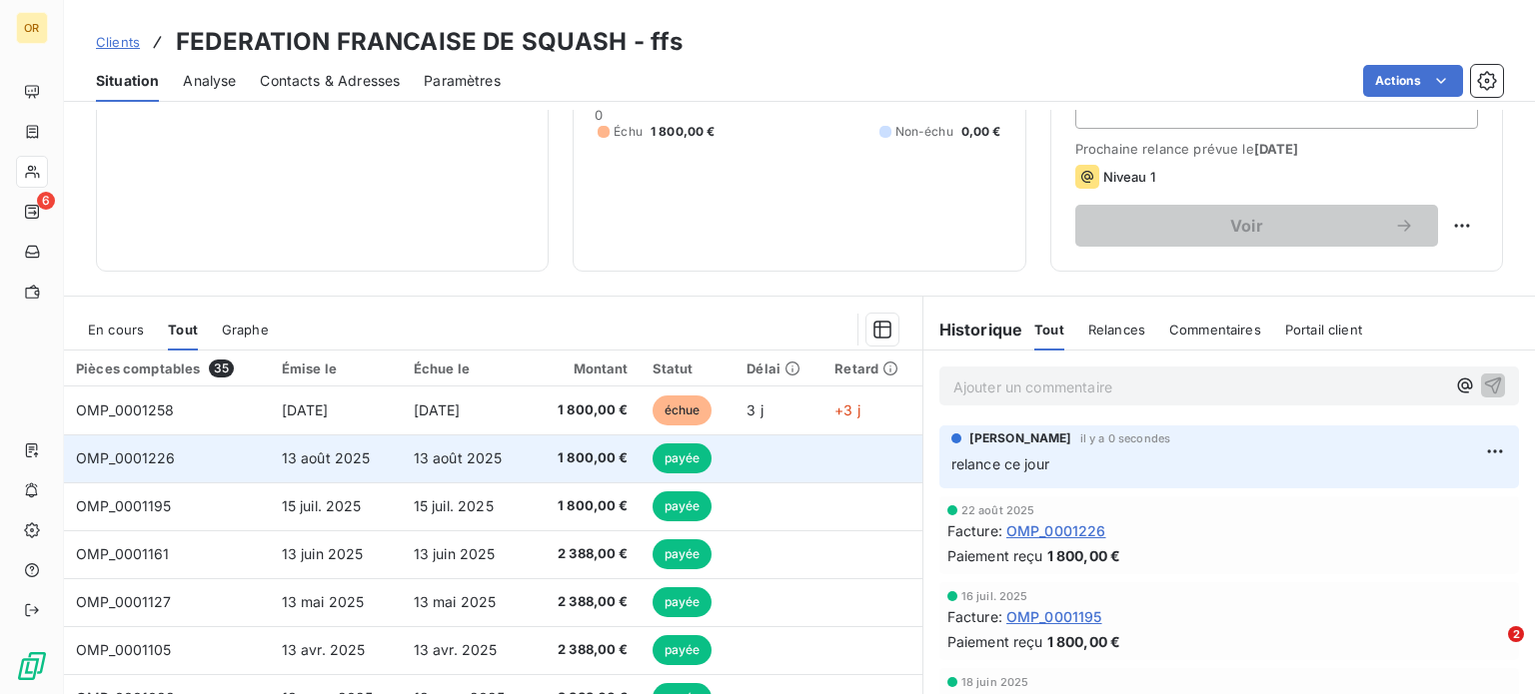
scroll to position [0, 0]
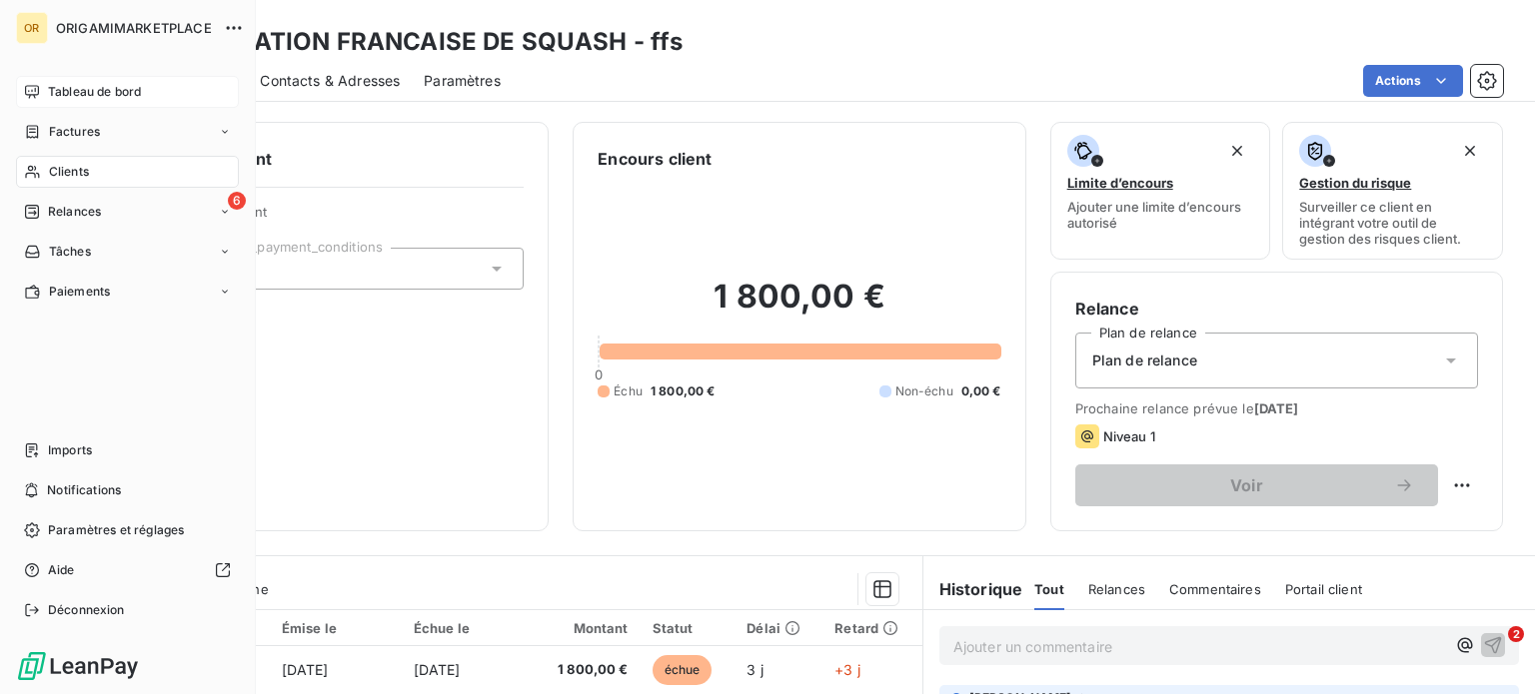
click at [60, 104] on div "Tableau de bord" at bounding box center [127, 92] width 223 height 32
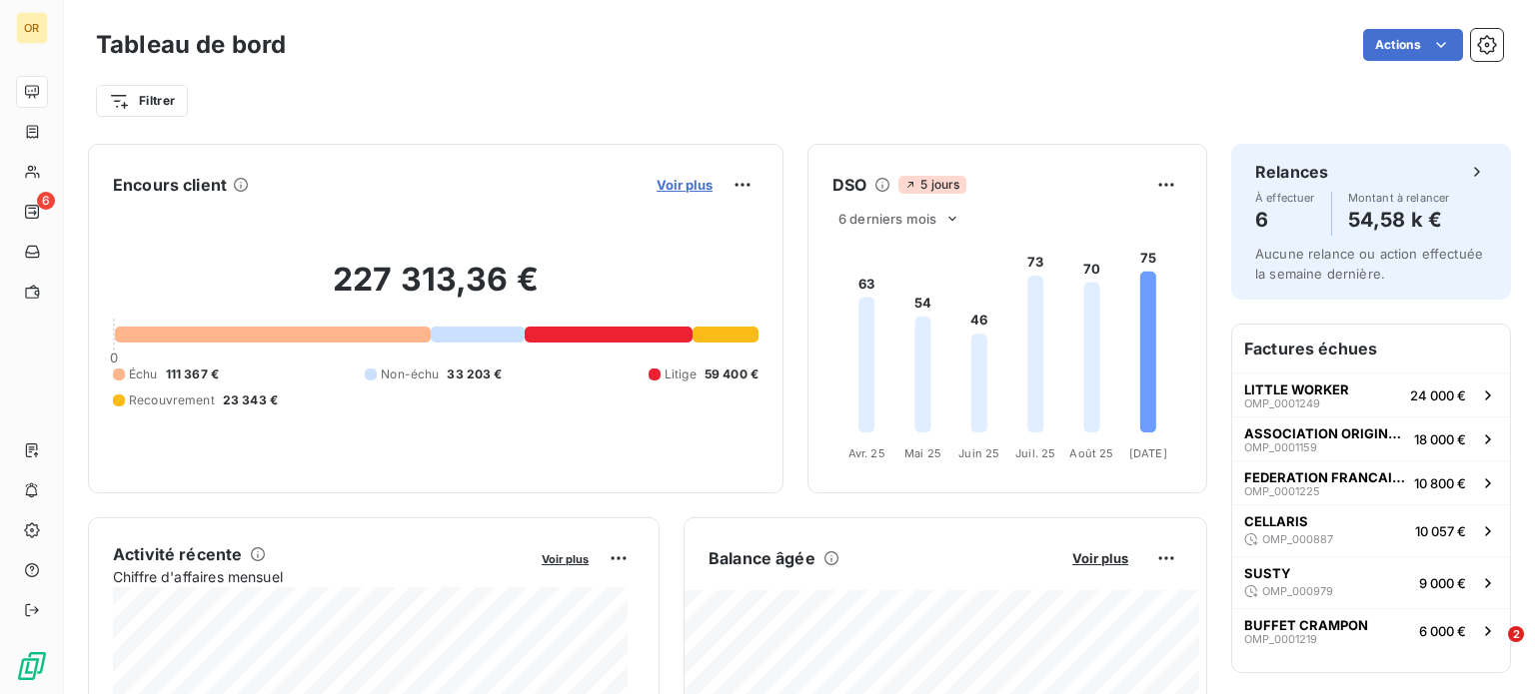
click at [679, 177] on span "Voir plus" at bounding box center [684, 185] width 56 height 16
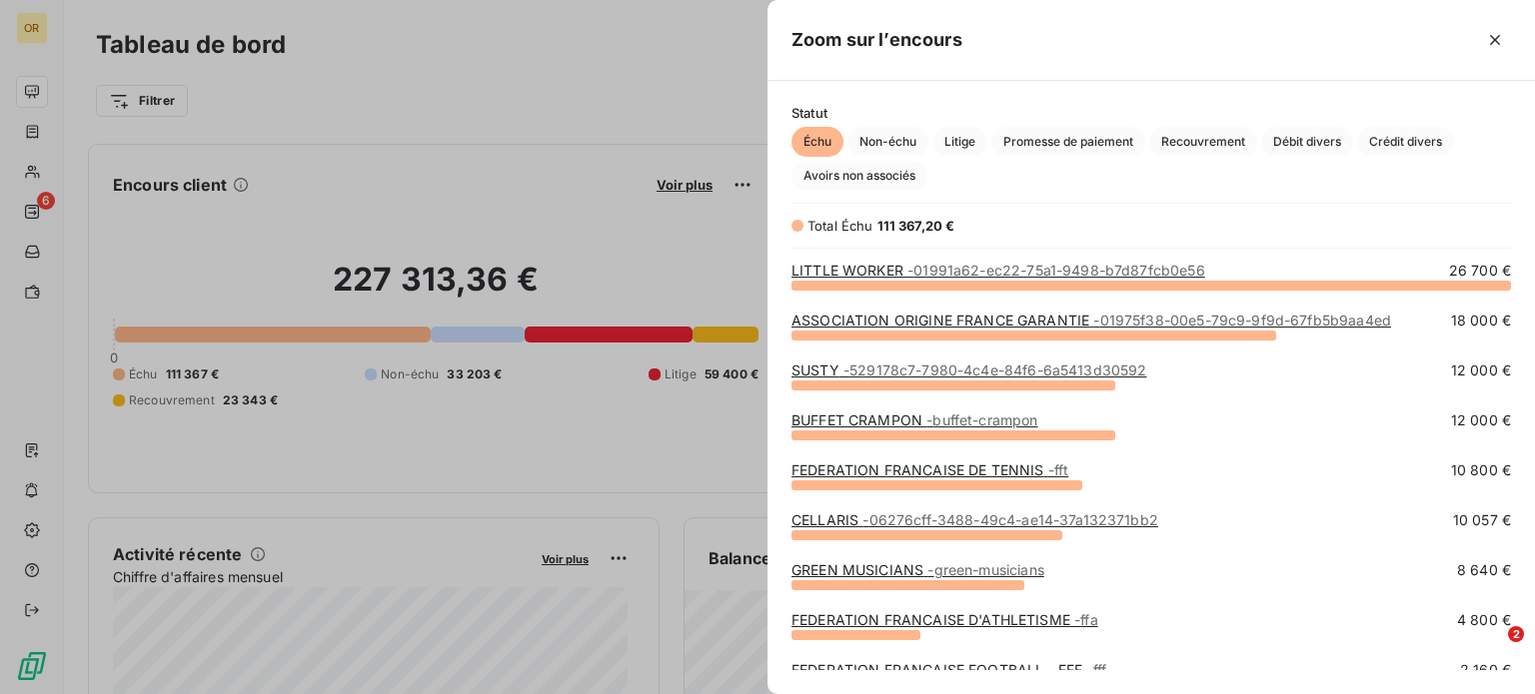
scroll to position [313, 0]
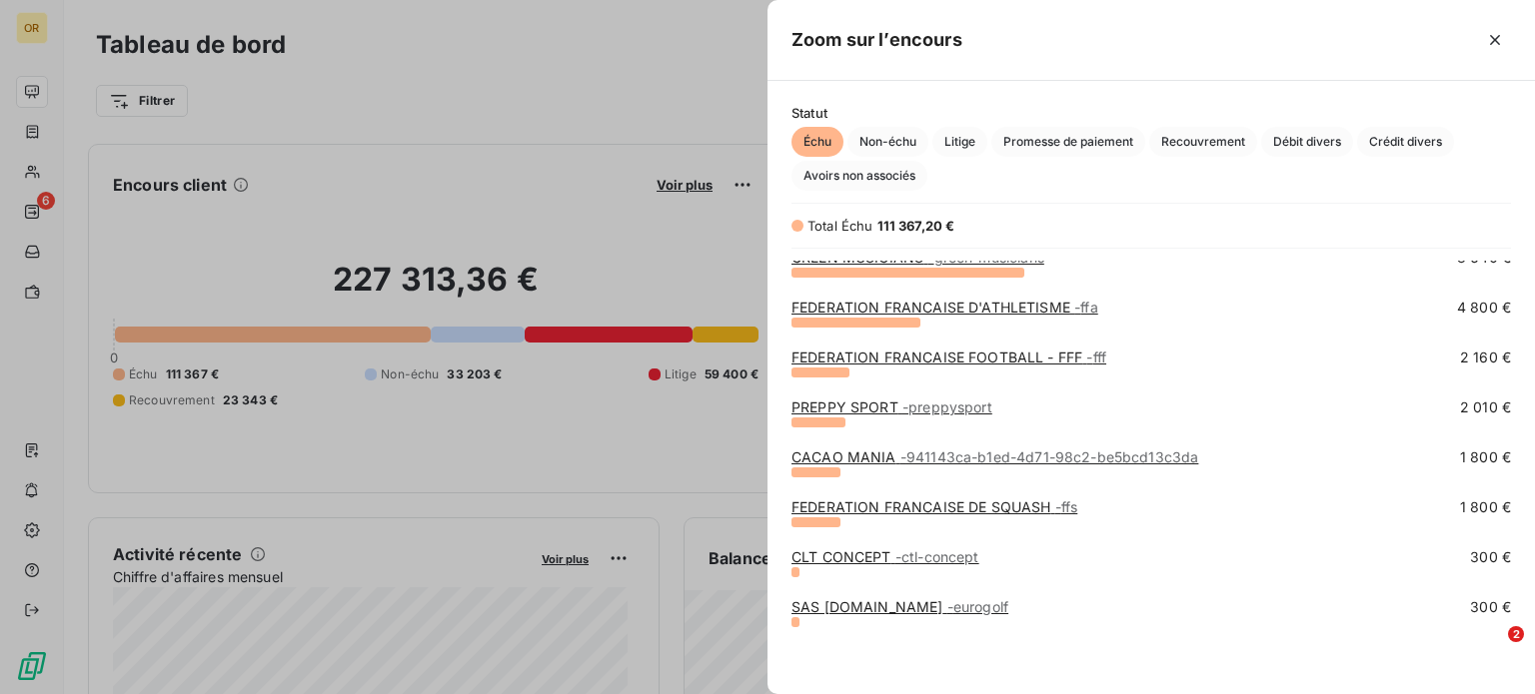
click at [33, 166] on div at bounding box center [767, 347] width 1535 height 694
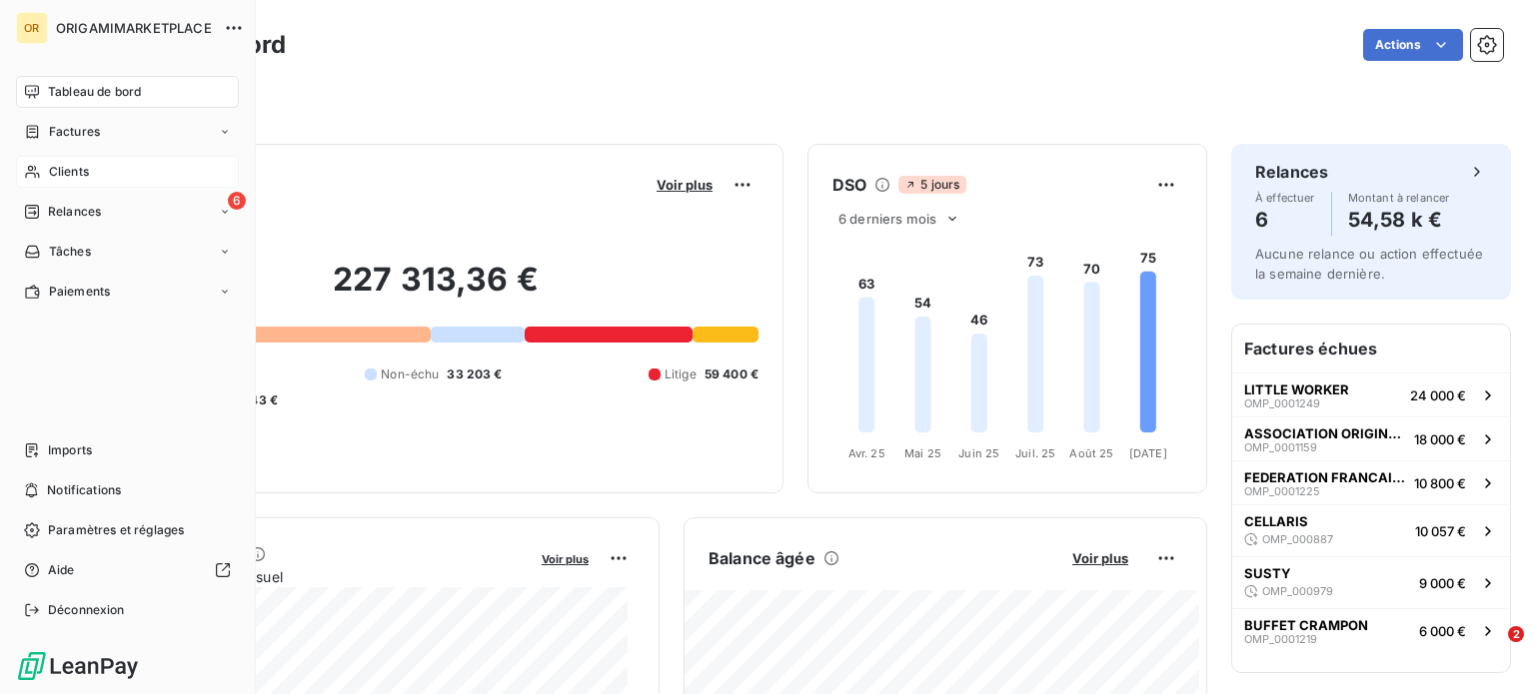
click at [40, 167] on icon at bounding box center [32, 172] width 17 height 16
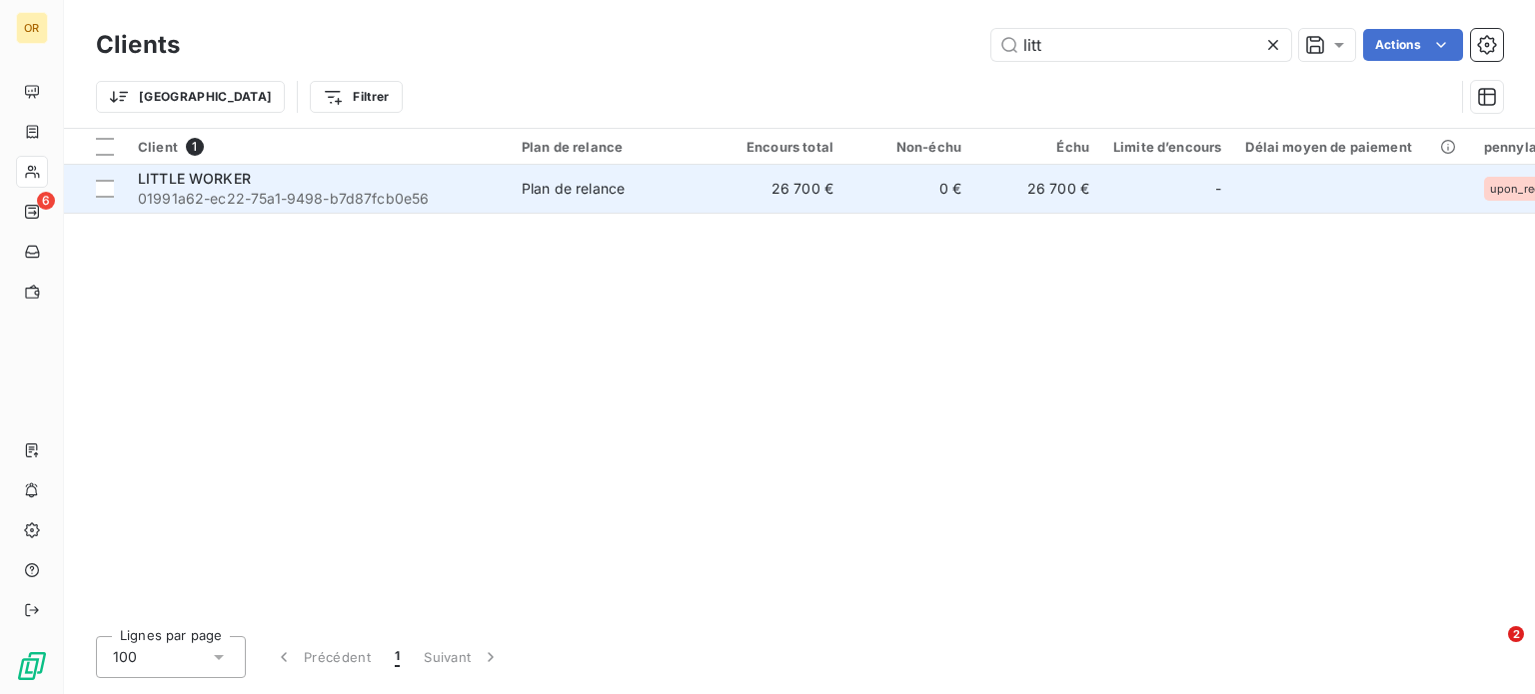
type input "litt"
click at [424, 176] on div "LITTLE WORKER" at bounding box center [318, 179] width 360 height 20
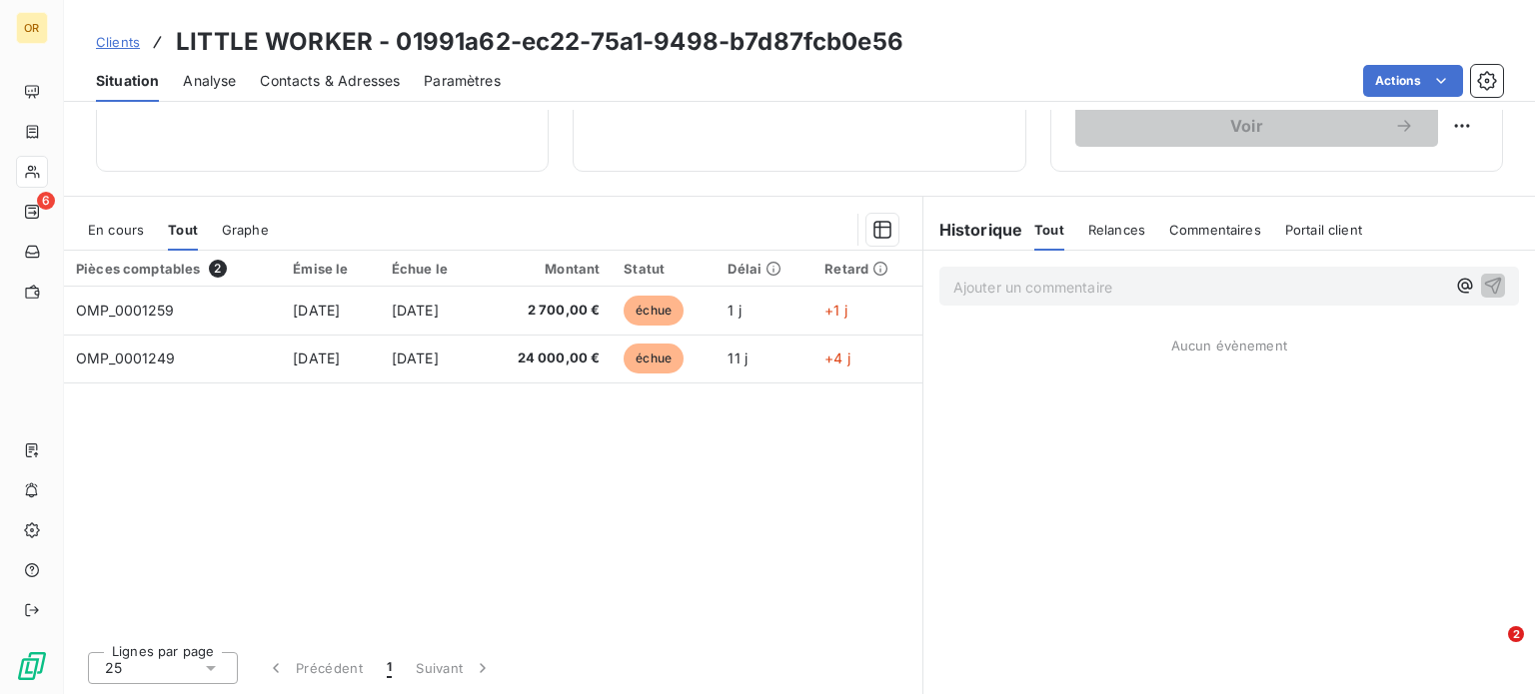
scroll to position [359, 0]
click at [1042, 293] on p "Ajouter un commentaire ﻿" at bounding box center [1199, 288] width 492 height 25
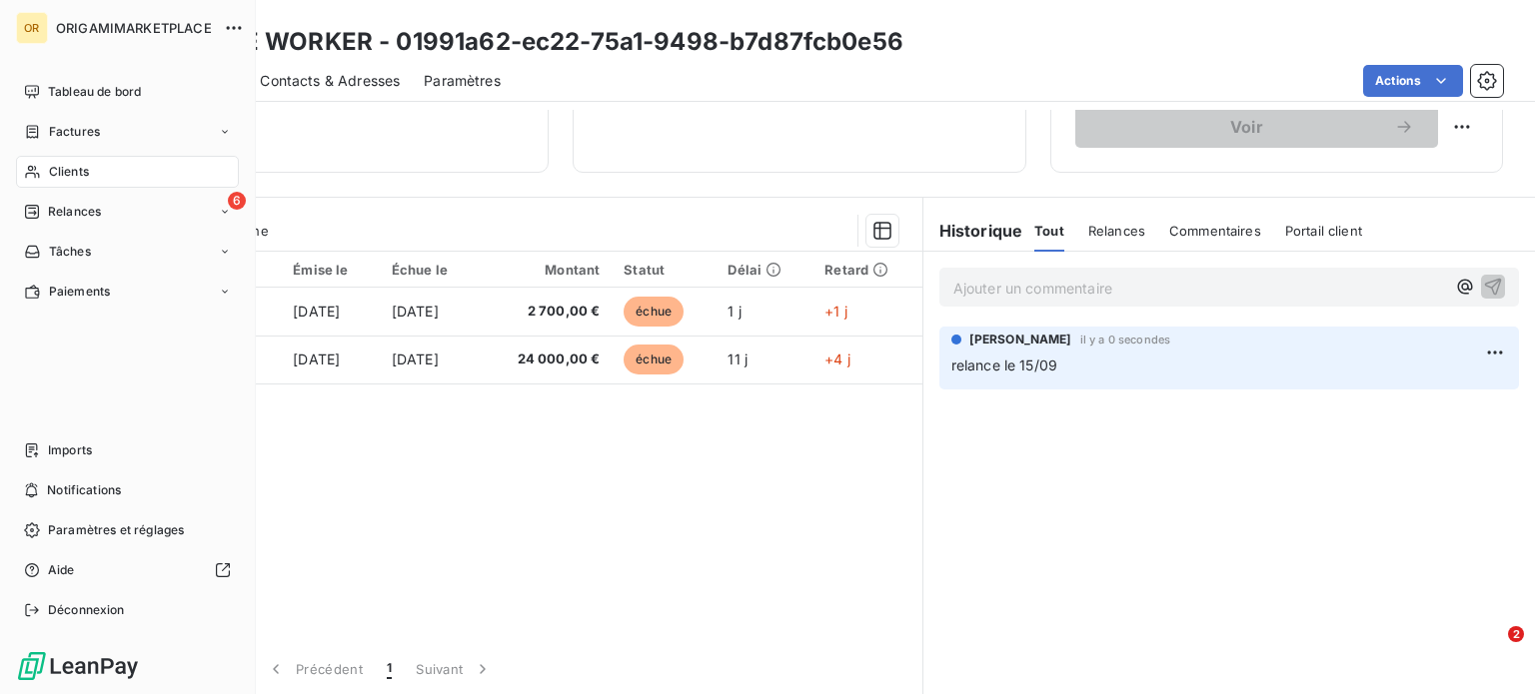
click at [45, 169] on div "Clients" at bounding box center [127, 172] width 223 height 32
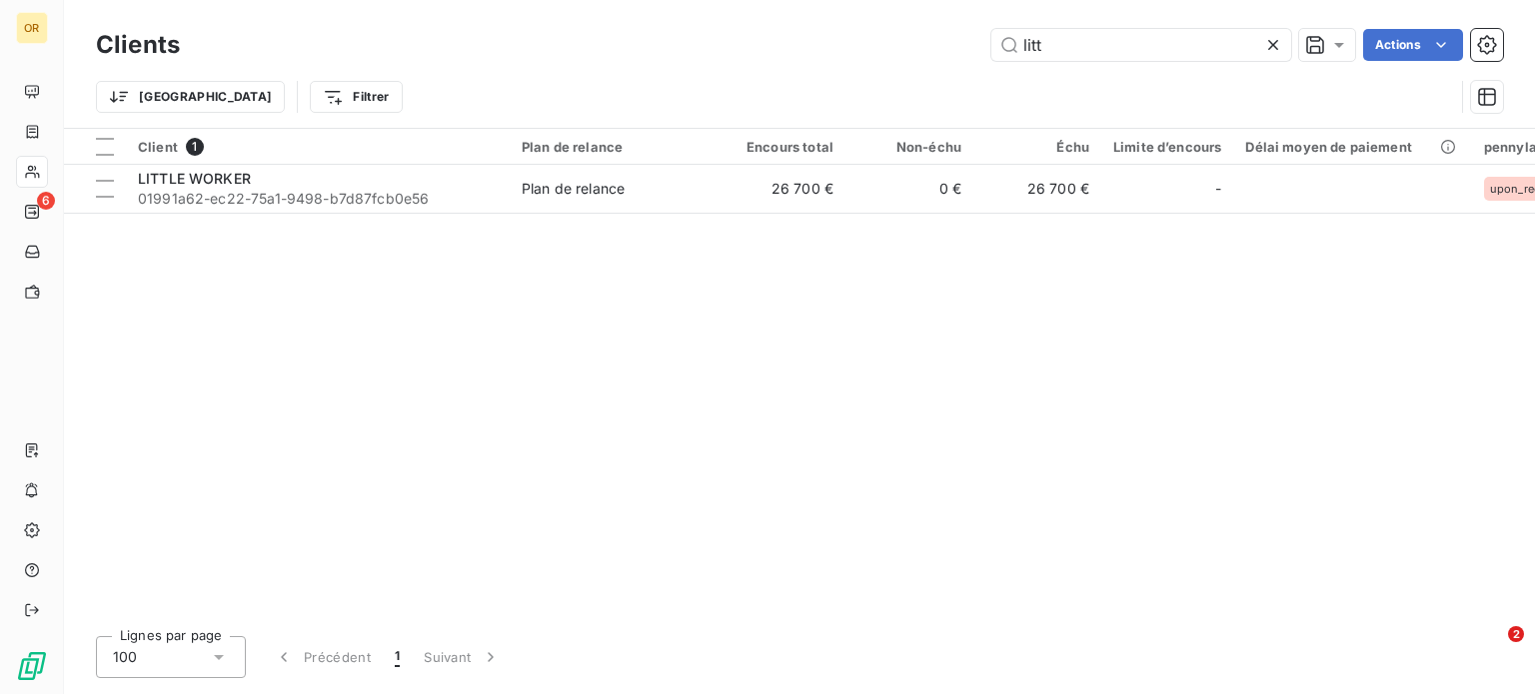
drag, startPoint x: 1071, startPoint y: 42, endPoint x: 907, endPoint y: 43, distance: 163.9
click at [907, 43] on div "litt Actions" at bounding box center [853, 45] width 1299 height 32
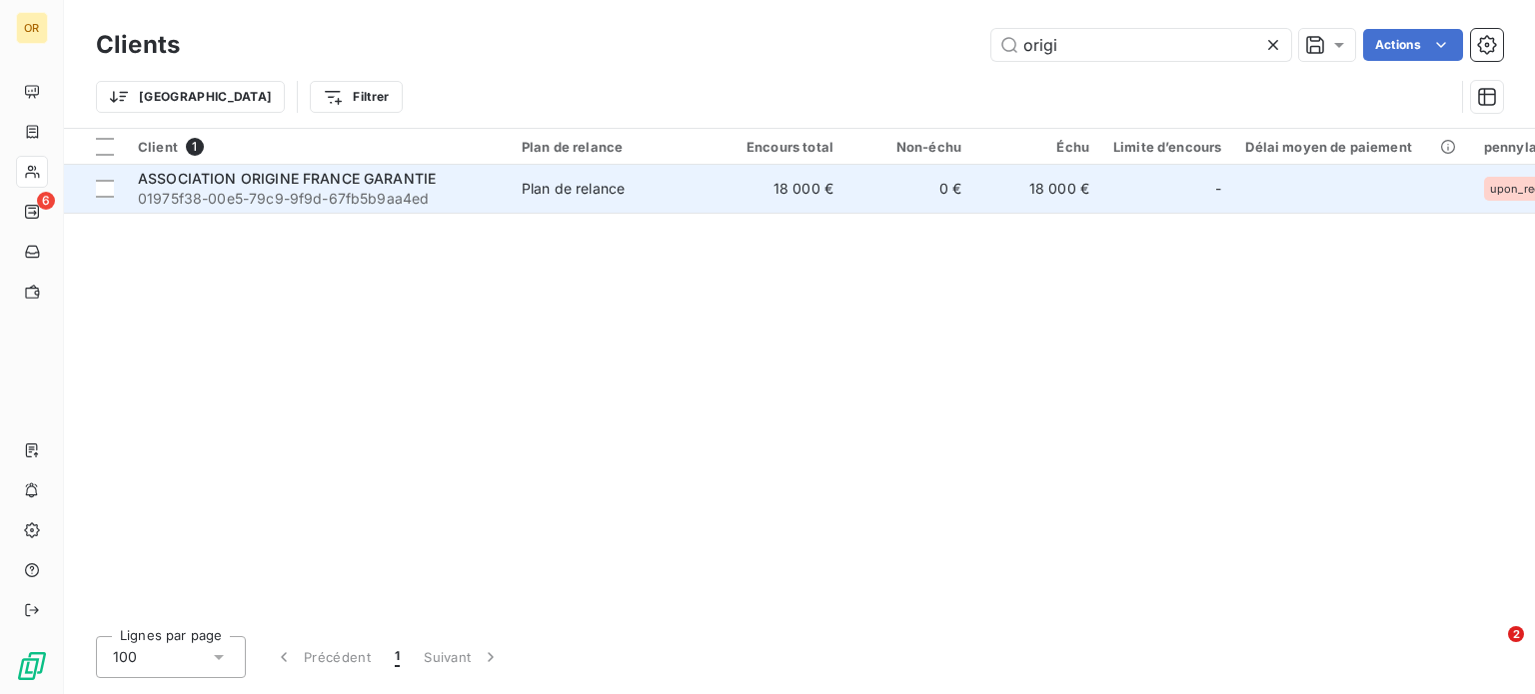
type input "origi"
click at [468, 189] on span "01975f38-00e5-79c9-9f9d-67fb5b9aa4ed" at bounding box center [318, 199] width 360 height 20
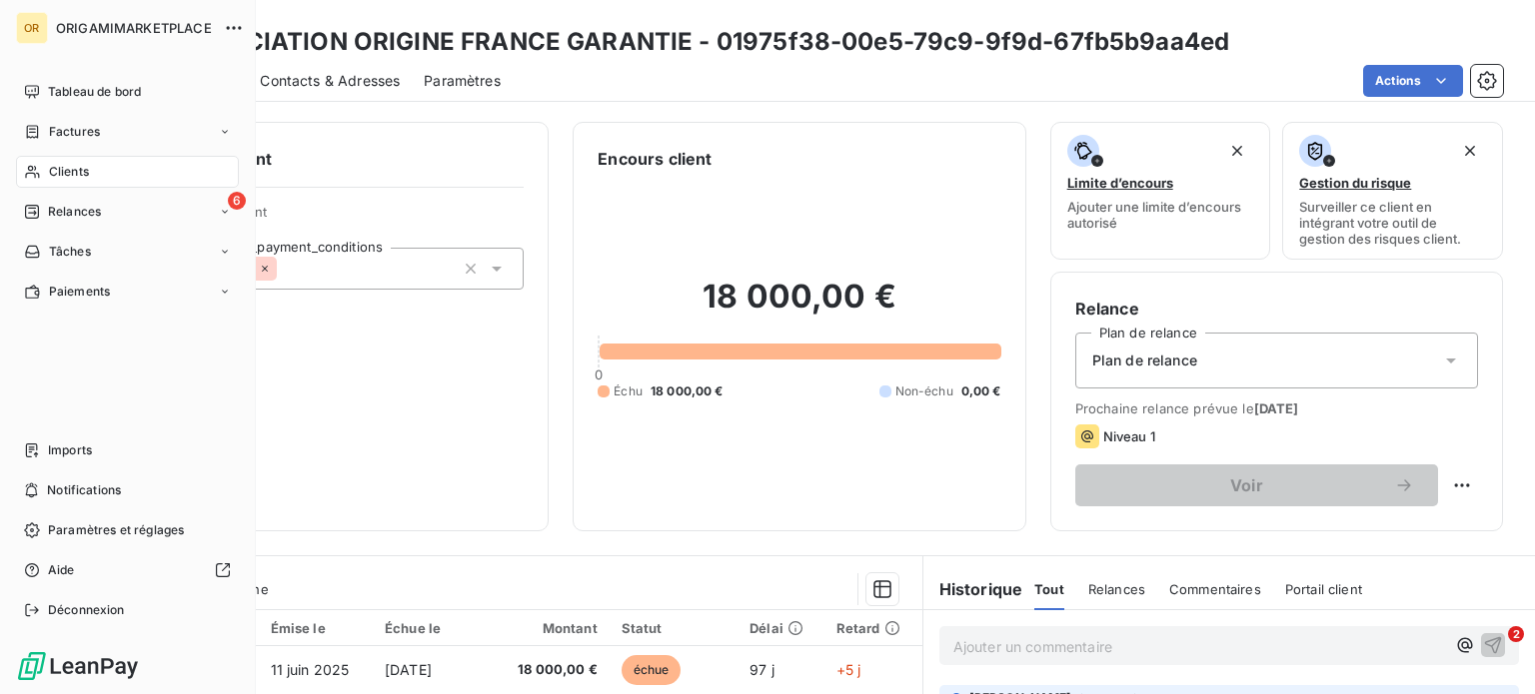
click at [36, 170] on icon at bounding box center [32, 172] width 17 height 16
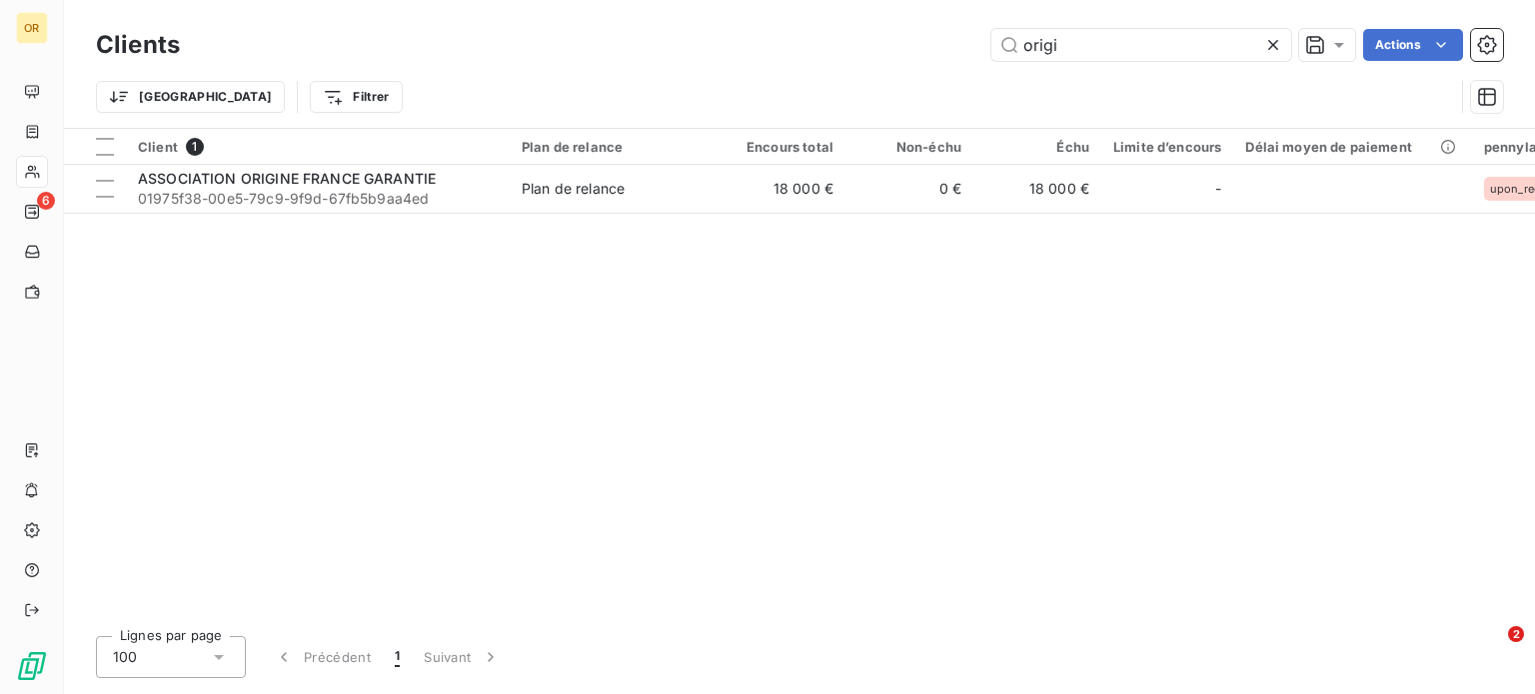
drag, startPoint x: 1107, startPoint y: 46, endPoint x: 936, endPoint y: 47, distance: 170.9
click at [936, 47] on div "origi Actions" at bounding box center [853, 45] width 1299 height 32
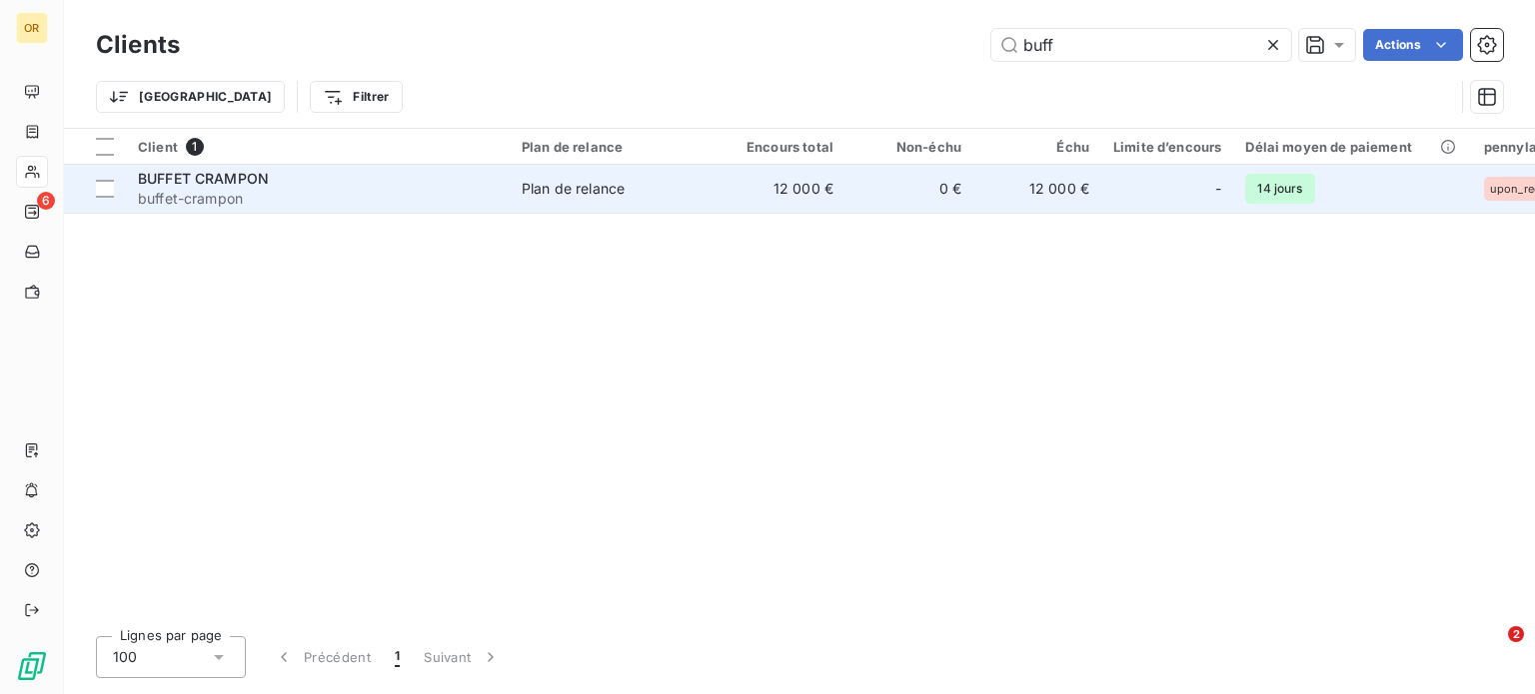
type input "buff"
click at [558, 176] on td "Plan de relance" at bounding box center [614, 189] width 208 height 48
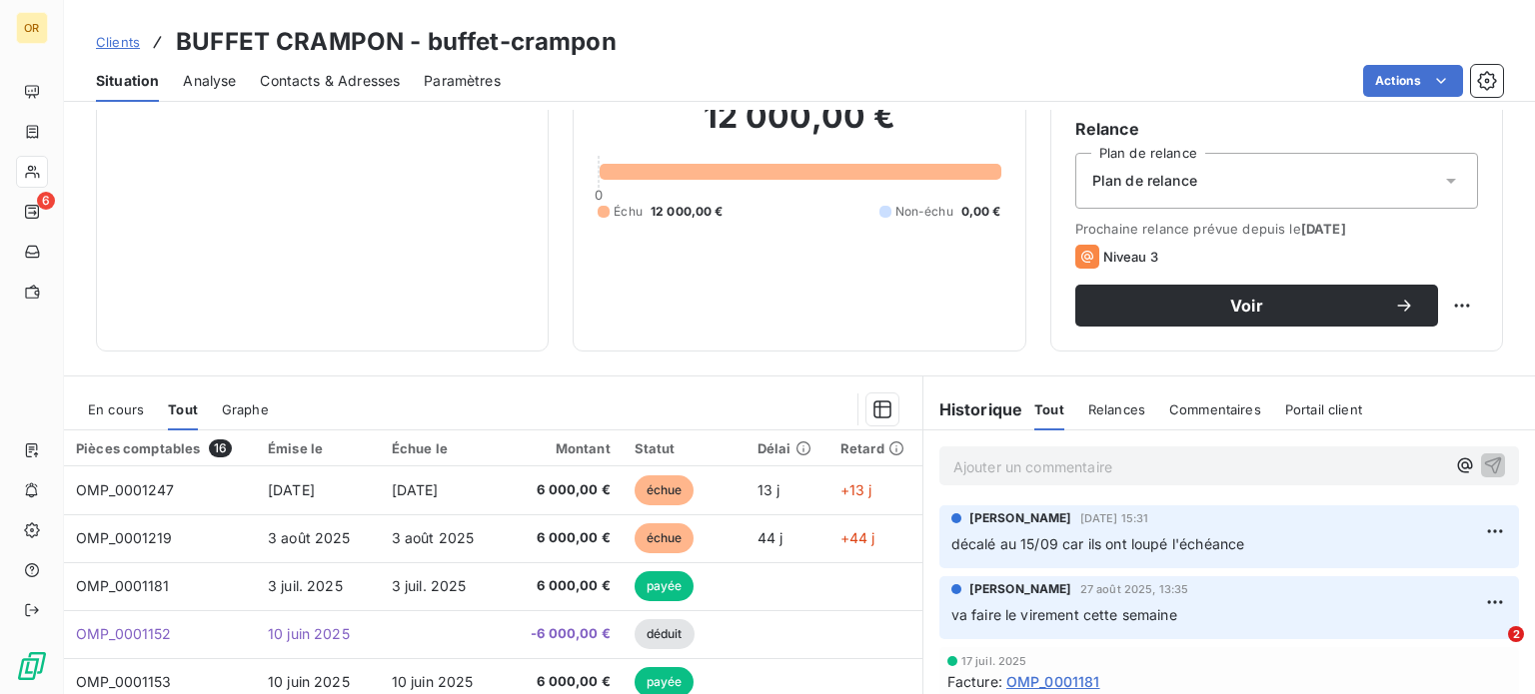
scroll to position [159, 0]
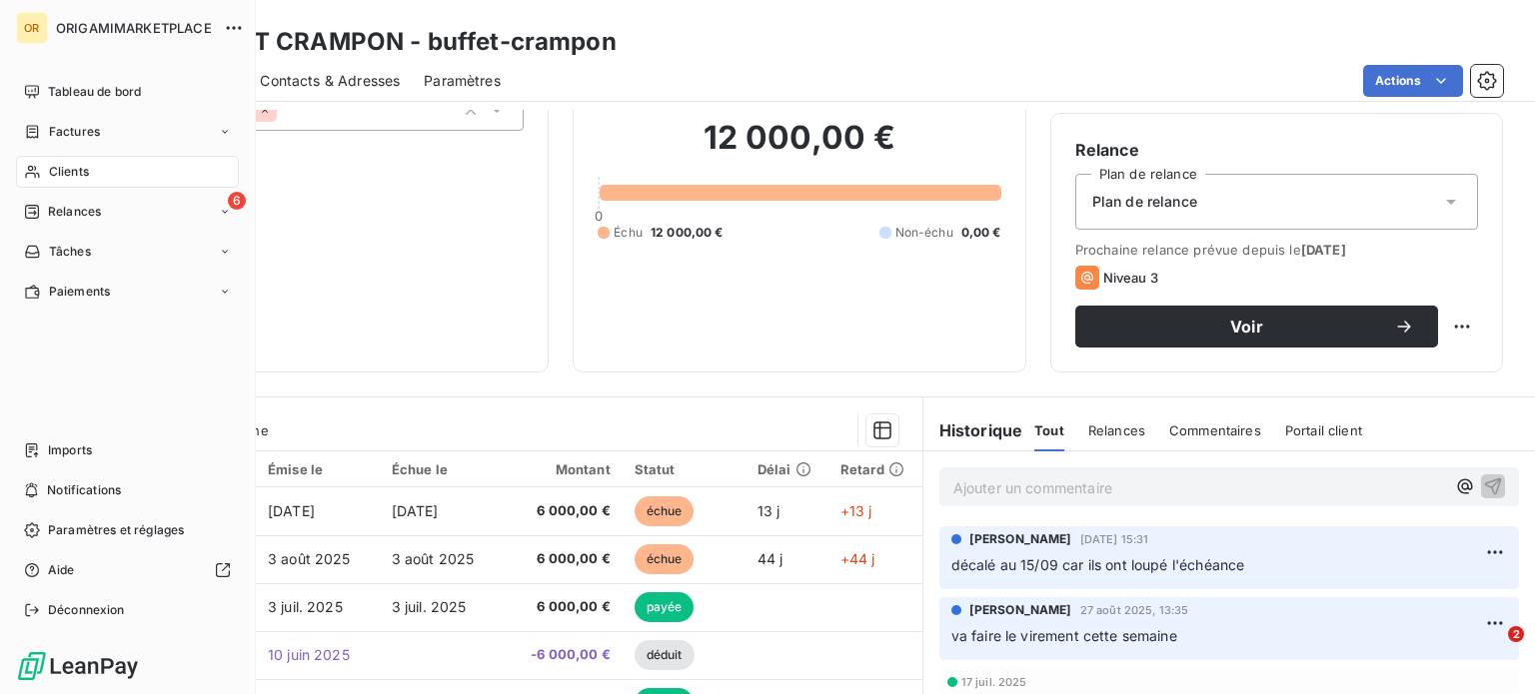
click at [40, 172] on div "Clients" at bounding box center [127, 172] width 223 height 32
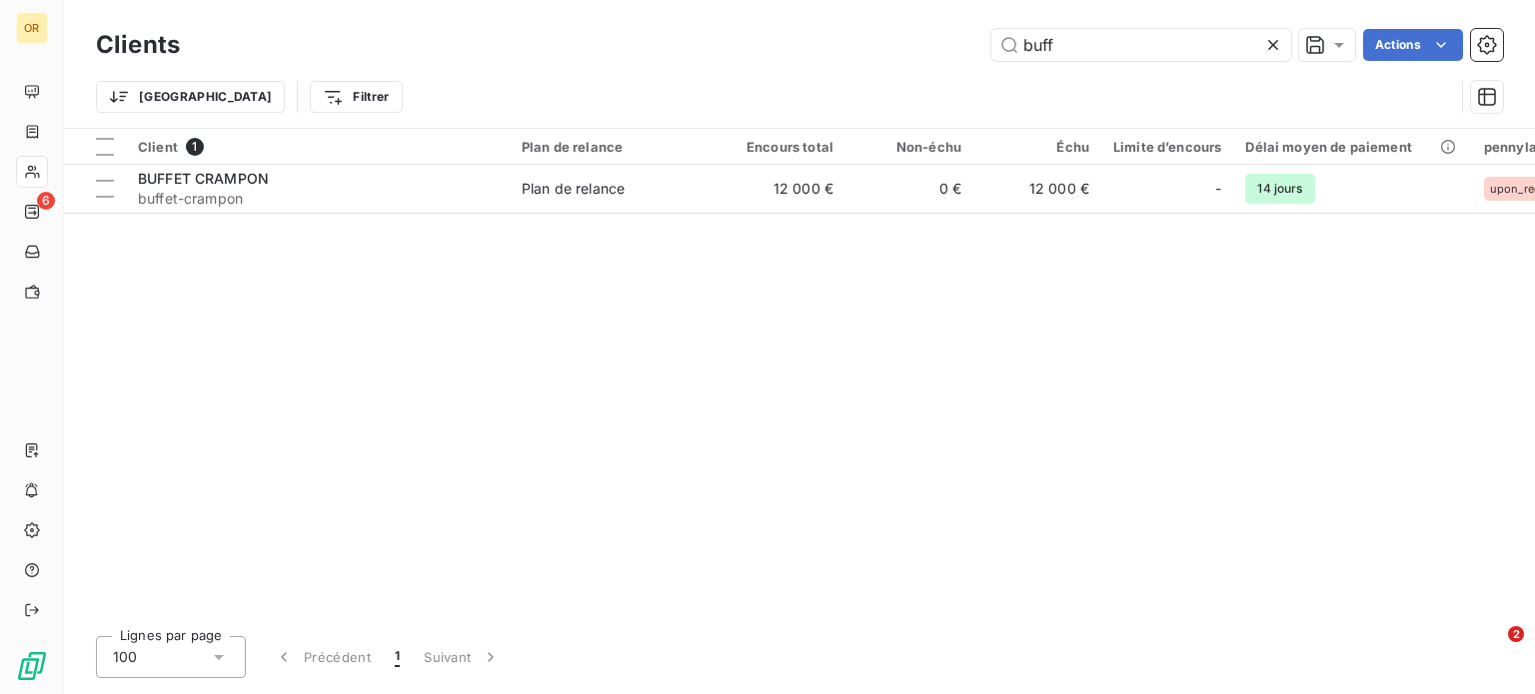
drag, startPoint x: 1108, startPoint y: 57, endPoint x: 954, endPoint y: 47, distance: 154.2
click at [954, 47] on div "buff Actions" at bounding box center [853, 45] width 1299 height 32
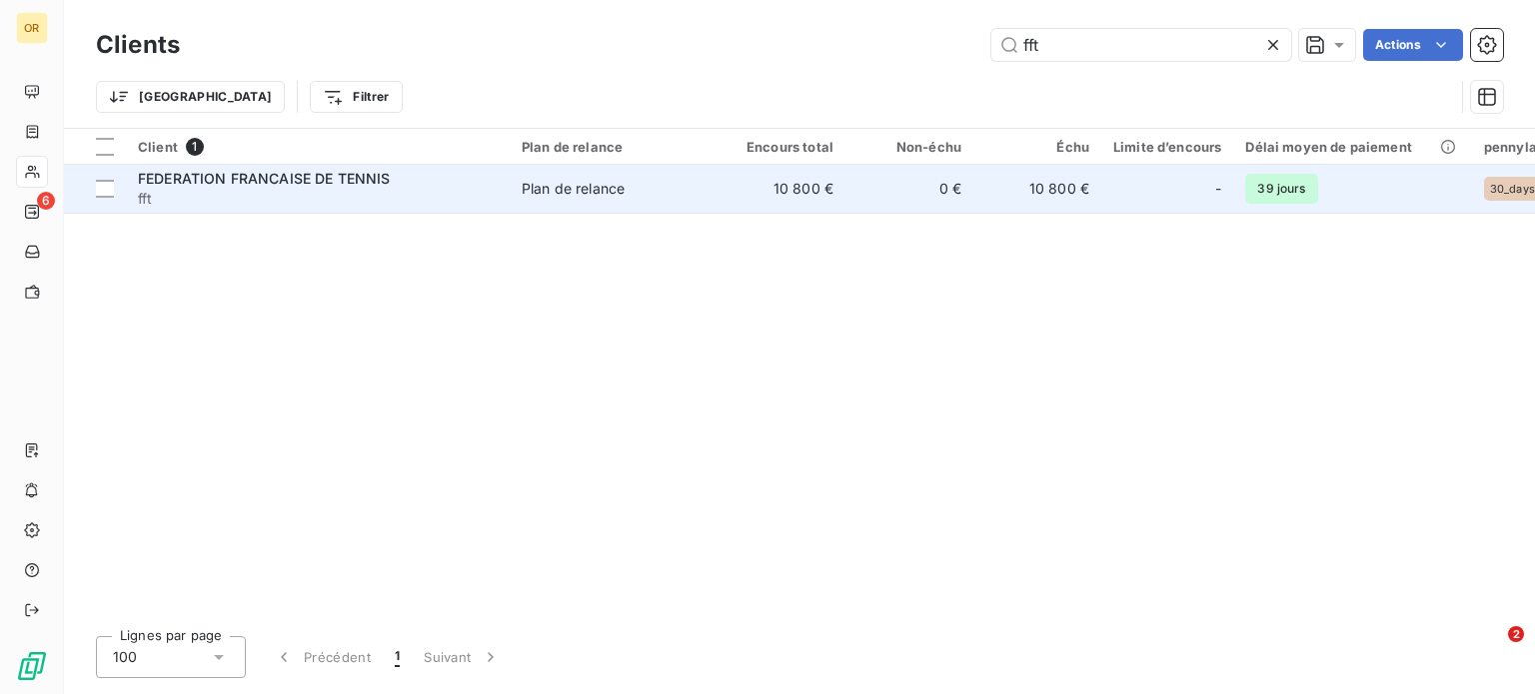
type input "fft"
click at [384, 183] on span "FEDERATION FRANCAISE DE TENNIS" at bounding box center [264, 178] width 253 height 17
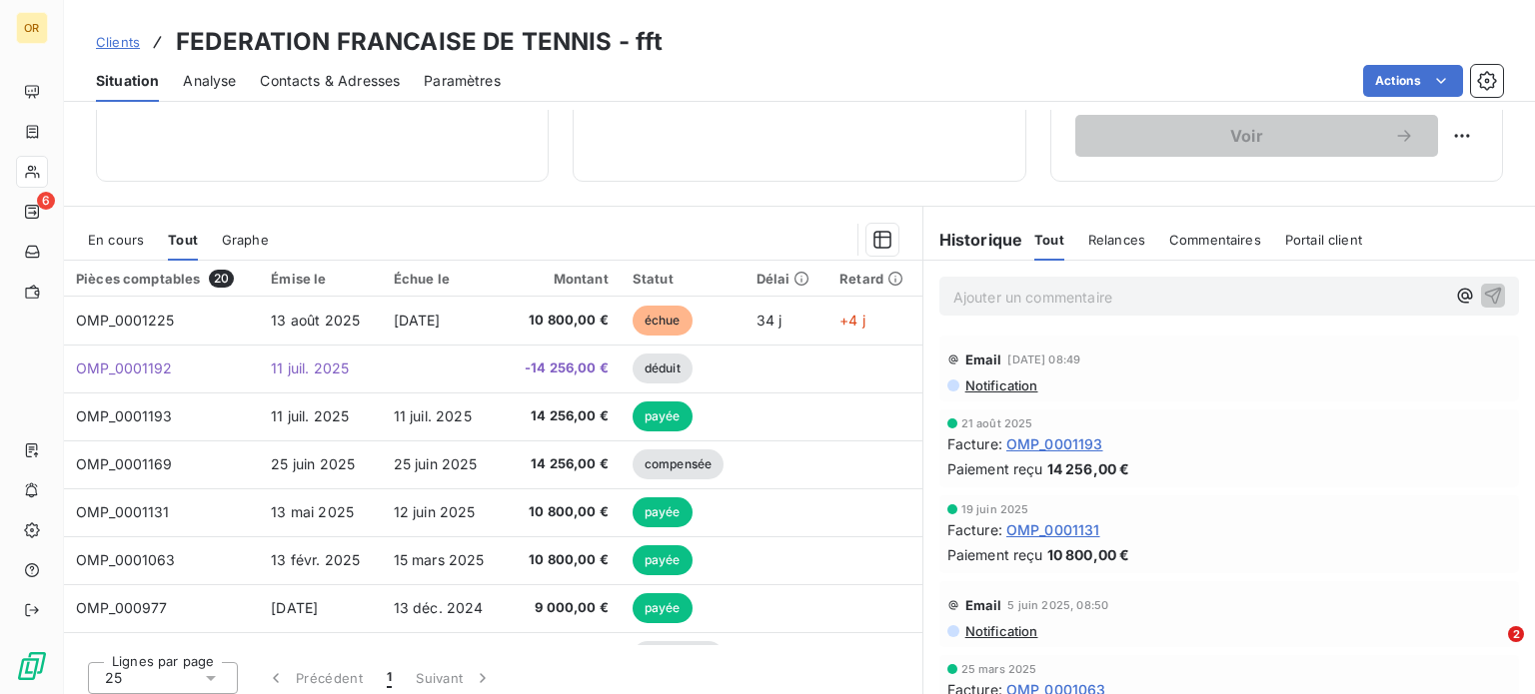
scroll to position [351, 0]
click at [1015, 53] on div "Clients FEDERATION FRANCAISE DE TENNIS - fft" at bounding box center [799, 42] width 1471 height 36
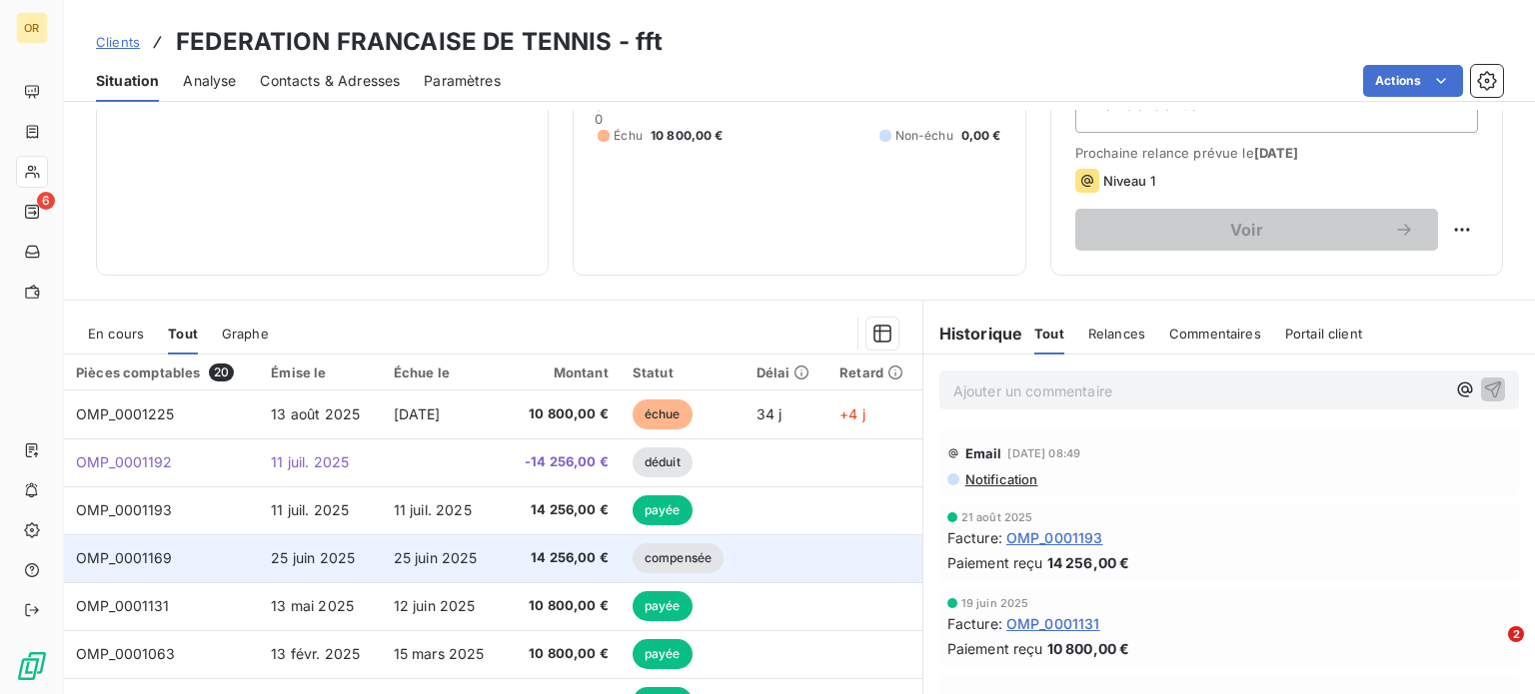
scroll to position [316, 0]
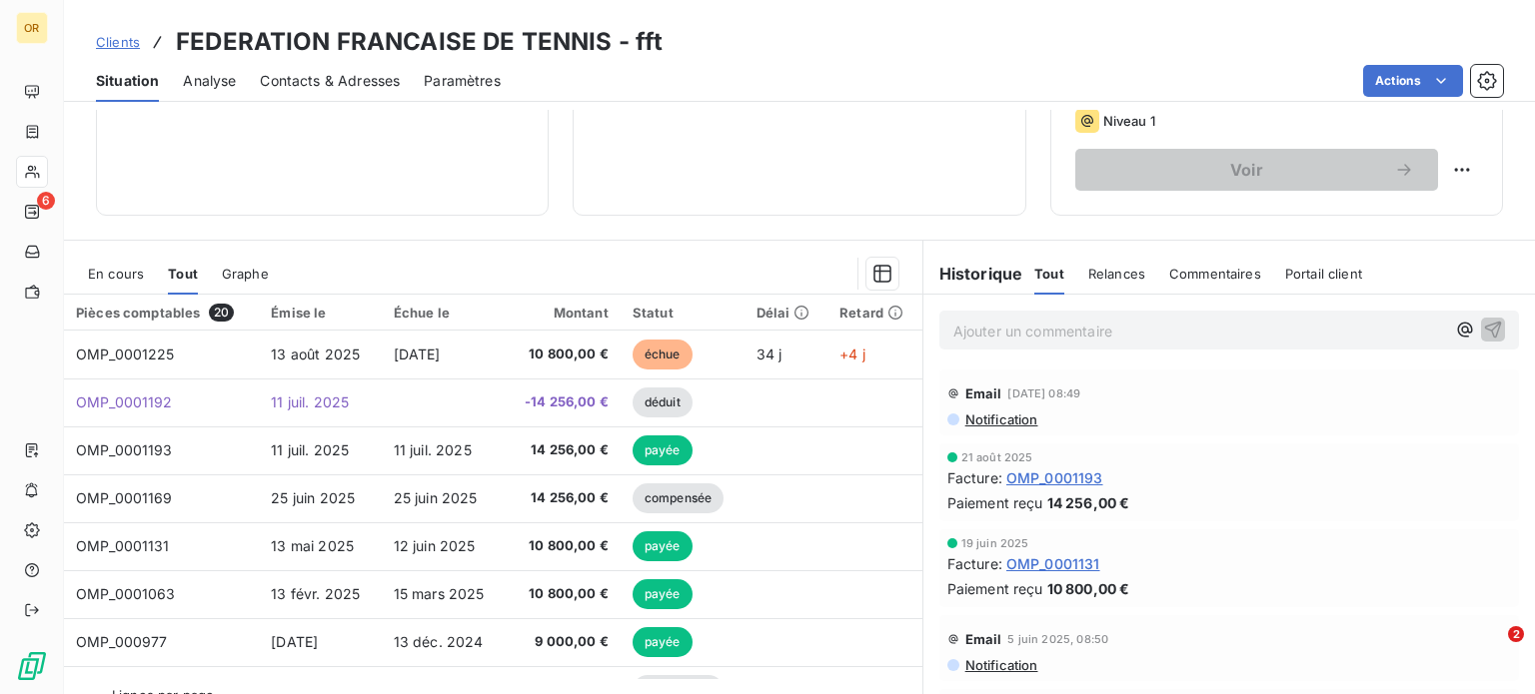
click at [1021, 328] on p "Ajouter un commentaire ﻿" at bounding box center [1199, 331] width 492 height 25
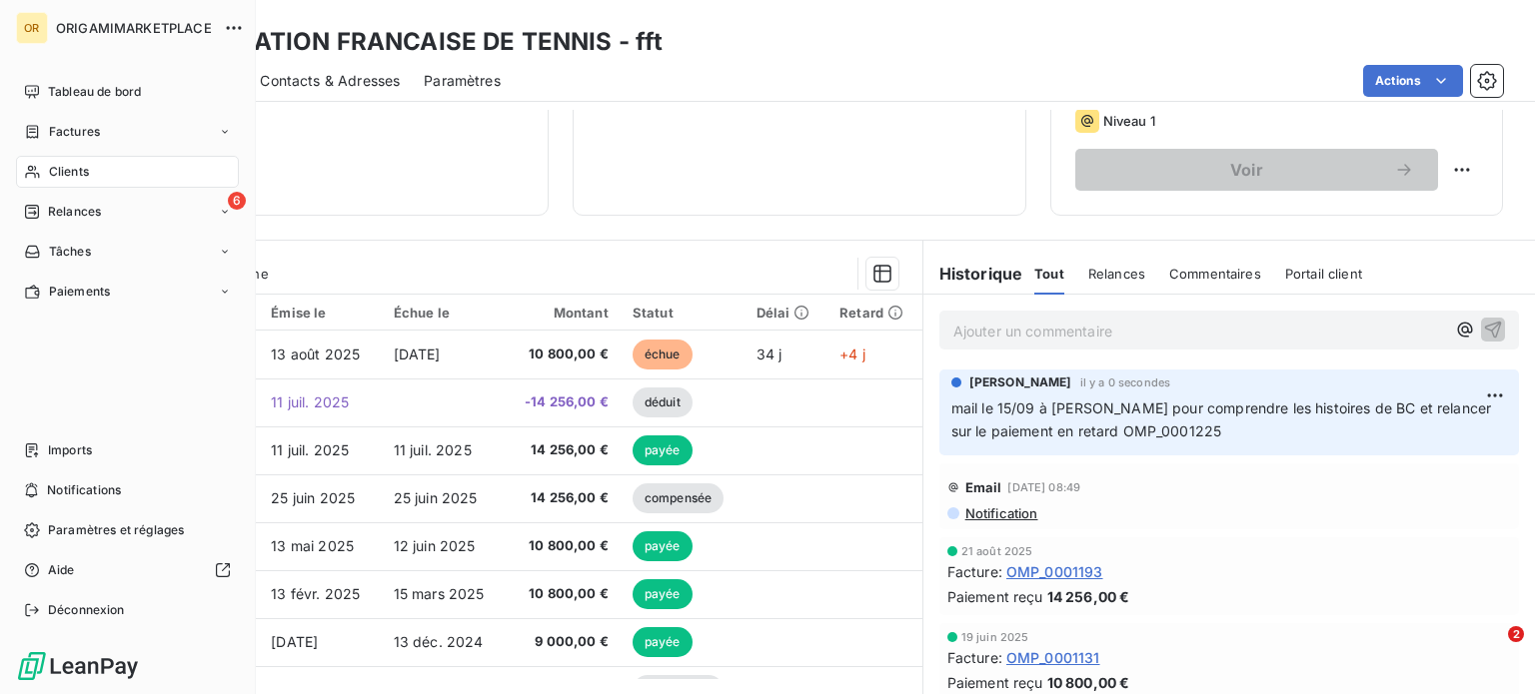
click at [110, 173] on div "Clients" at bounding box center [127, 172] width 223 height 32
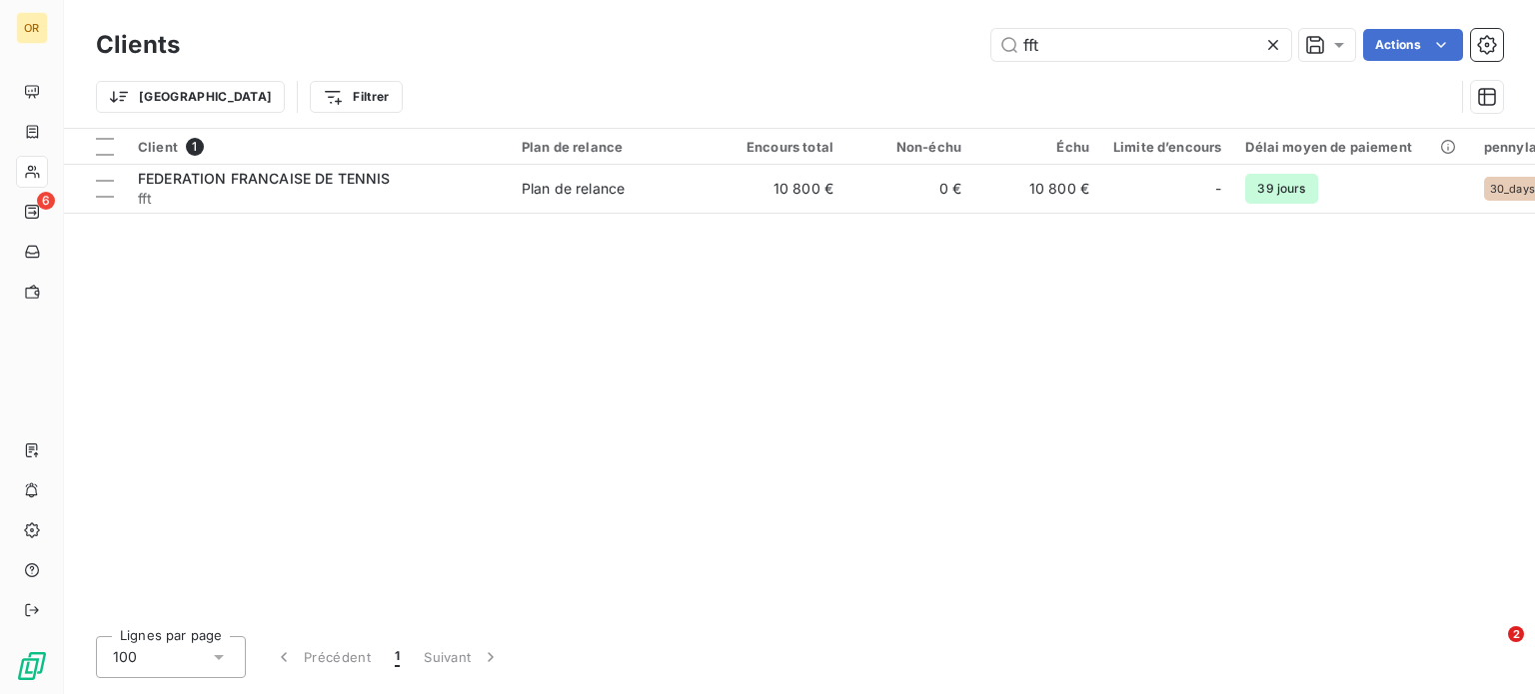
drag, startPoint x: 1031, startPoint y: 45, endPoint x: 926, endPoint y: 47, distance: 104.9
click at [926, 47] on div "fft Actions" at bounding box center [853, 45] width 1299 height 32
click at [1074, 40] on input "fft" at bounding box center [1141, 45] width 300 height 32
drag, startPoint x: 1077, startPoint y: 42, endPoint x: 960, endPoint y: 46, distance: 117.0
click at [960, 46] on div "fft Actions" at bounding box center [853, 45] width 1299 height 32
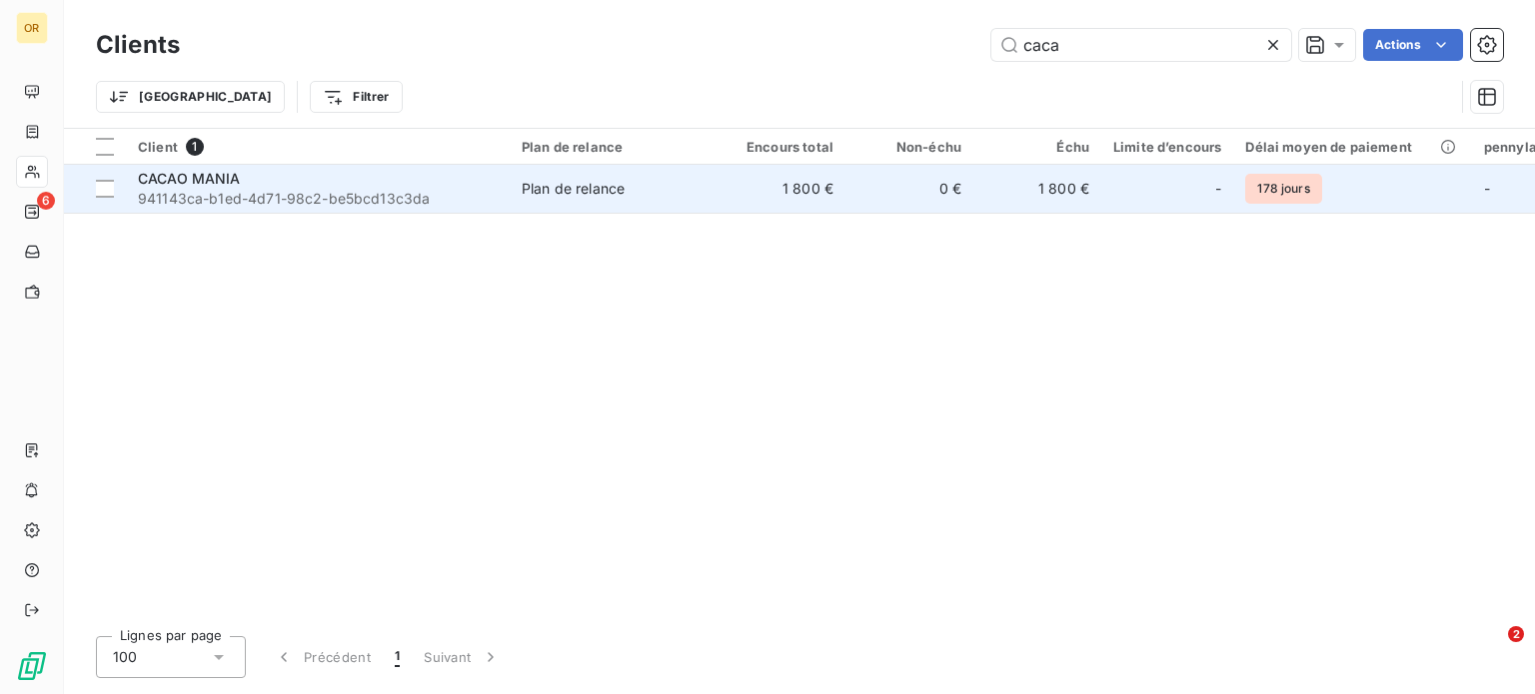
type input "caca"
click at [397, 195] on span "941143ca-b1ed-4d71-98c2-be5bcd13c3da" at bounding box center [318, 199] width 360 height 20
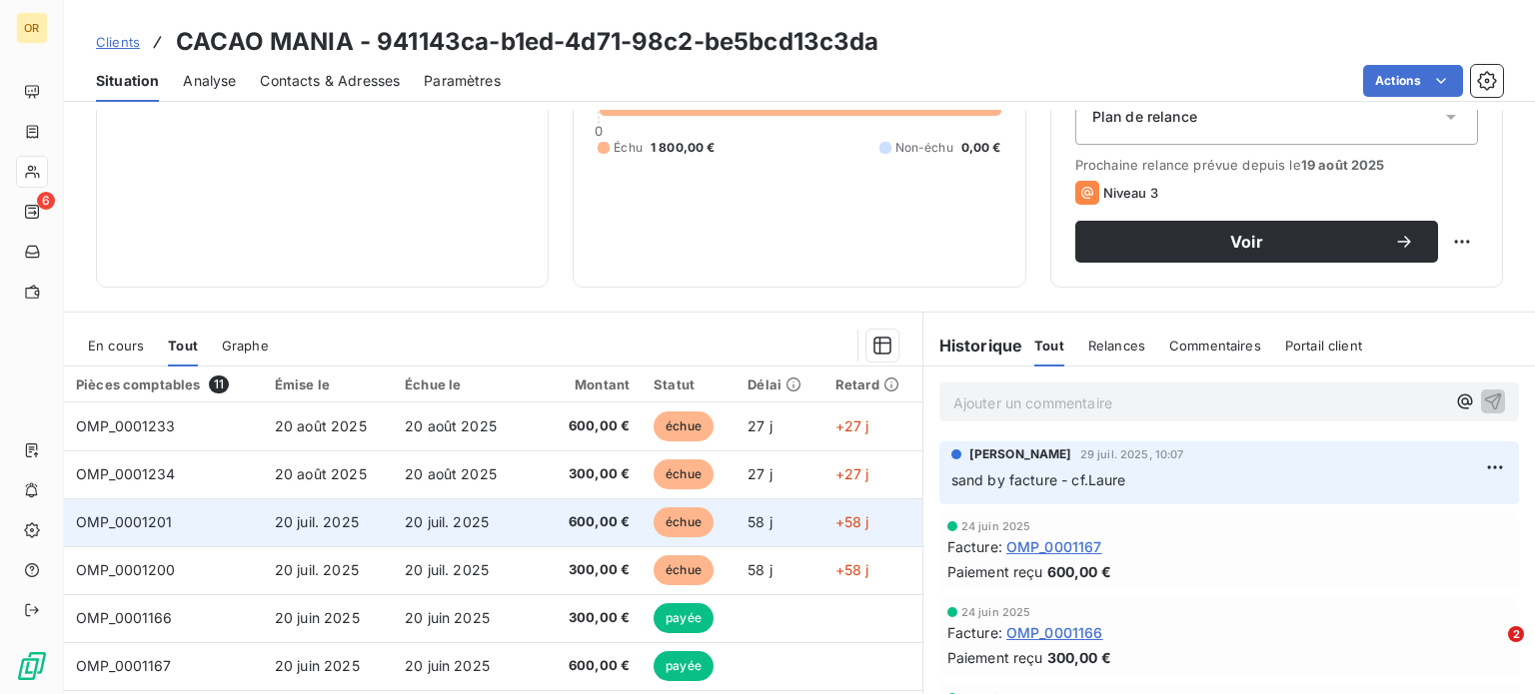
scroll to position [247, 0]
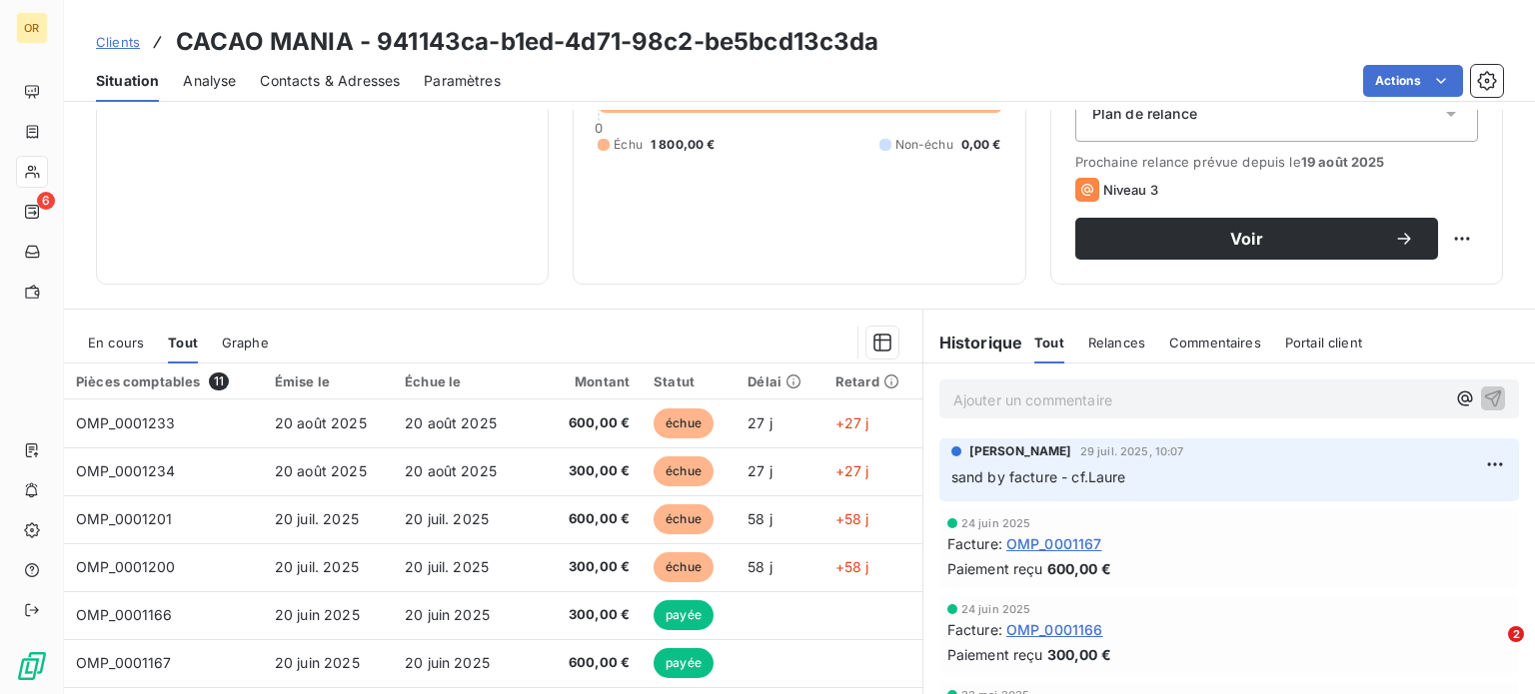
click at [1035, 121] on div "Informations client Propriétés Client pennylane_payment_conditions Encours clie…" at bounding box center [799, 80] width 1471 height 410
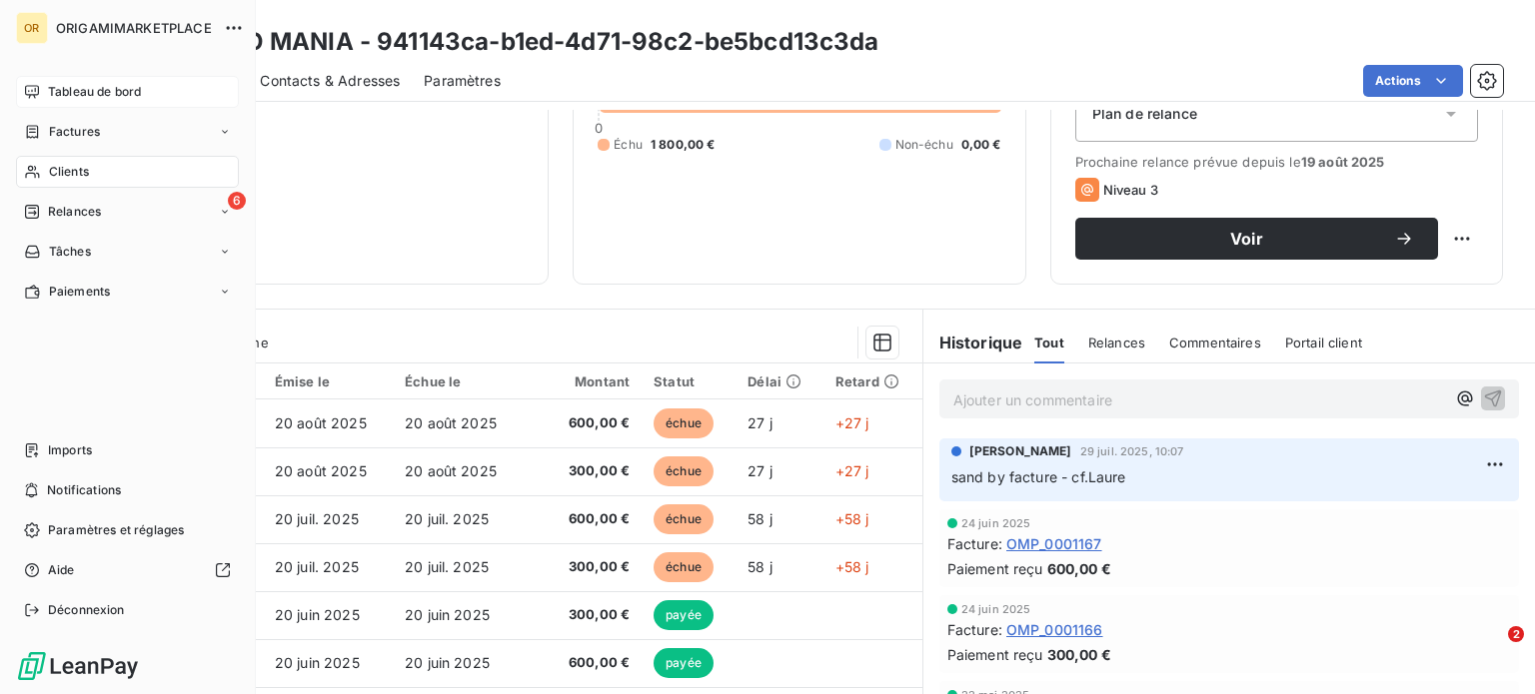
click at [43, 96] on div "Tableau de bord" at bounding box center [127, 92] width 223 height 32
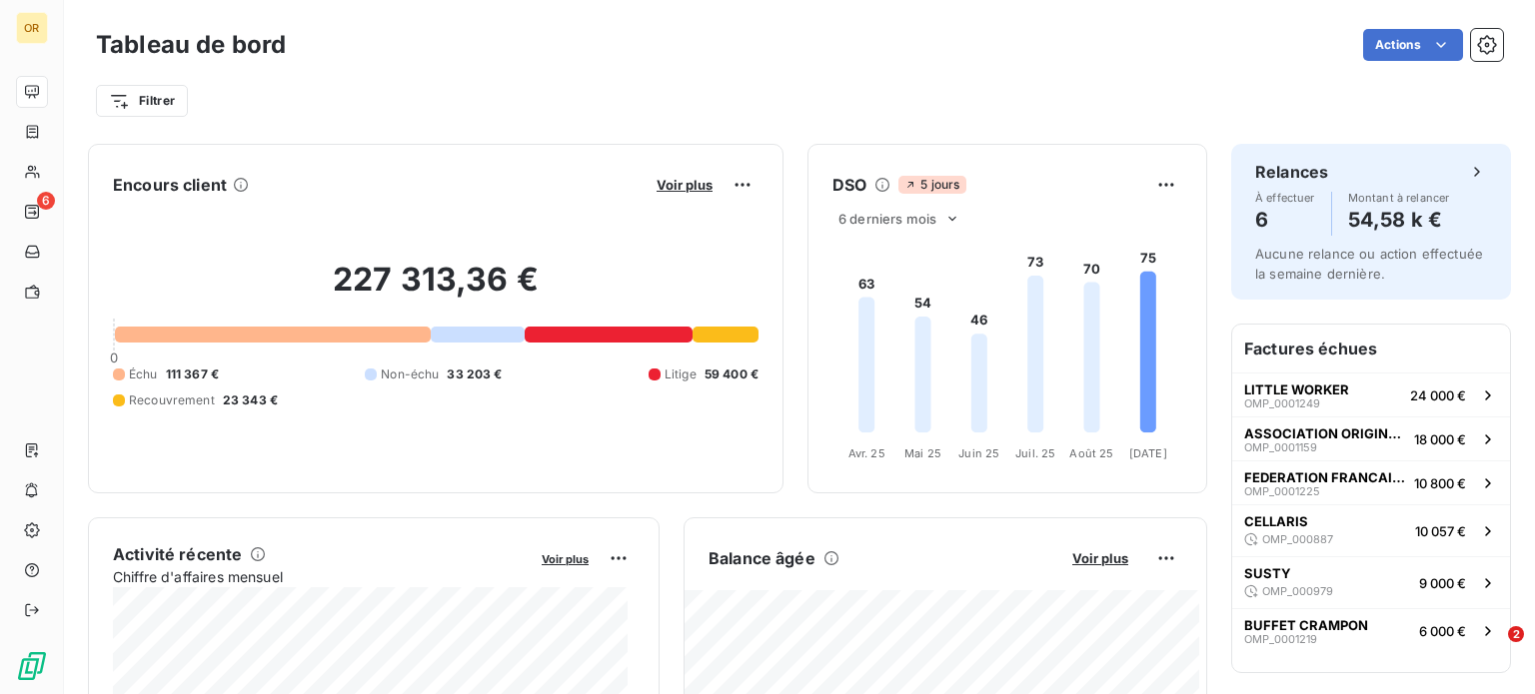
click at [1029, 112] on div "Filtrer" at bounding box center [799, 101] width 1407 height 38
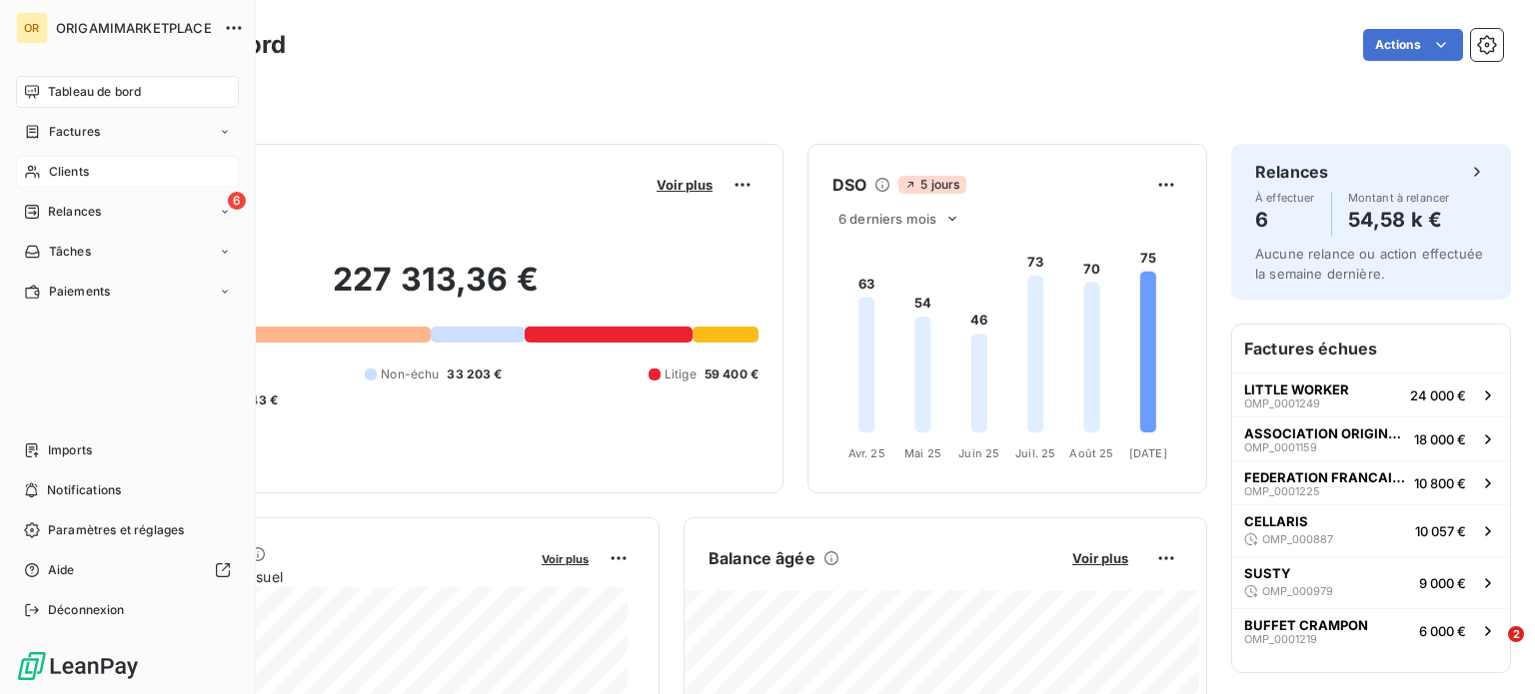
click at [100, 172] on div "Clients" at bounding box center [127, 172] width 223 height 32
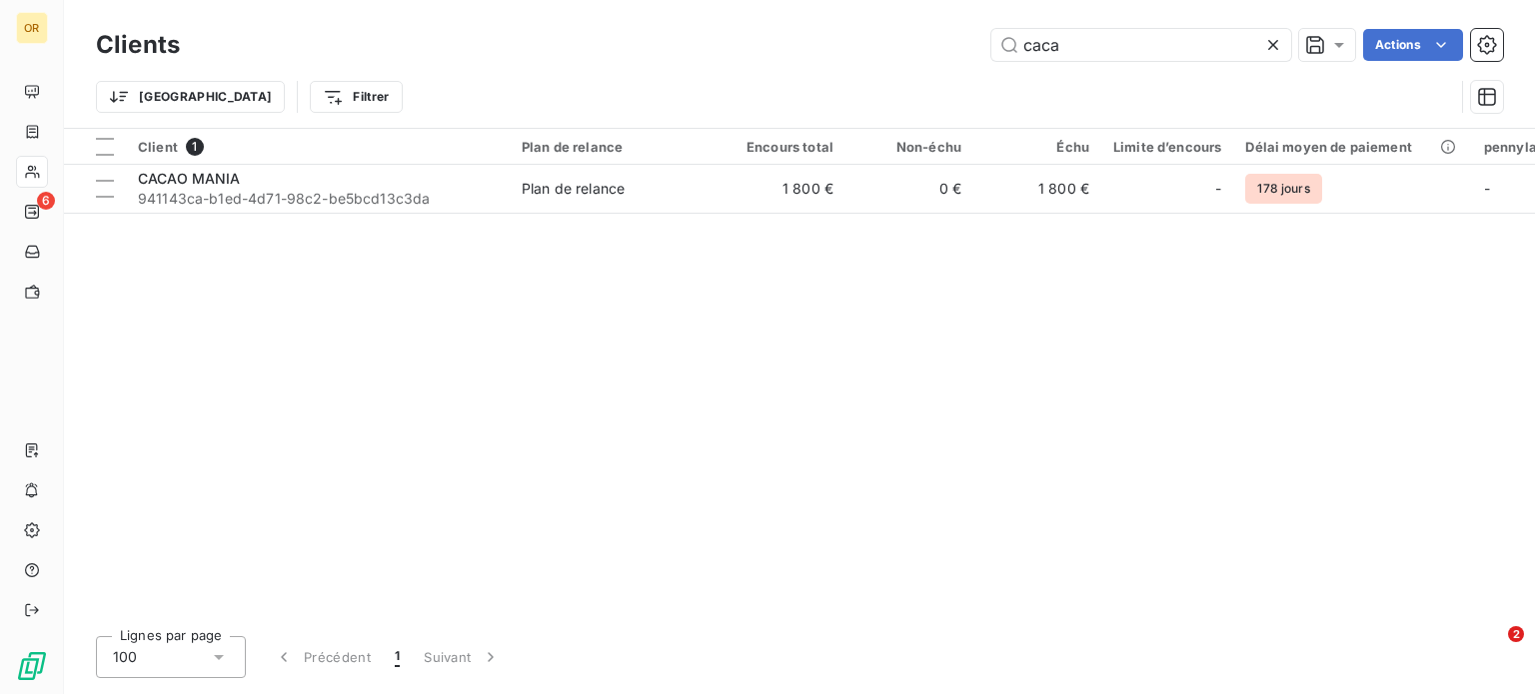
drag, startPoint x: 1127, startPoint y: 53, endPoint x: 805, endPoint y: 57, distance: 321.8
click at [805, 57] on div "caca Actions" at bounding box center [853, 45] width 1299 height 32
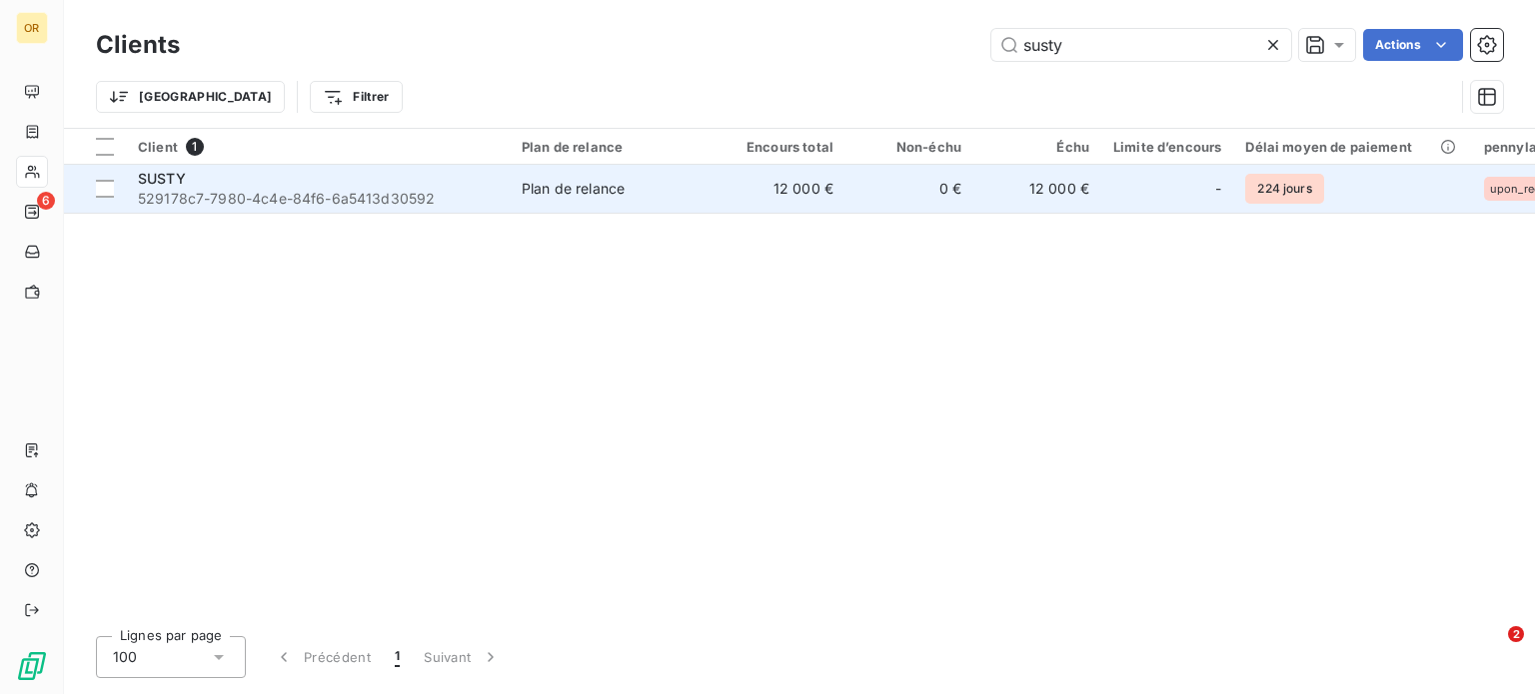
type input "susty"
click at [425, 200] on span "529178c7-7980-4c4e-84f6-6a5413d30592" at bounding box center [318, 199] width 360 height 20
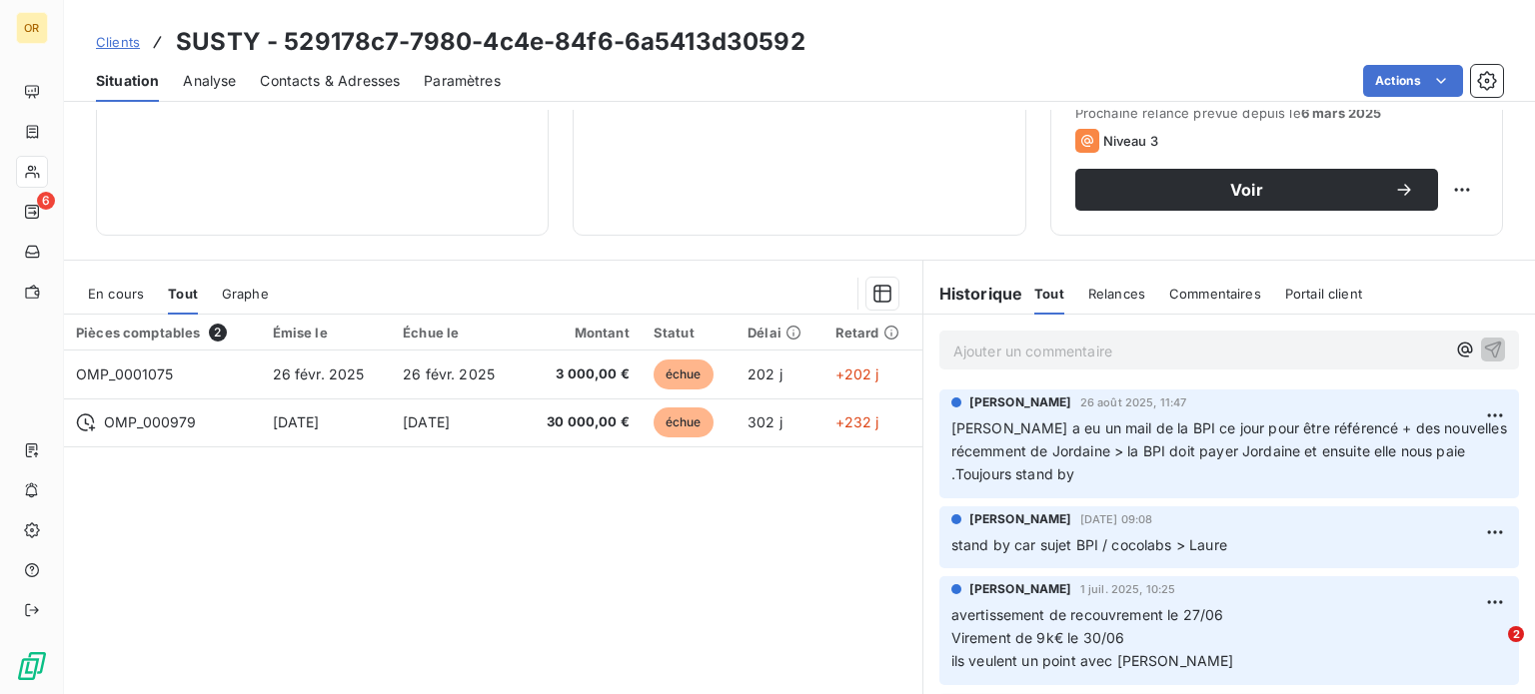
scroll to position [360, 0]
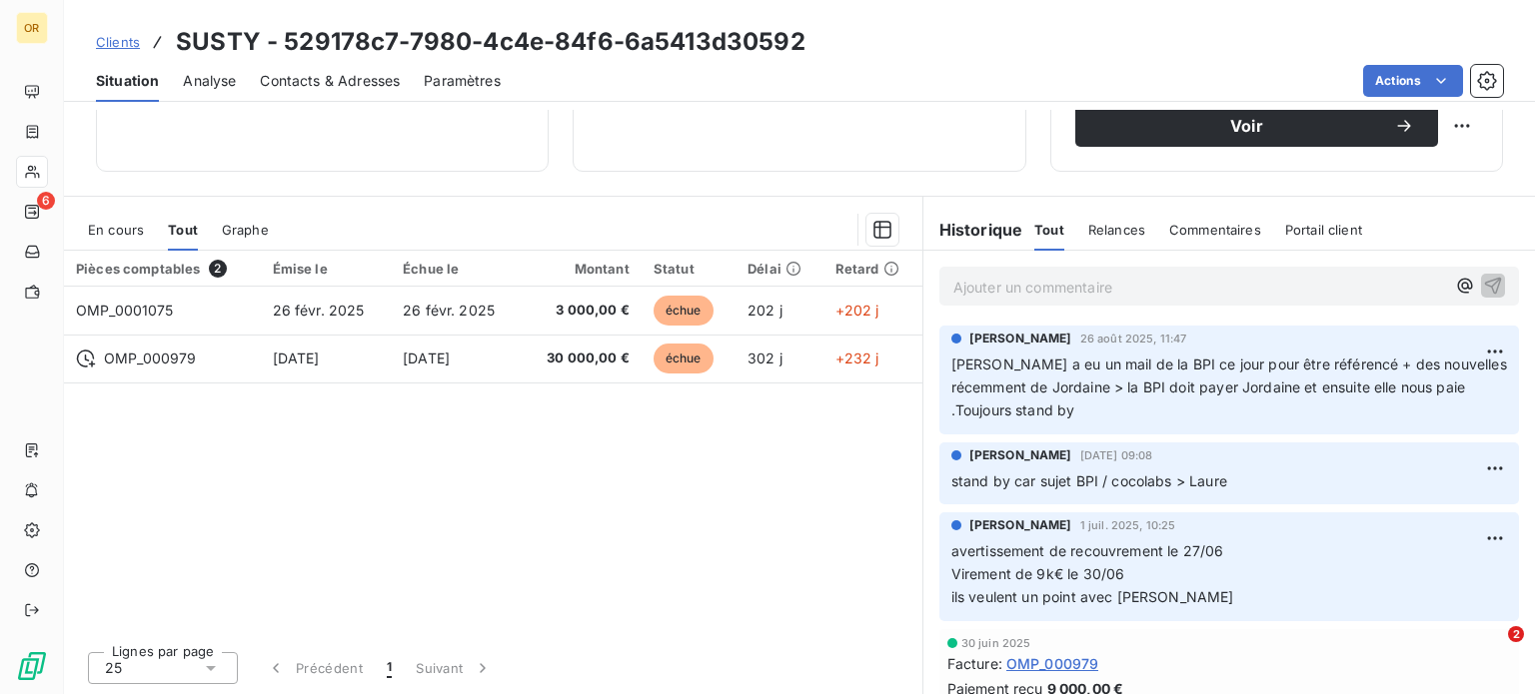
click at [1048, 189] on div "Informations client Propriétés Client pennylane_payment_conditions upon_receipt…" at bounding box center [799, 402] width 1471 height 585
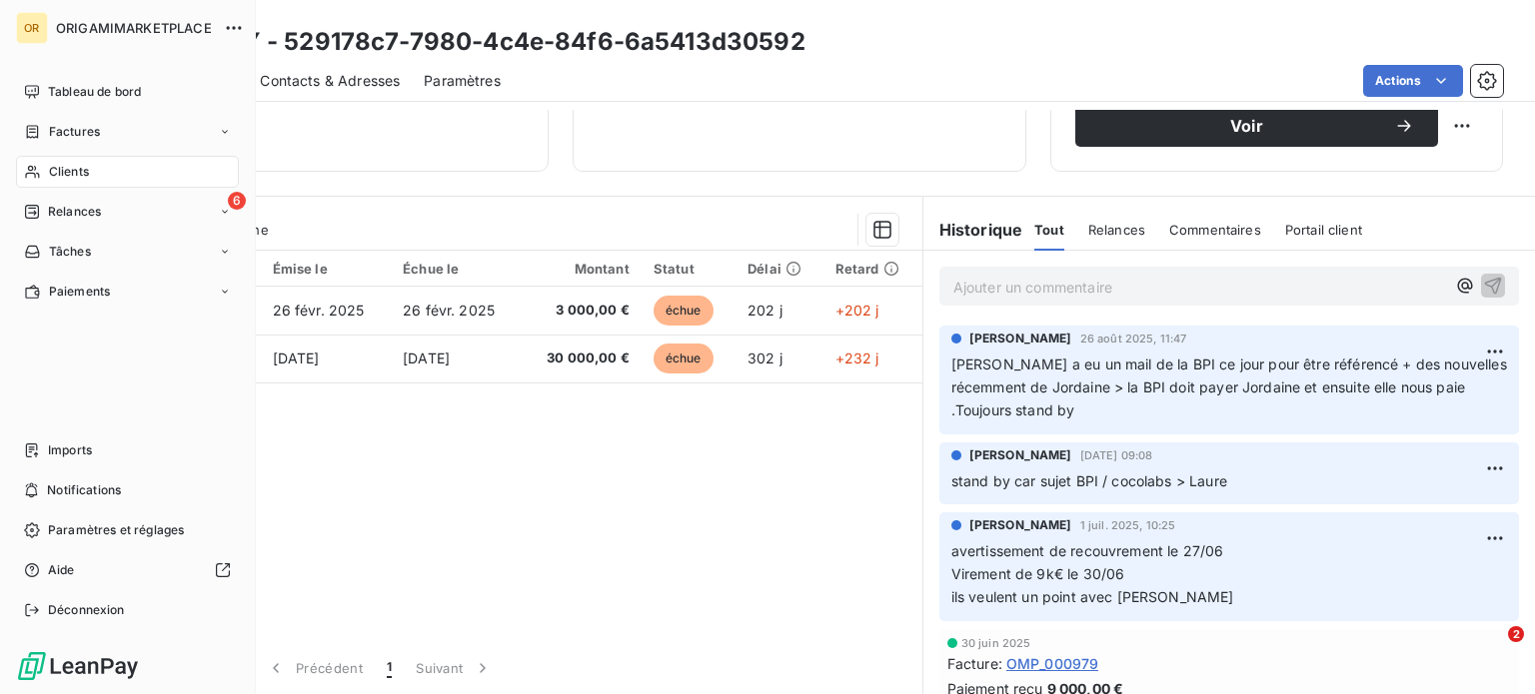
click at [37, 166] on icon at bounding box center [32, 172] width 17 height 16
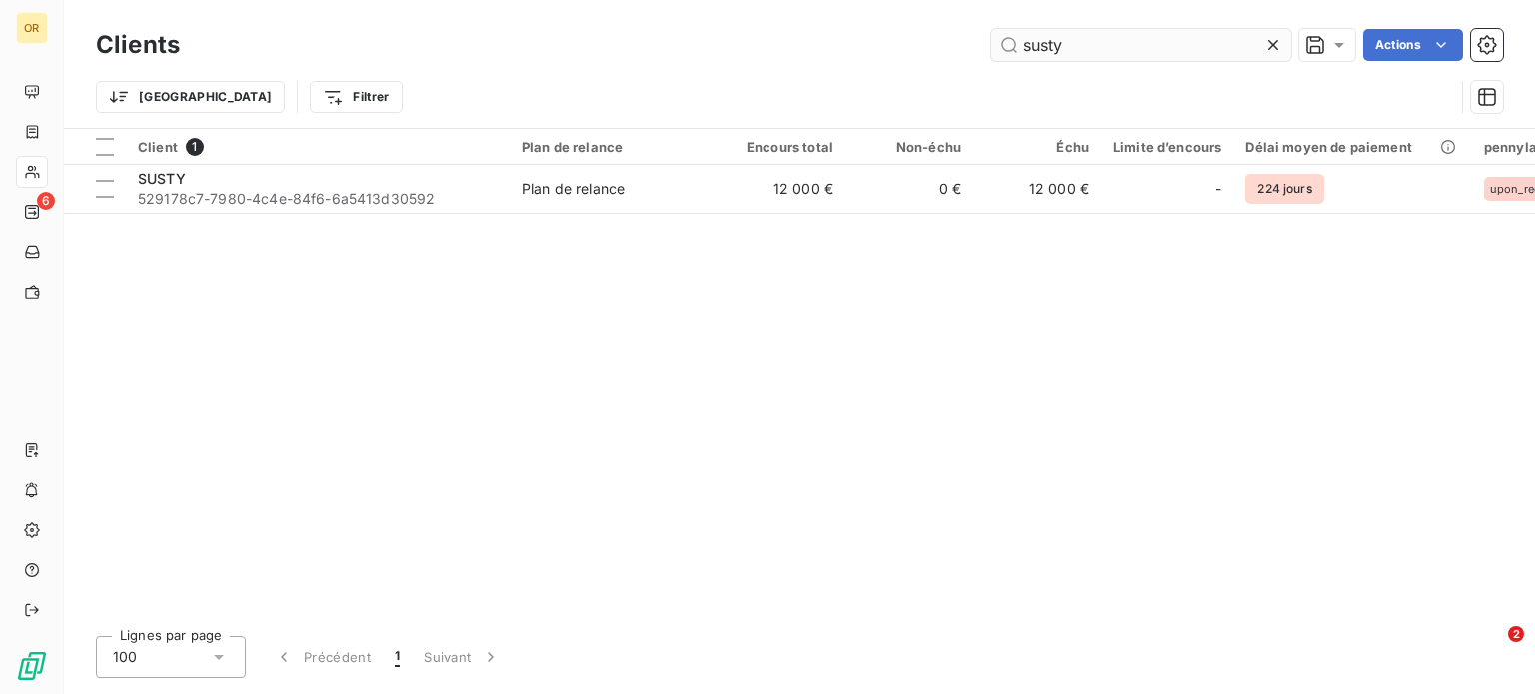
click at [1043, 44] on input "susty" at bounding box center [1141, 45] width 300 height 32
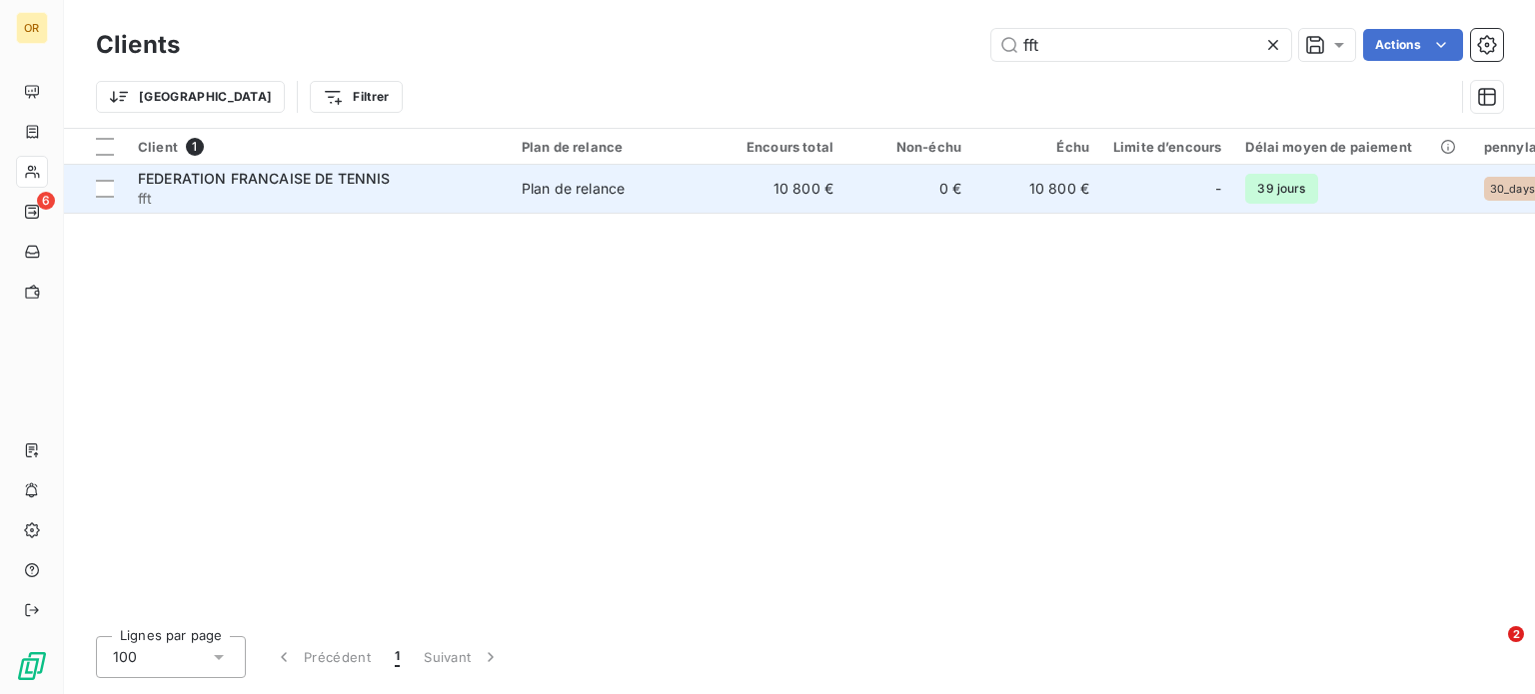
type input "fft"
click at [292, 191] on span "fft" at bounding box center [318, 199] width 360 height 20
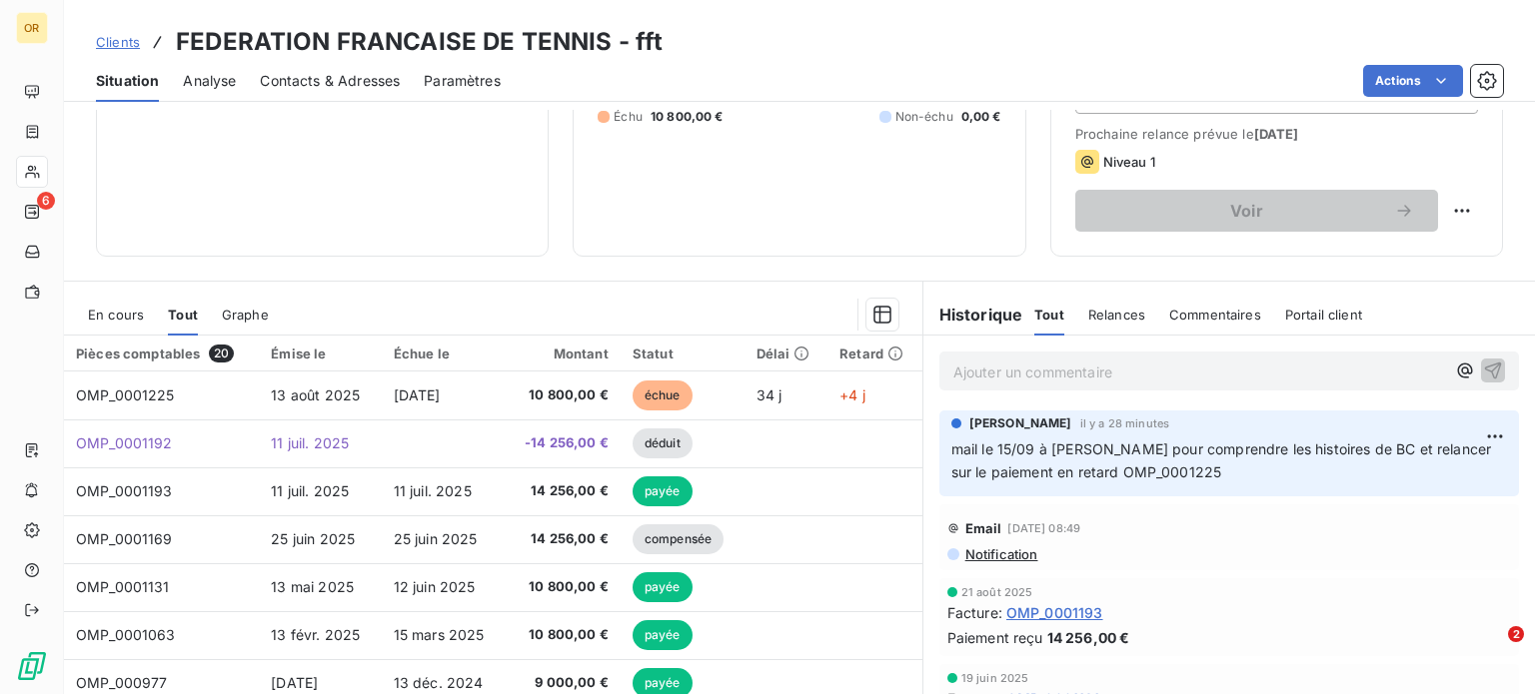
scroll to position [296, 0]
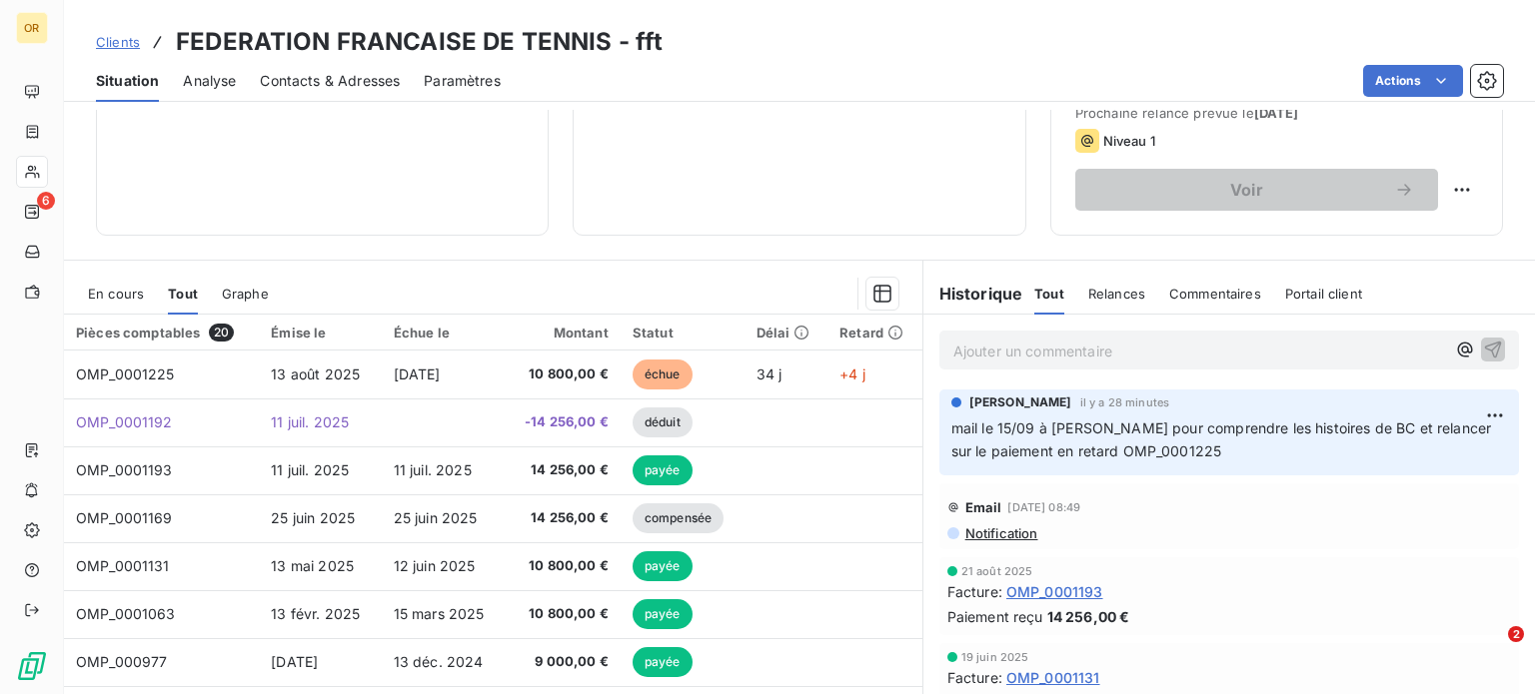
click at [1030, 241] on div "Informations client Propriétés Client pennylane_payment_conditions 30_days Enco…" at bounding box center [799, 402] width 1471 height 585
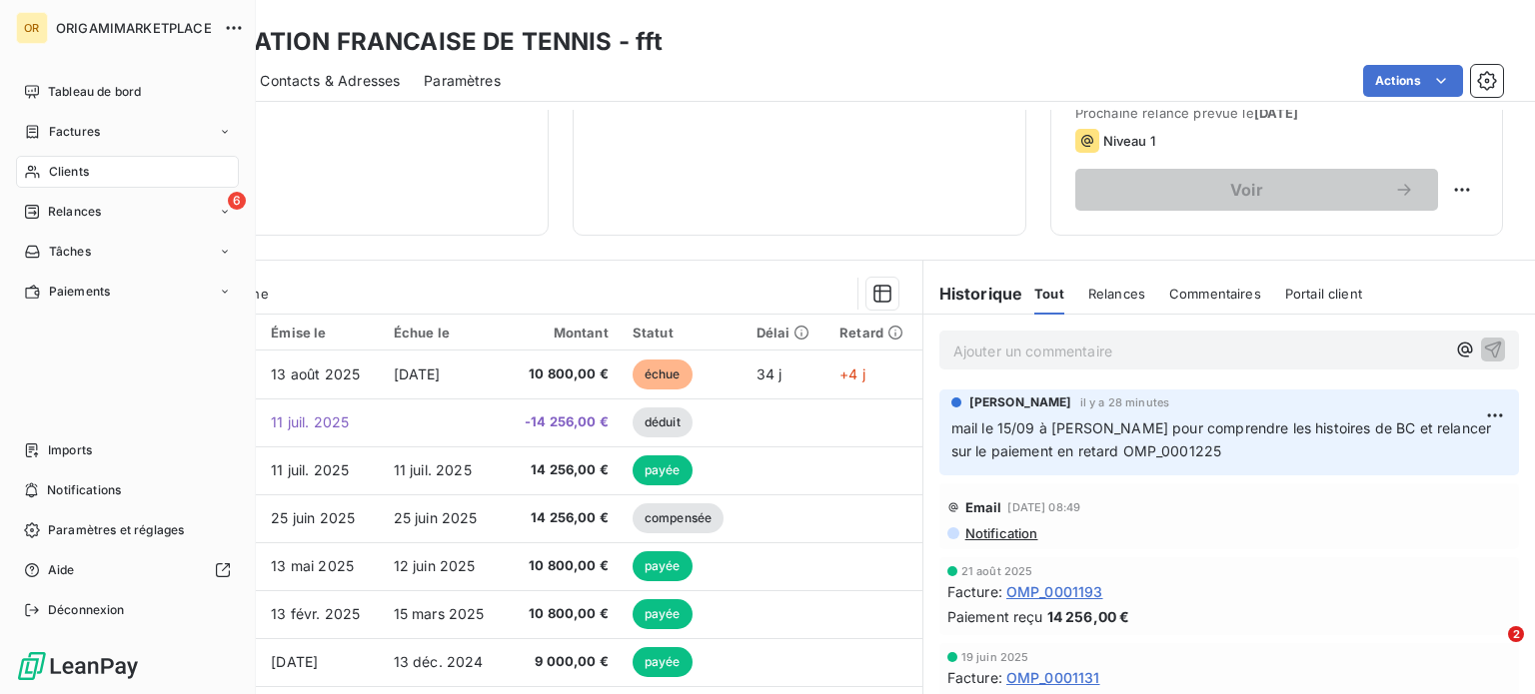
click at [64, 183] on div "Clients" at bounding box center [127, 172] width 223 height 32
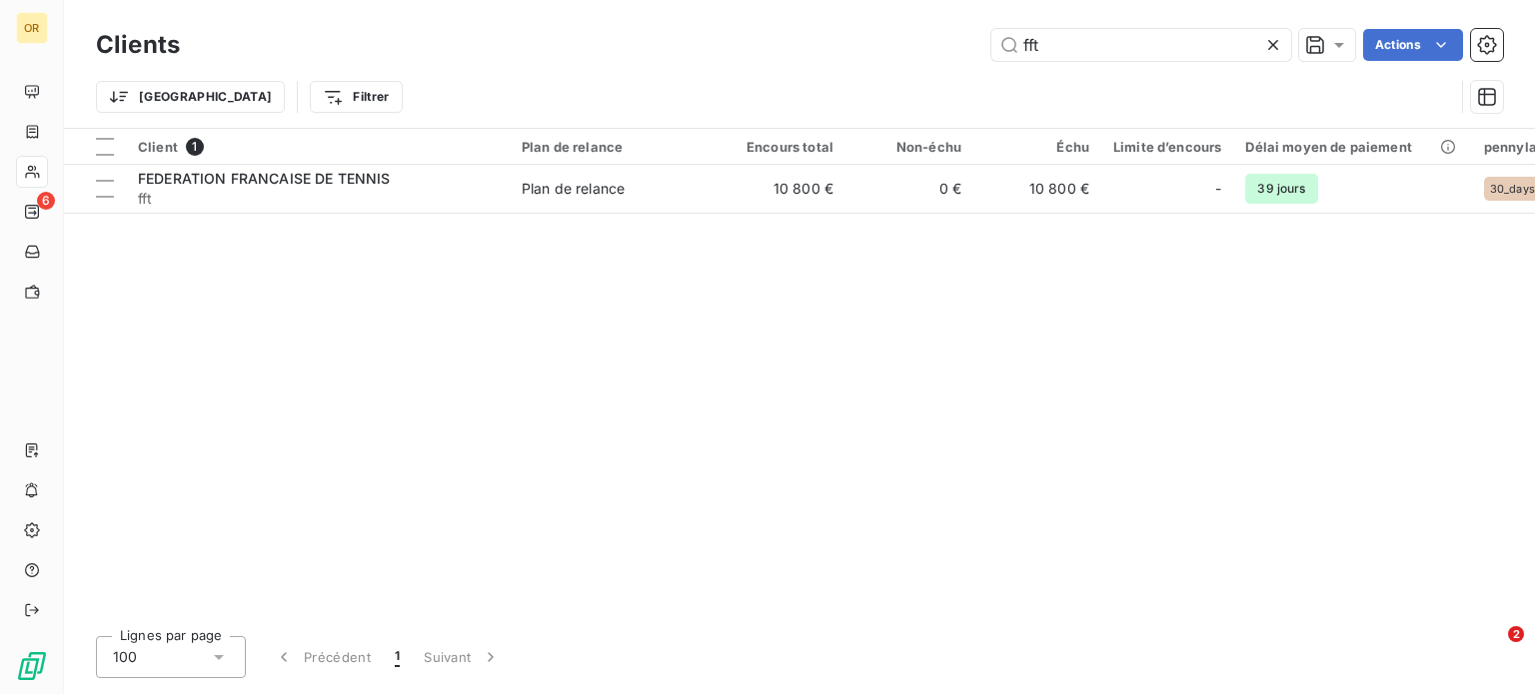
drag, startPoint x: 1071, startPoint y: 43, endPoint x: 920, endPoint y: 54, distance: 151.3
click at [920, 54] on div "fft Actions" at bounding box center [853, 45] width 1299 height 32
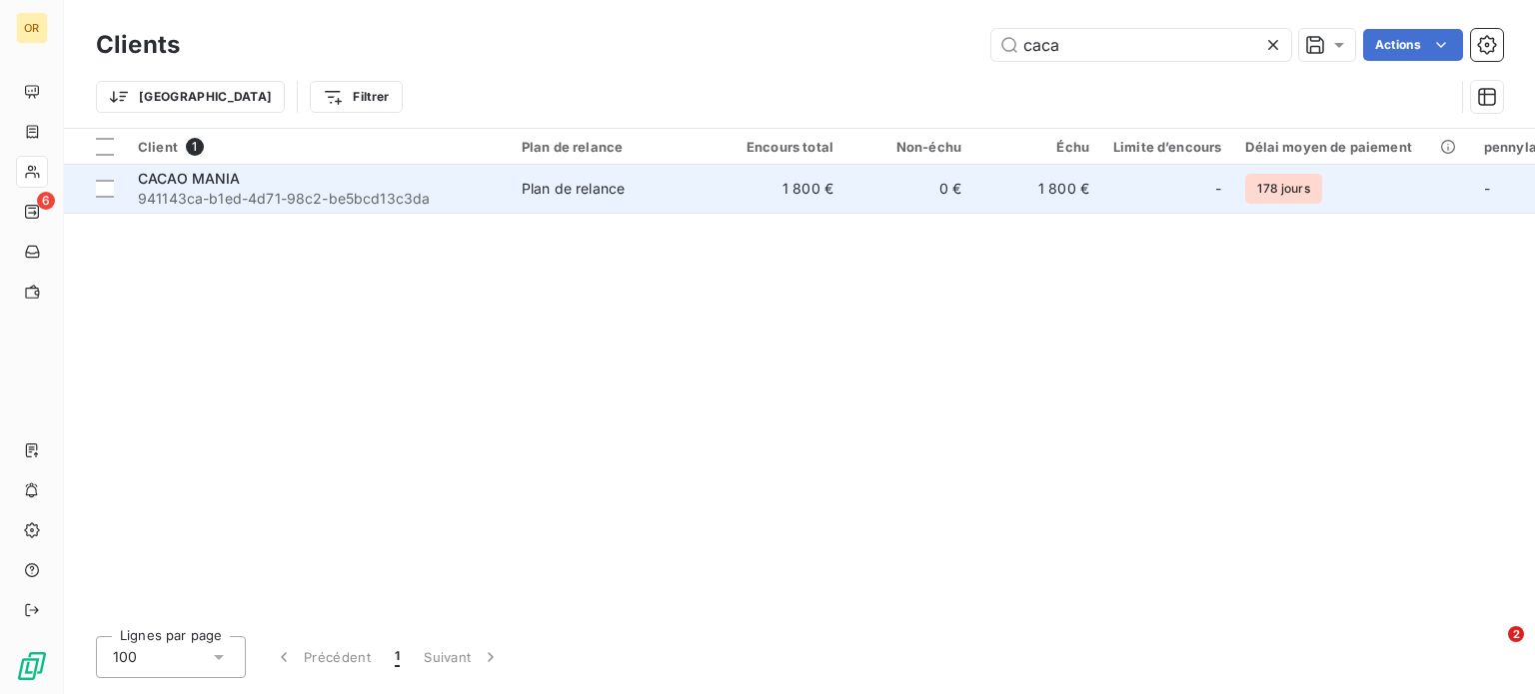
type input "caca"
click at [476, 181] on div "CACAO MANIA" at bounding box center [318, 179] width 360 height 20
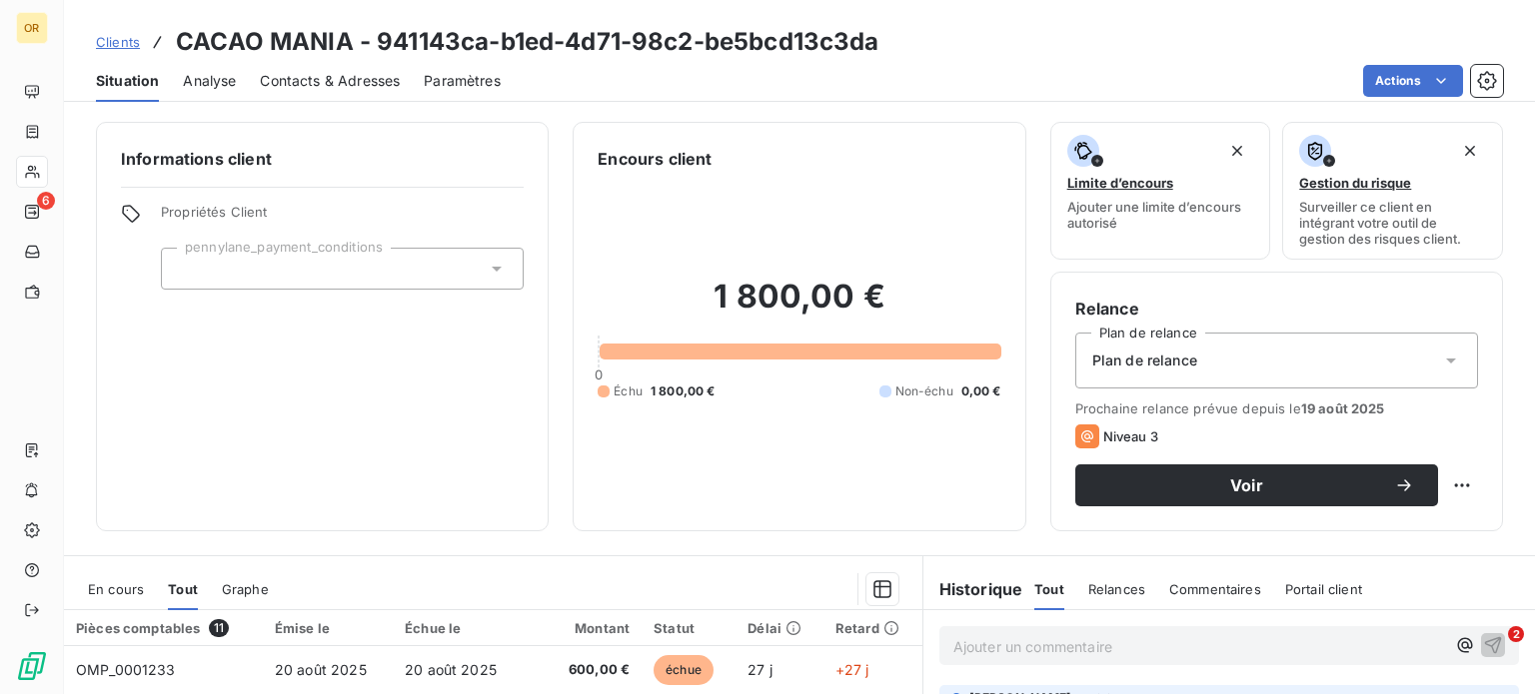
scroll to position [360, 0]
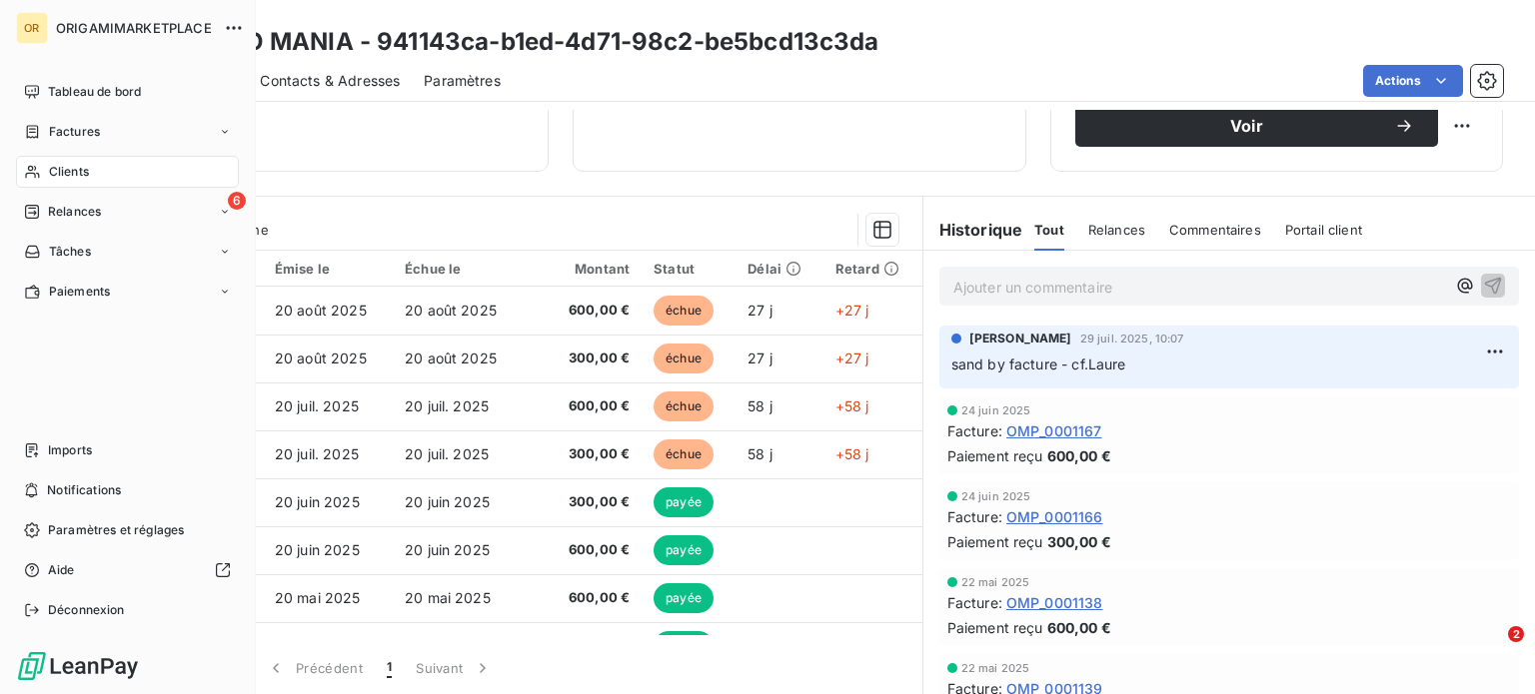
click at [40, 166] on icon at bounding box center [32, 172] width 17 height 16
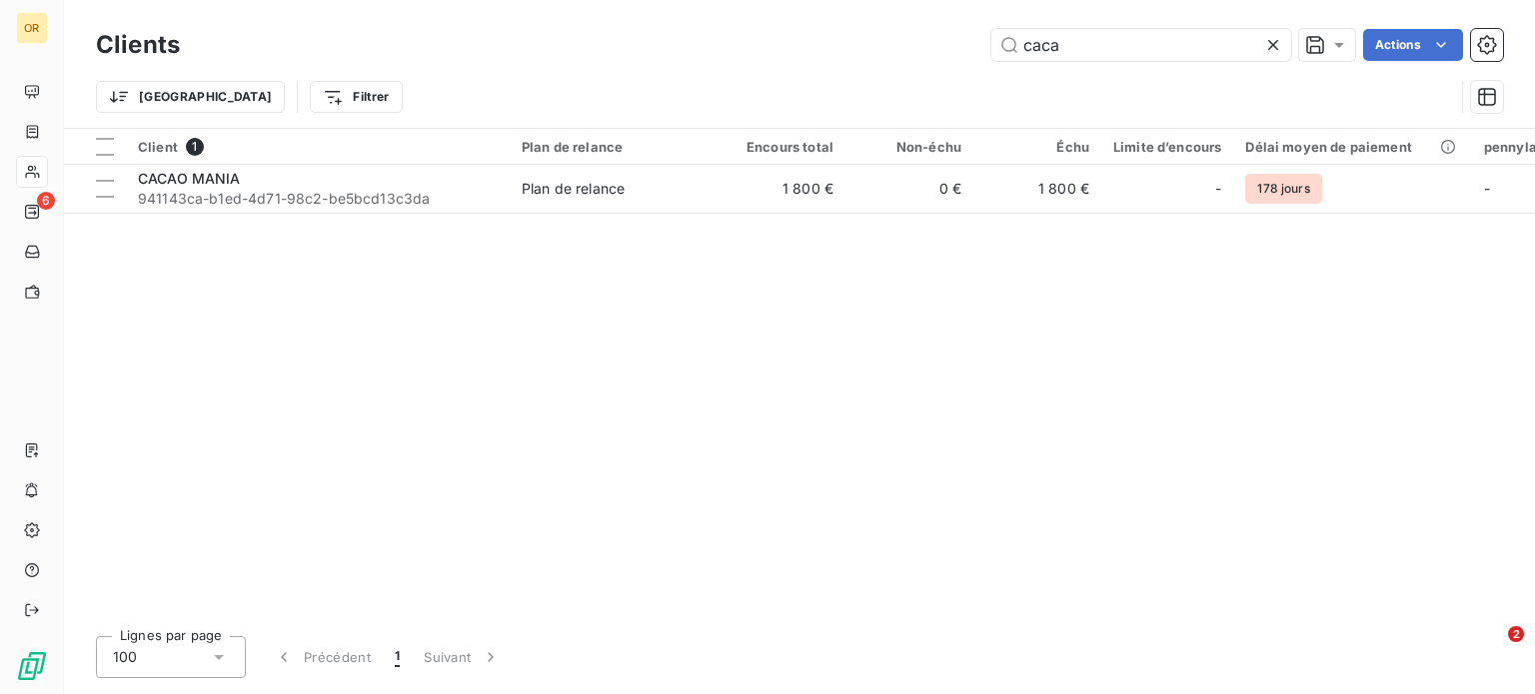
drag, startPoint x: 1062, startPoint y: 46, endPoint x: 866, endPoint y: 60, distance: 196.3
click at [890, 37] on div "caca Actions" at bounding box center [853, 45] width 1299 height 32
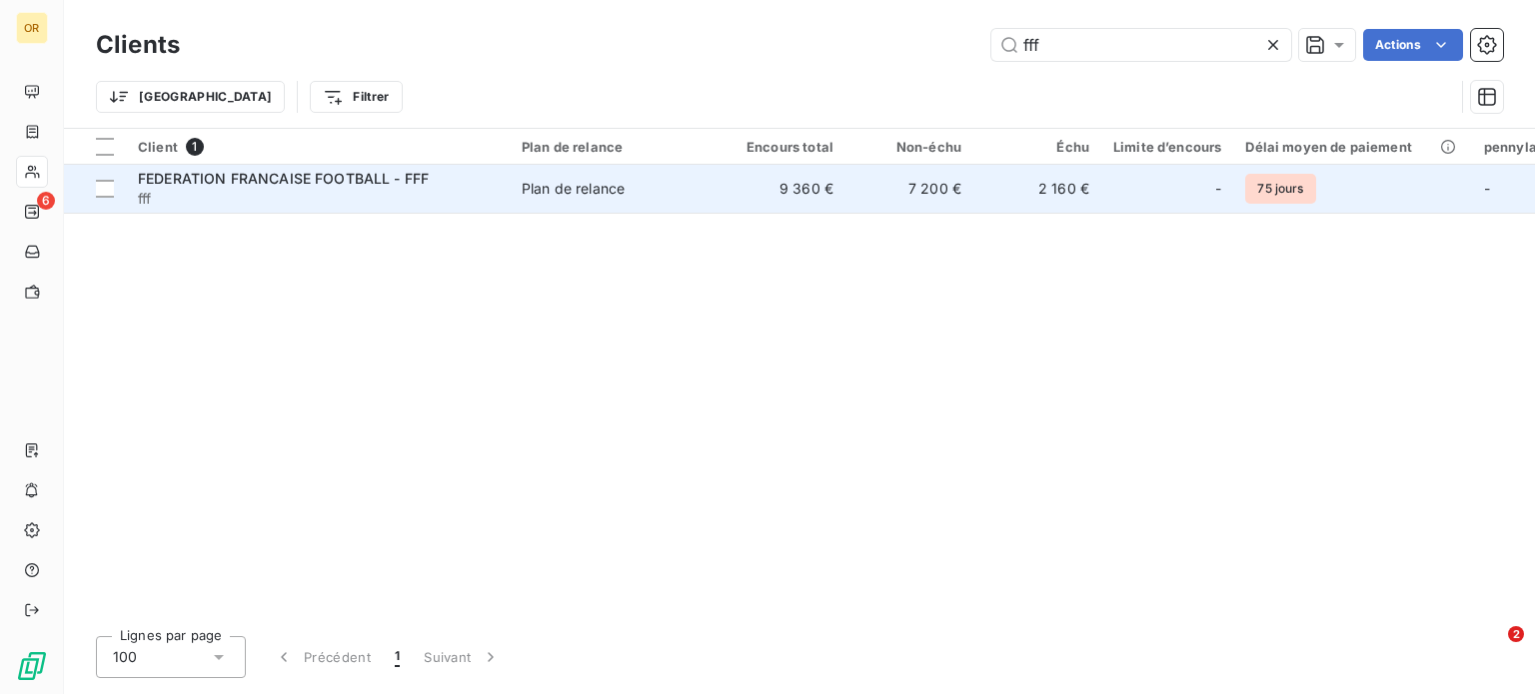
type input "fff"
click at [364, 207] on span "fff" at bounding box center [318, 199] width 360 height 20
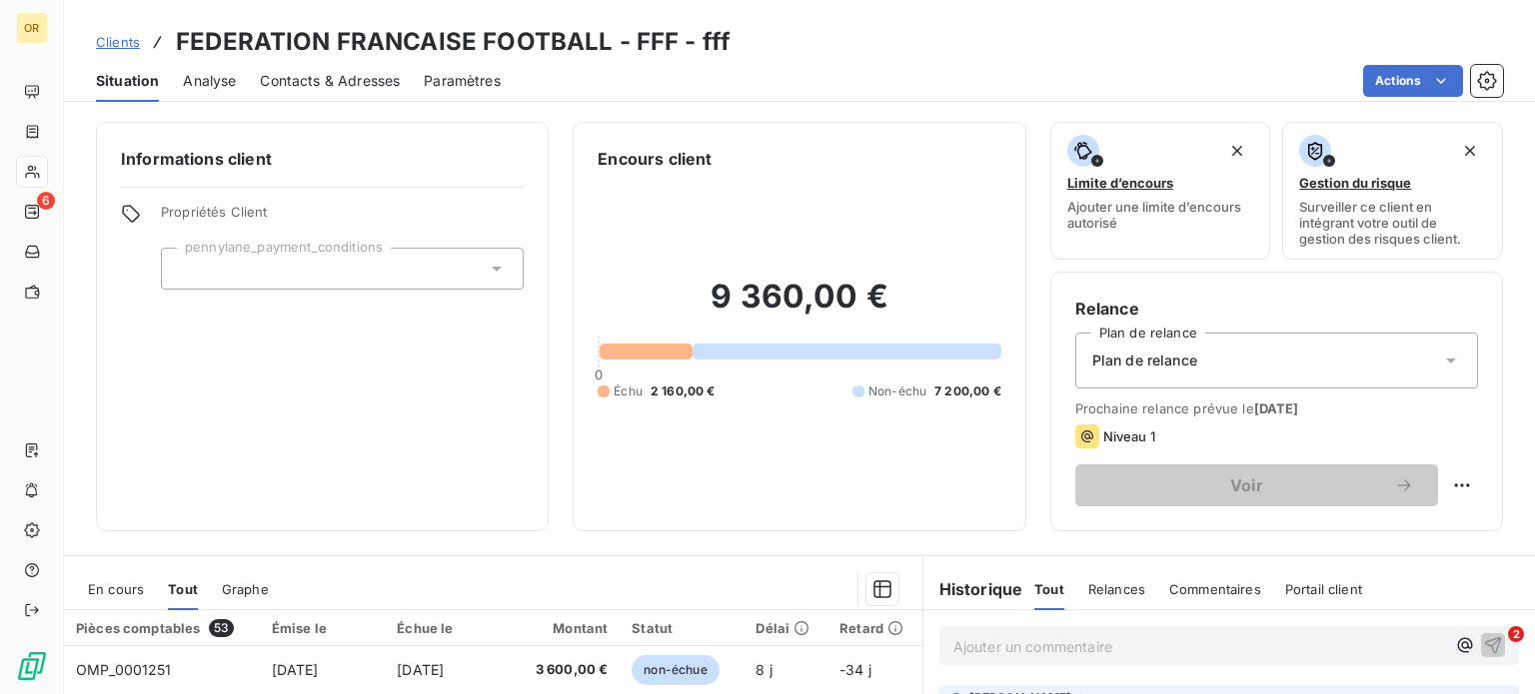
scroll to position [200, 0]
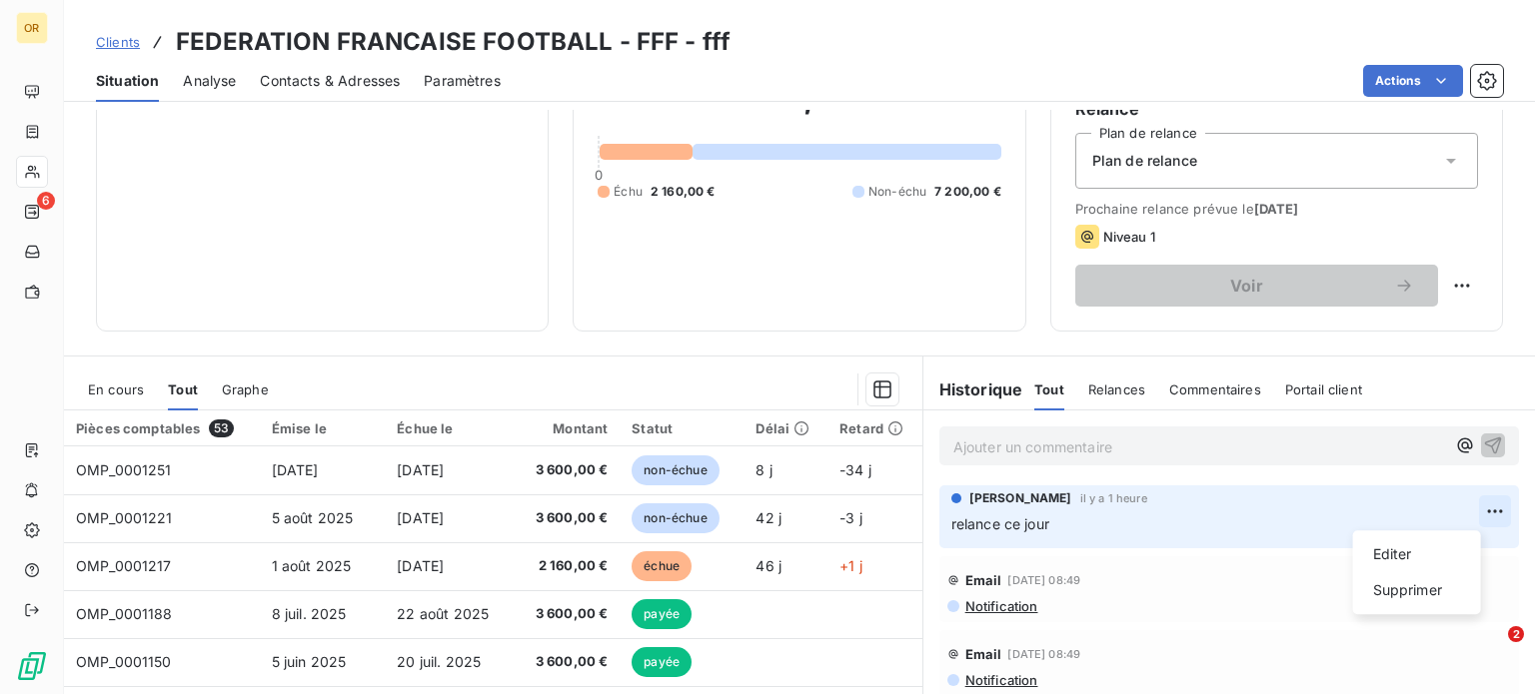
click at [1470, 514] on html "OR 6 Clients FEDERATION FRANCAISE FOOTBALL - FFF - fff Situation Analyse Contac…" at bounding box center [767, 347] width 1535 height 694
click at [1399, 557] on div "Editer" at bounding box center [1417, 555] width 112 height 32
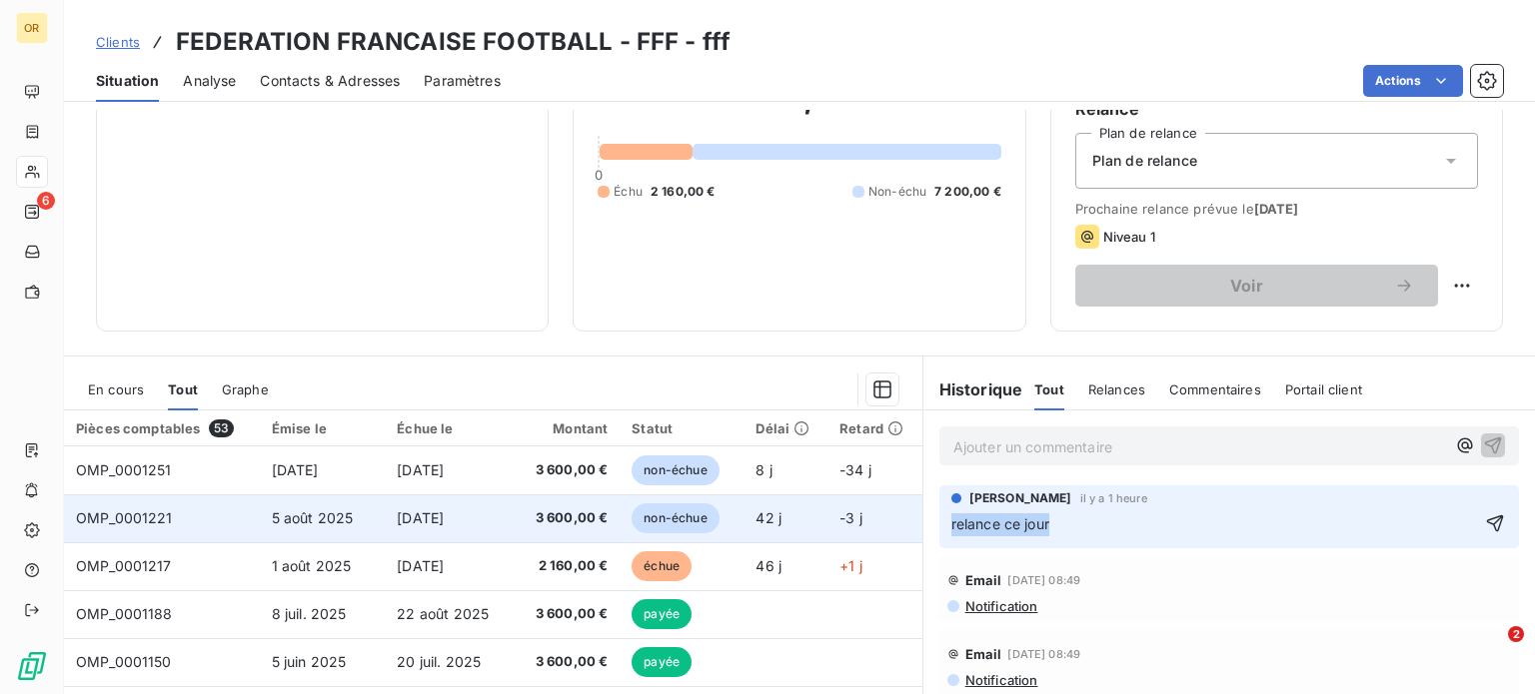
drag, startPoint x: 1083, startPoint y: 520, endPoint x: 855, endPoint y: 507, distance: 228.2
click at [855, 507] on div "En cours Tout Graphe Pièces comptables 53 Émise le Échue le Montant Statut Déla…" at bounding box center [799, 606] width 1471 height 500
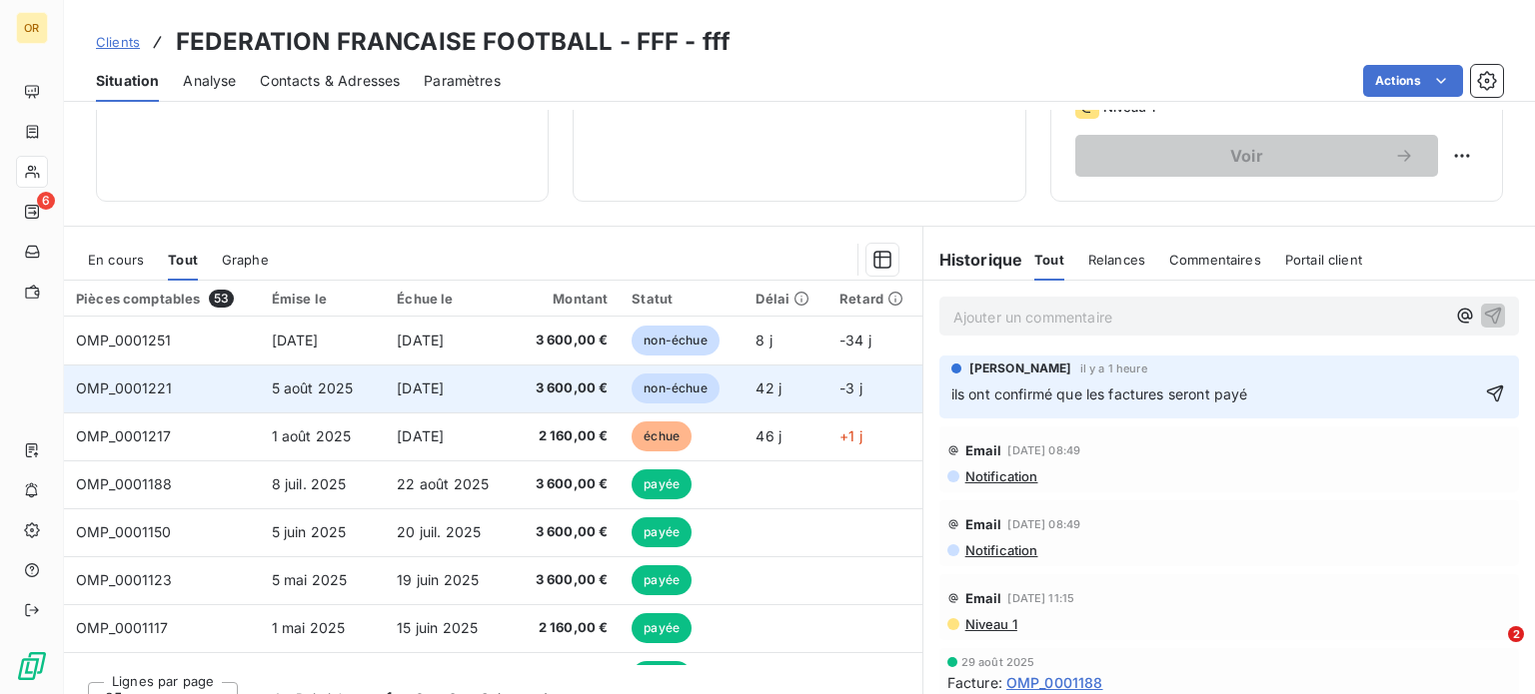
scroll to position [360, 0]
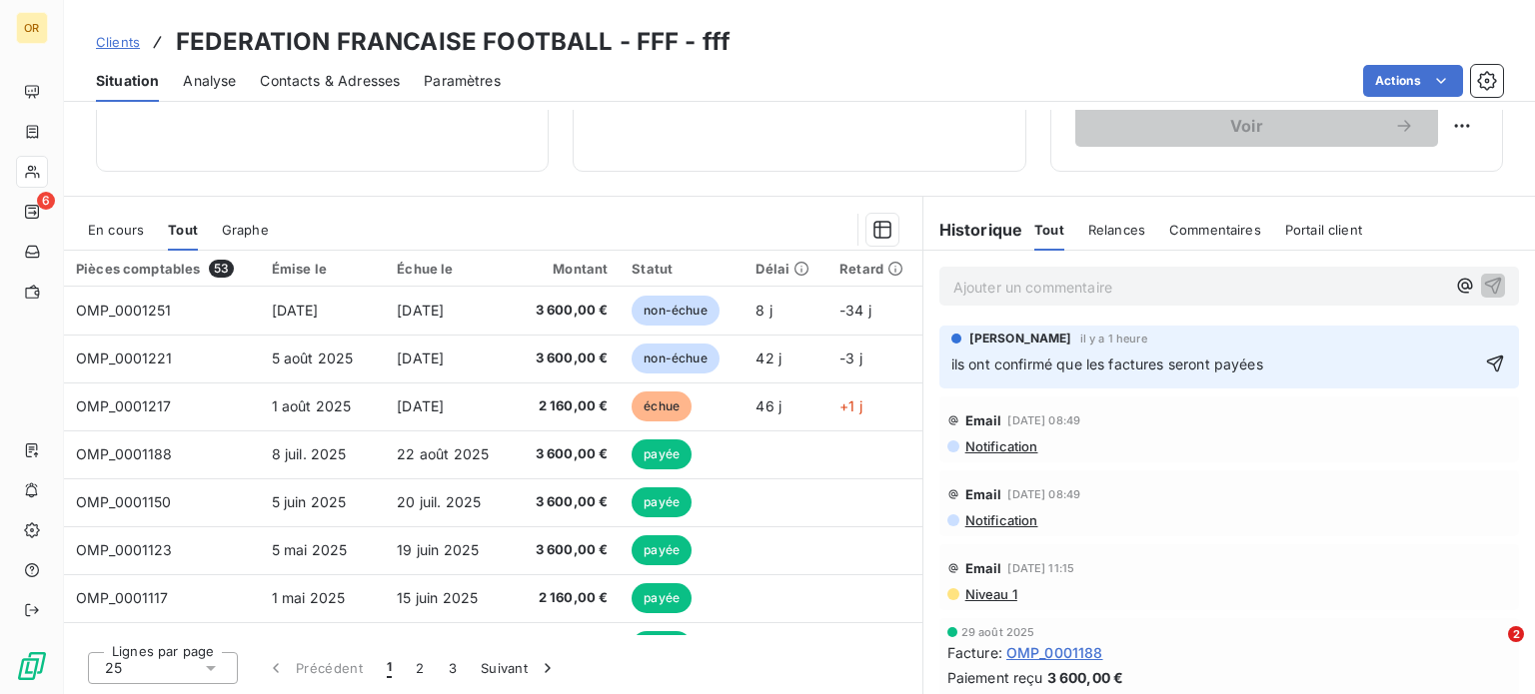
click at [1111, 356] on span "ils ont confirmé que les factures seront payées" at bounding box center [1107, 364] width 312 height 17
click at [1105, 363] on span "ils ont confirmé que les factures seront payées" at bounding box center [1107, 364] width 312 height 17
click at [1173, 366] on span "ils ont confirmé que les 2 factures seront payées" at bounding box center [1113, 364] width 325 height 17
click at [1399, 368] on p "ils ont confirmé que les 2 factures de septembre seront payées" at bounding box center [1215, 365] width 528 height 23
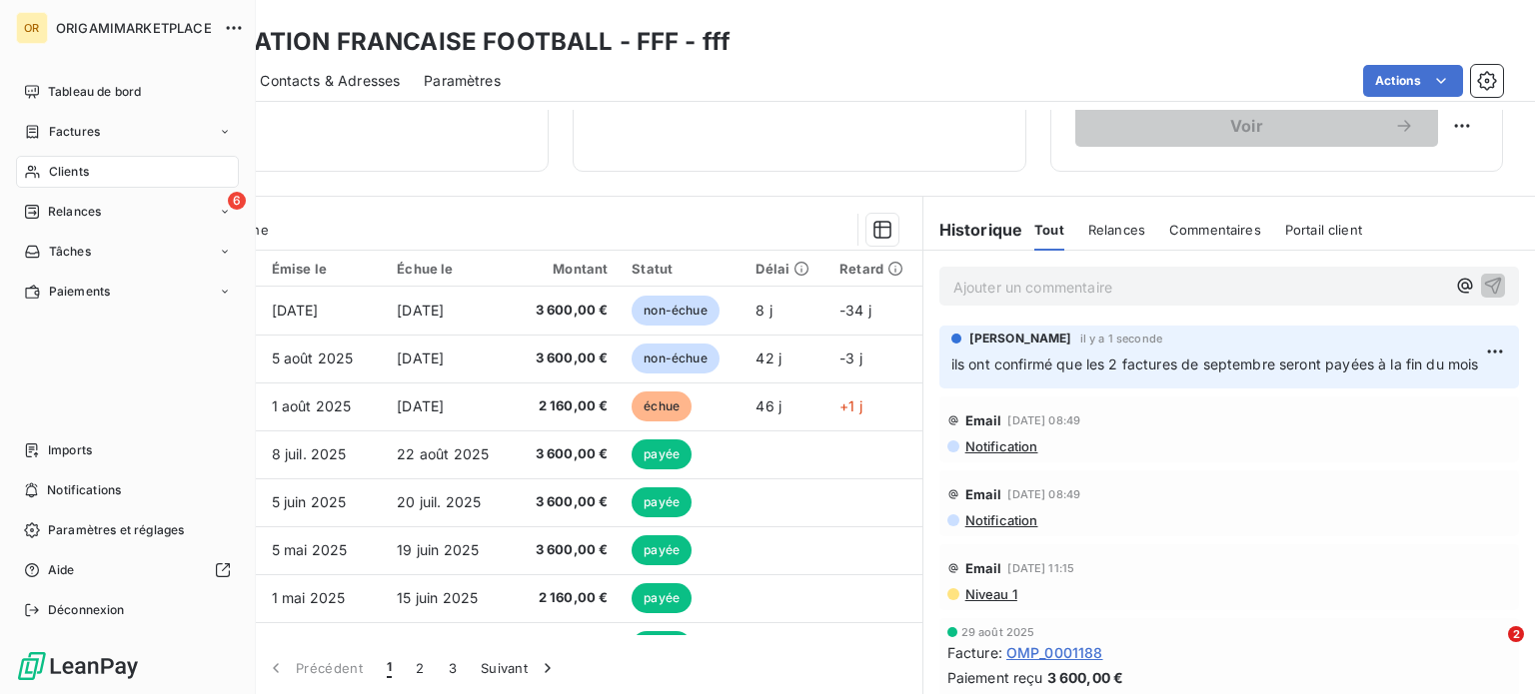
click at [64, 175] on span "Clients" at bounding box center [69, 172] width 40 height 18
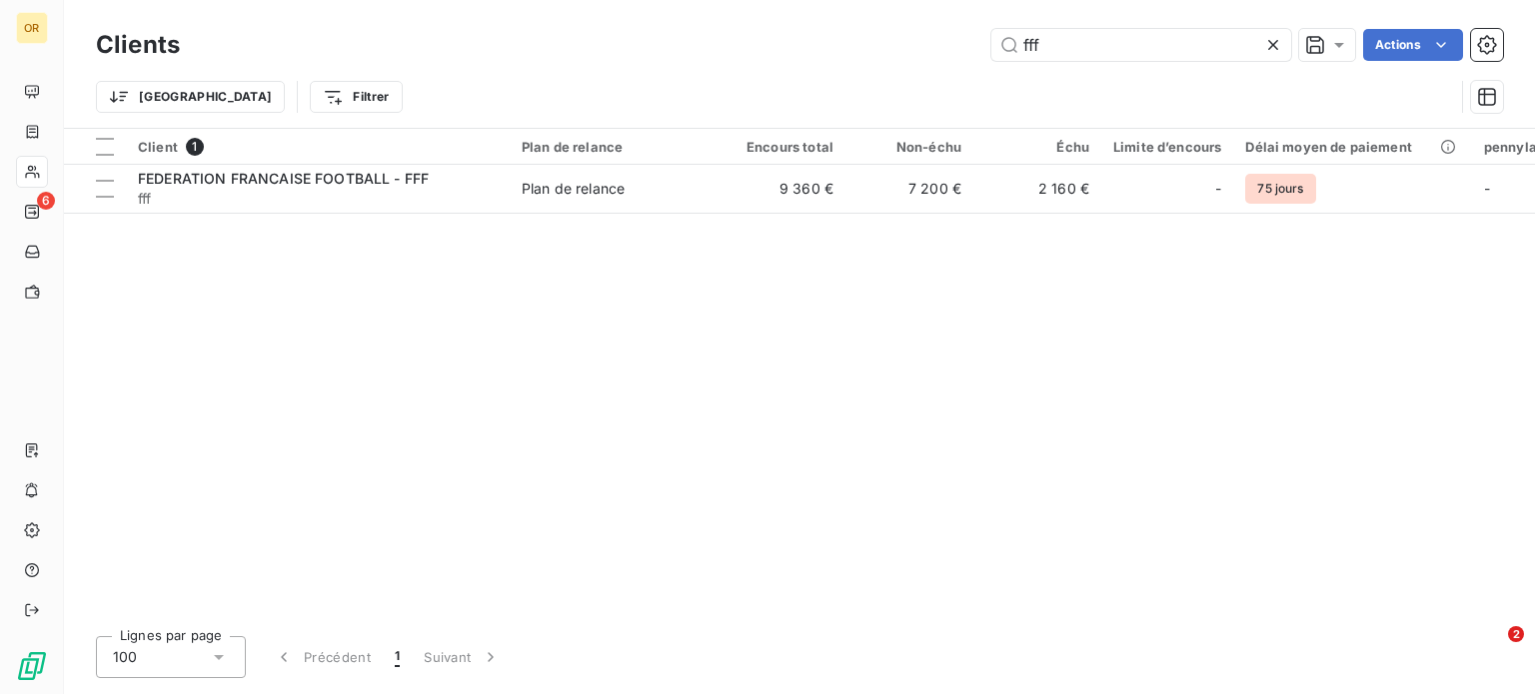
drag, startPoint x: 1056, startPoint y: 42, endPoint x: 951, endPoint y: 42, distance: 104.9
click at [951, 42] on div "fff Actions" at bounding box center [853, 45] width 1299 height 32
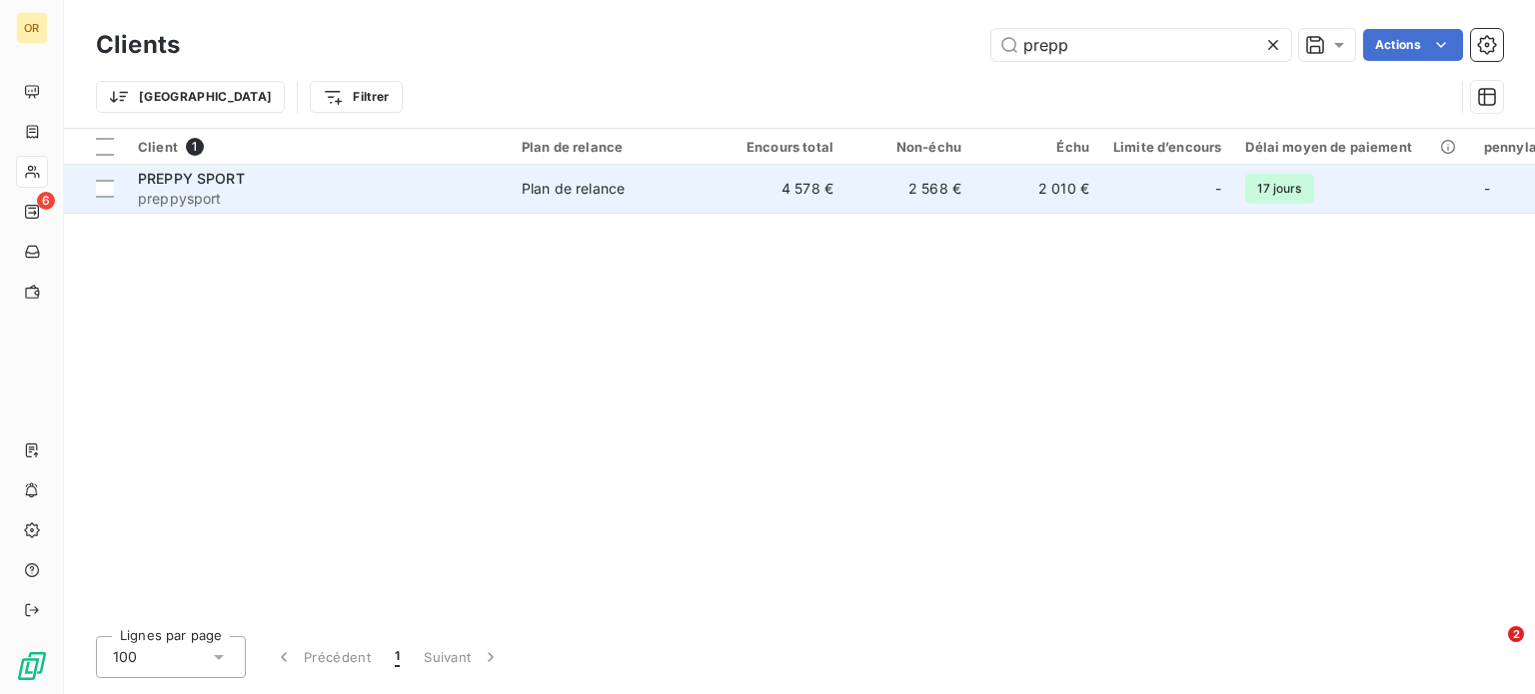
type input "prepp"
click at [420, 187] on div "PREPPY SPORT" at bounding box center [318, 179] width 360 height 20
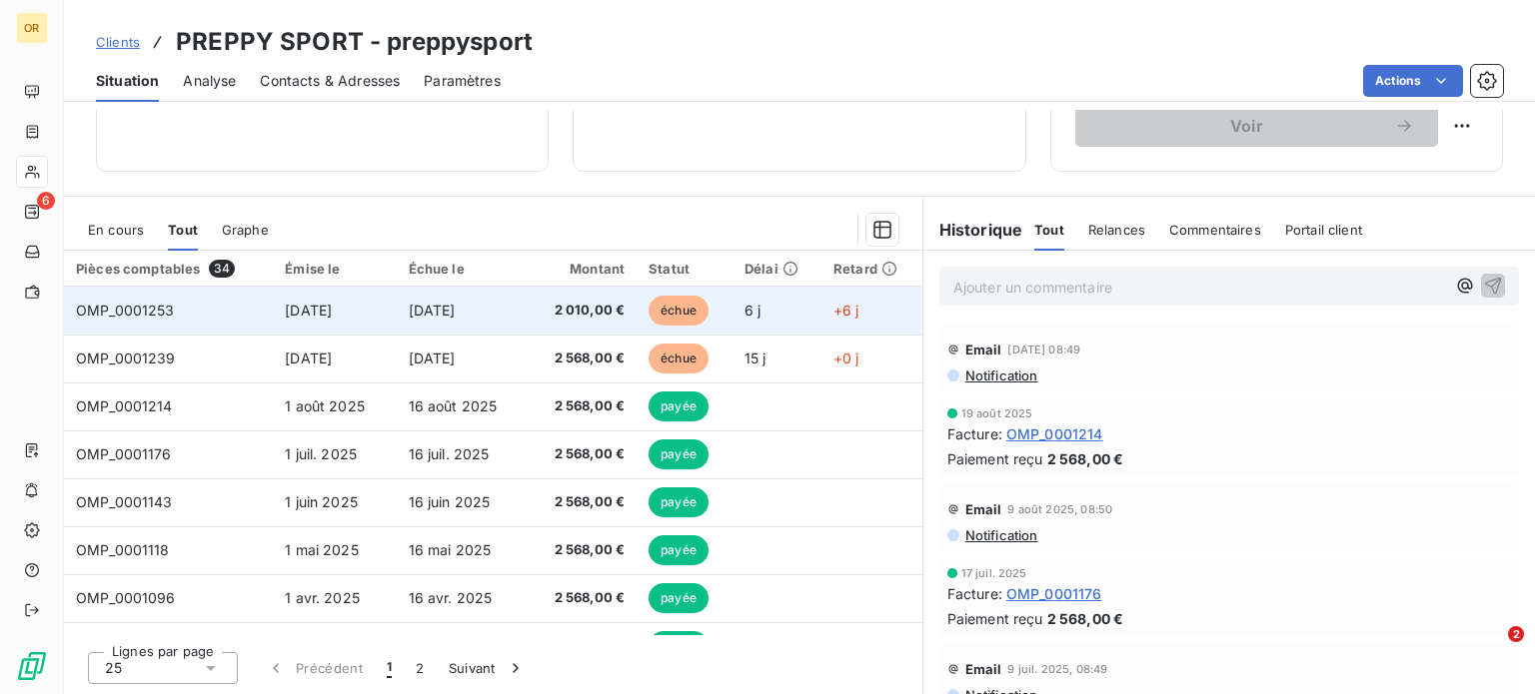
scroll to position [260, 0]
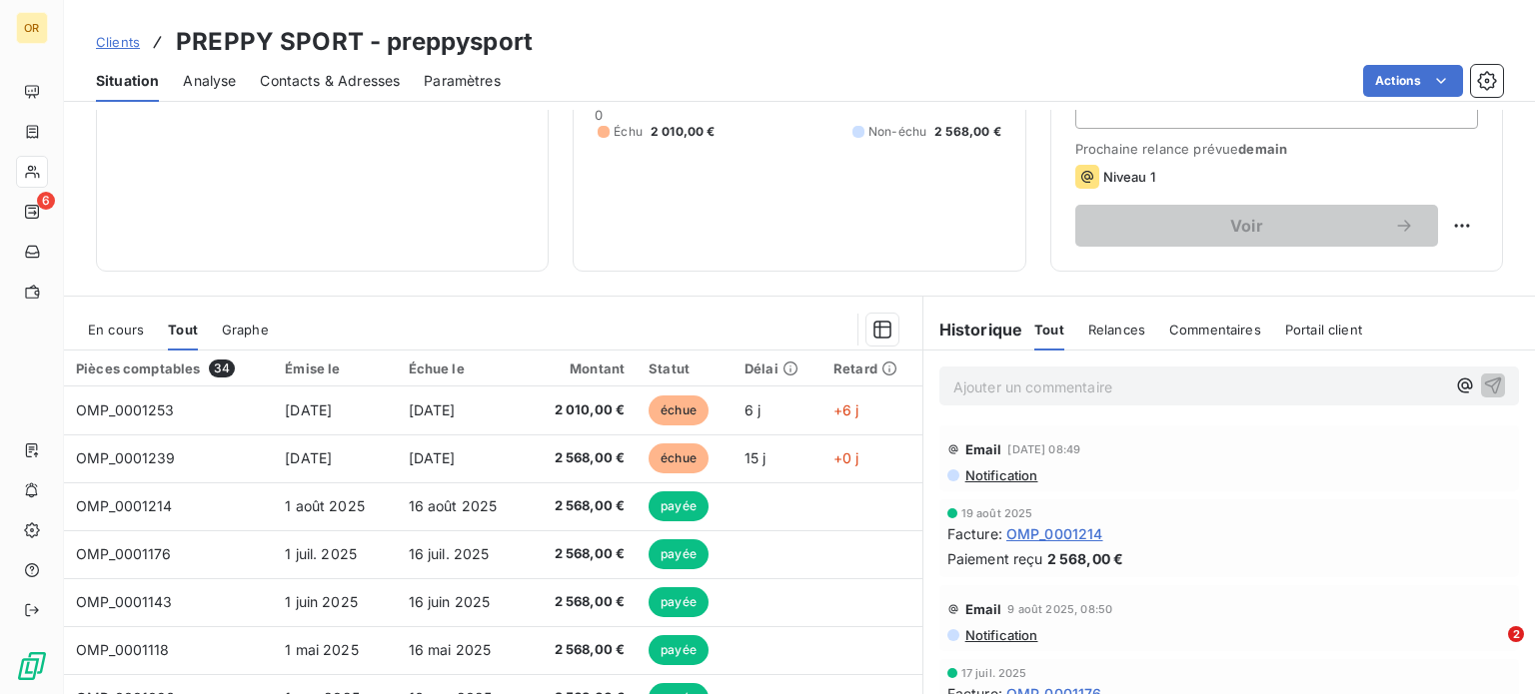
click at [1055, 380] on p "Ajouter un commentaire ﻿" at bounding box center [1199, 387] width 492 height 25
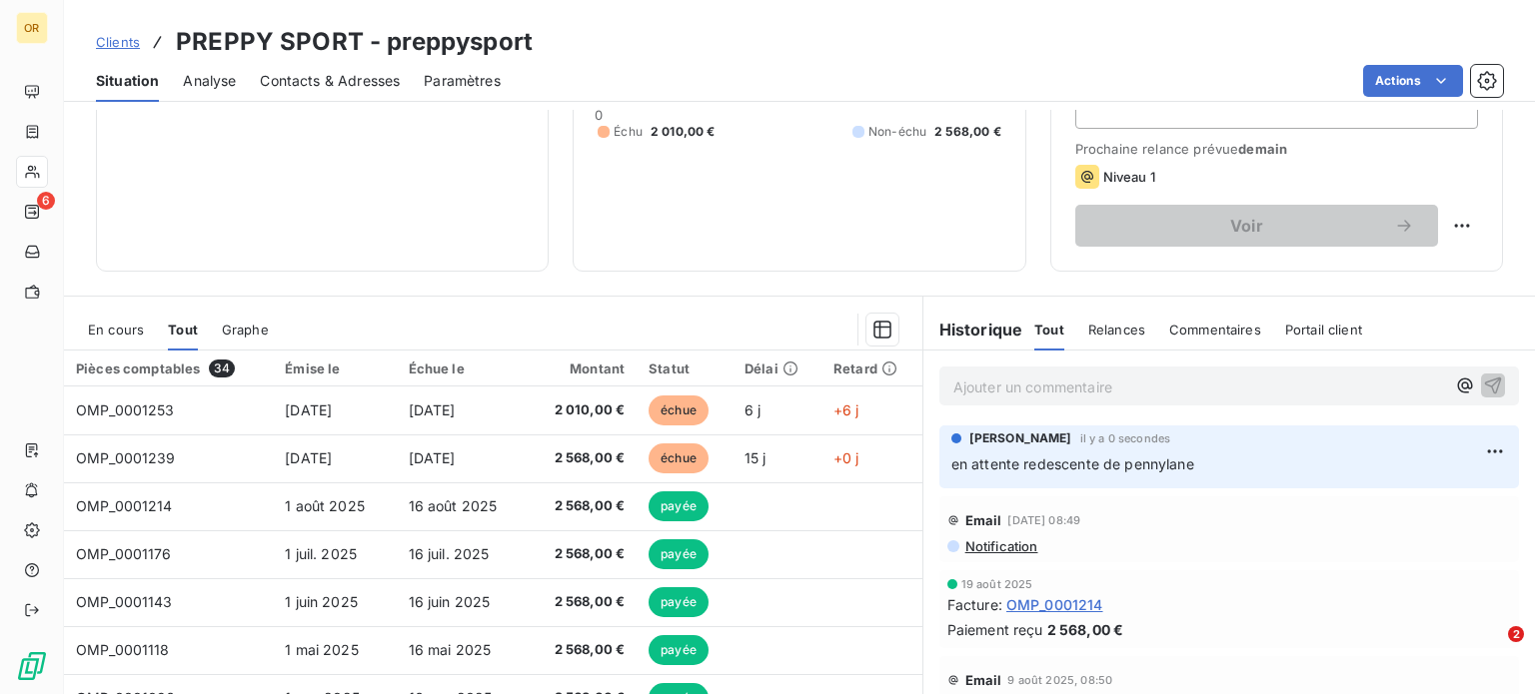
click at [1027, 129] on div "Informations client Propriétés Client pennylane_payment_conditions Encours clie…" at bounding box center [799, 67] width 1471 height 410
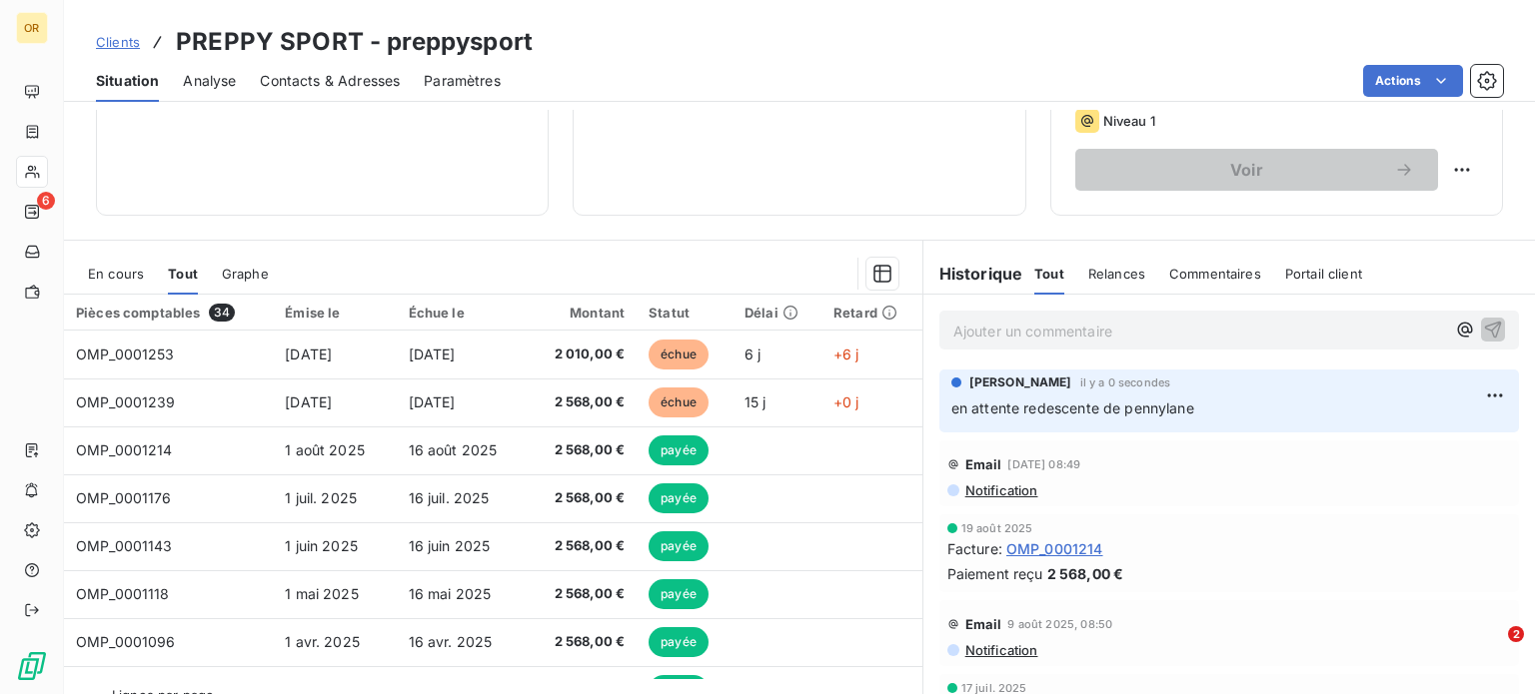
scroll to position [360, 0]
